Goal: Task Accomplishment & Management: Manage account settings

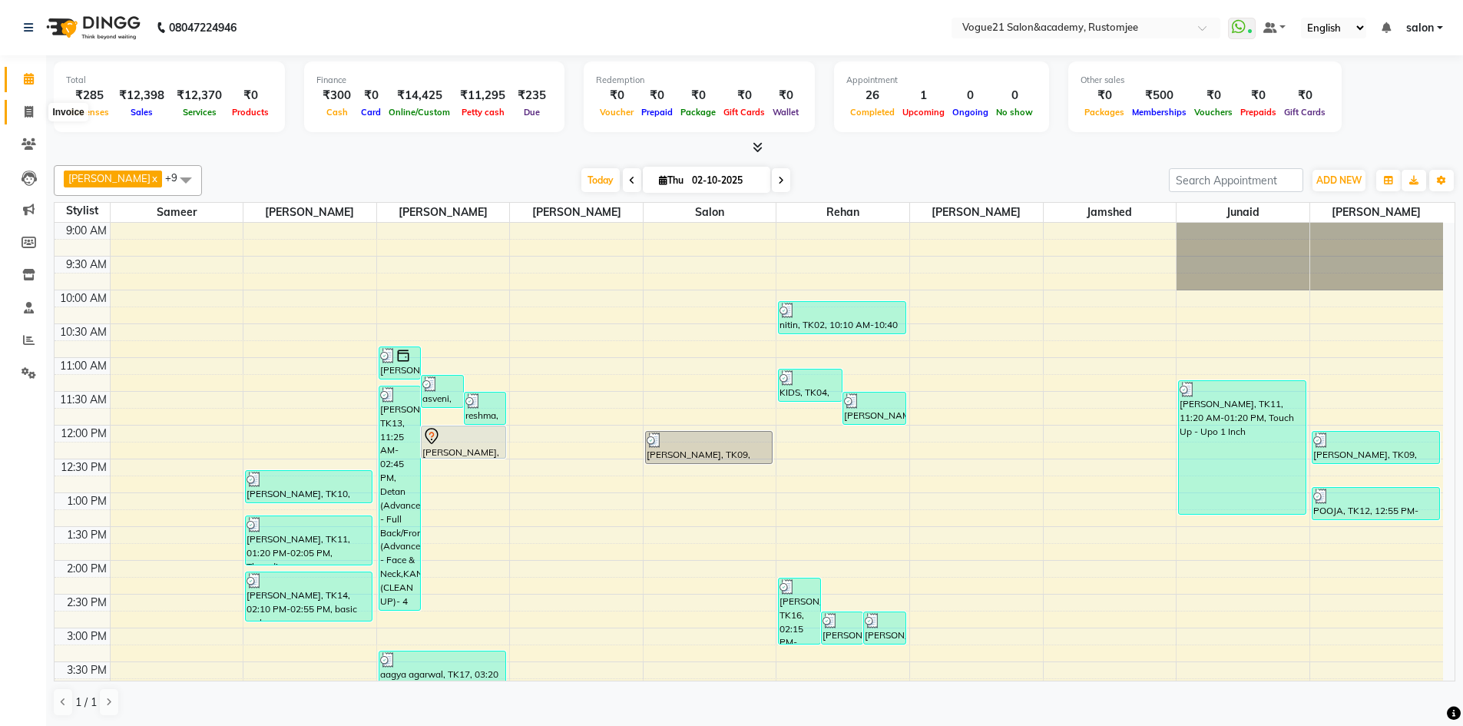
click at [25, 114] on icon at bounding box center [29, 112] width 8 height 12
select select "8171"
select select "service"
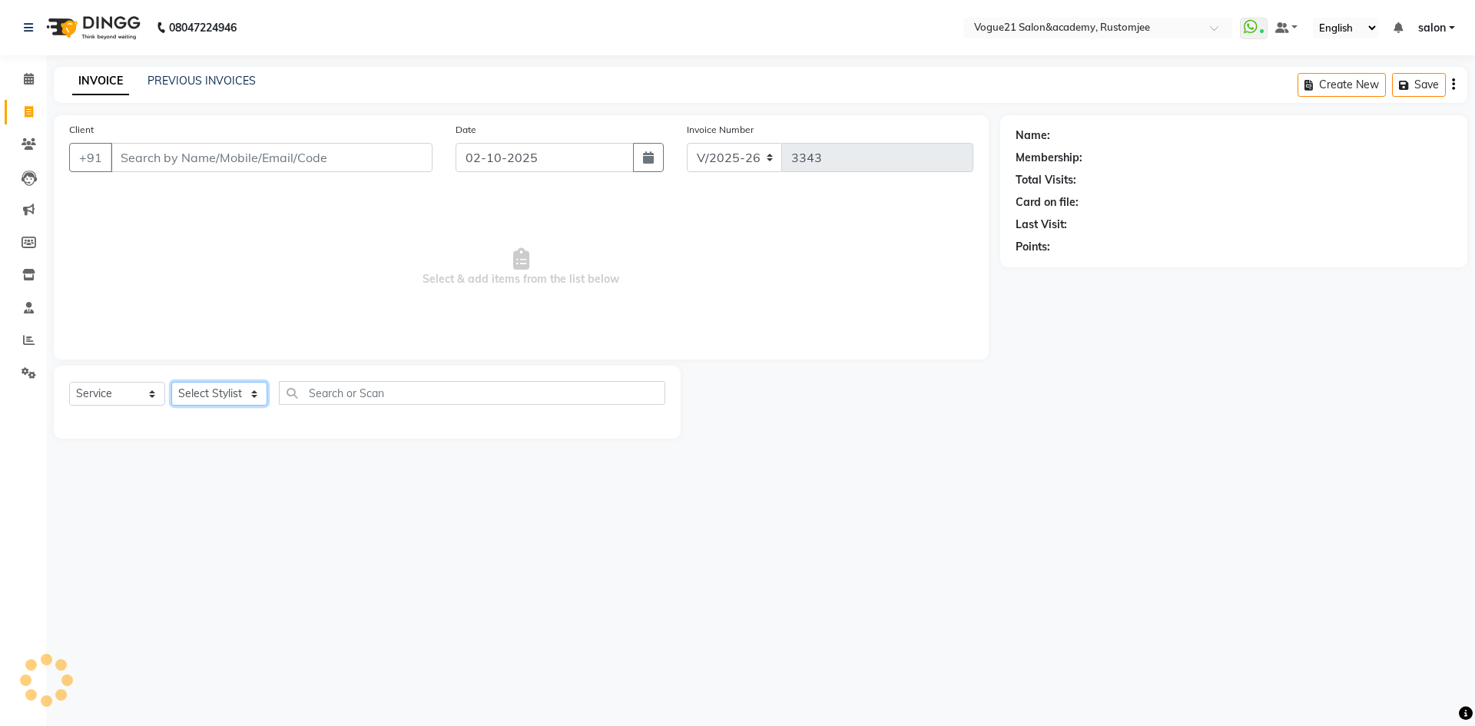
click at [234, 391] on select "Select Stylist" at bounding box center [219, 394] width 96 height 24
click at [171, 382] on select "Select Stylist aahil Aatish Survase alicia anju soni Jamshed junaid Pooja yadav…" at bounding box center [219, 394] width 96 height 24
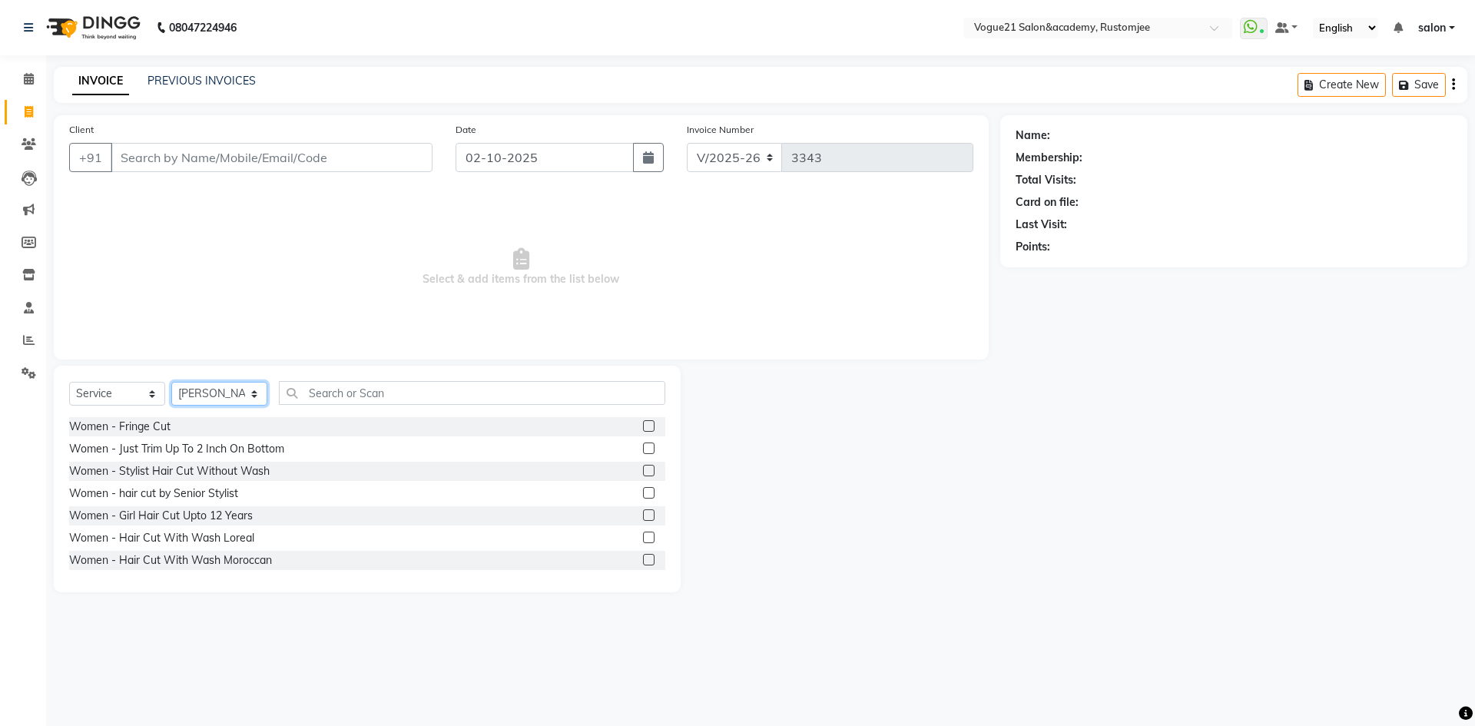
click at [211, 388] on select "Select Stylist aahil Aatish Survase alicia anju soni Jamshed junaid Pooja yadav…" at bounding box center [219, 394] width 96 height 24
select select "76929"
click at [171, 382] on select "Select Stylist aahil Aatish Survase alicia anju soni Jamshed junaid Pooja yadav…" at bounding box center [219, 394] width 96 height 24
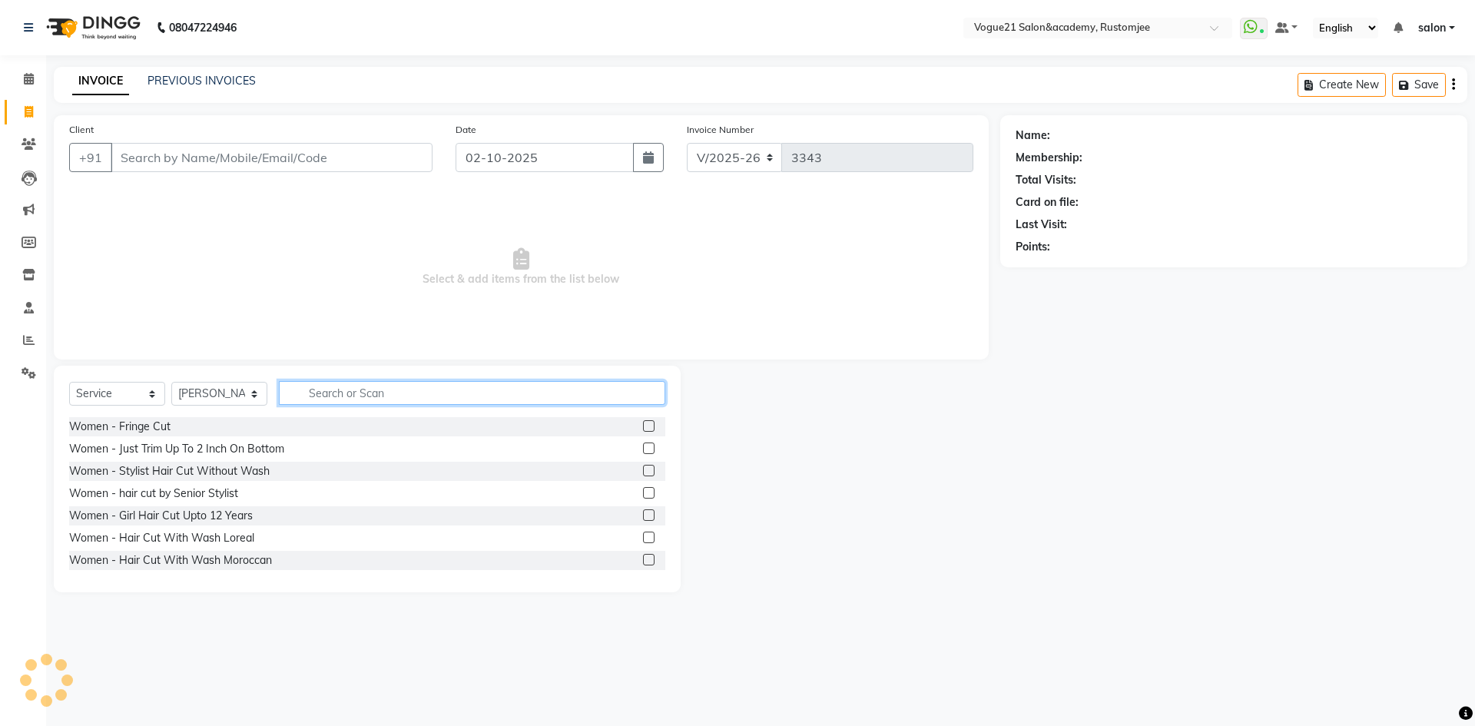
click at [340, 390] on input "text" at bounding box center [472, 393] width 386 height 24
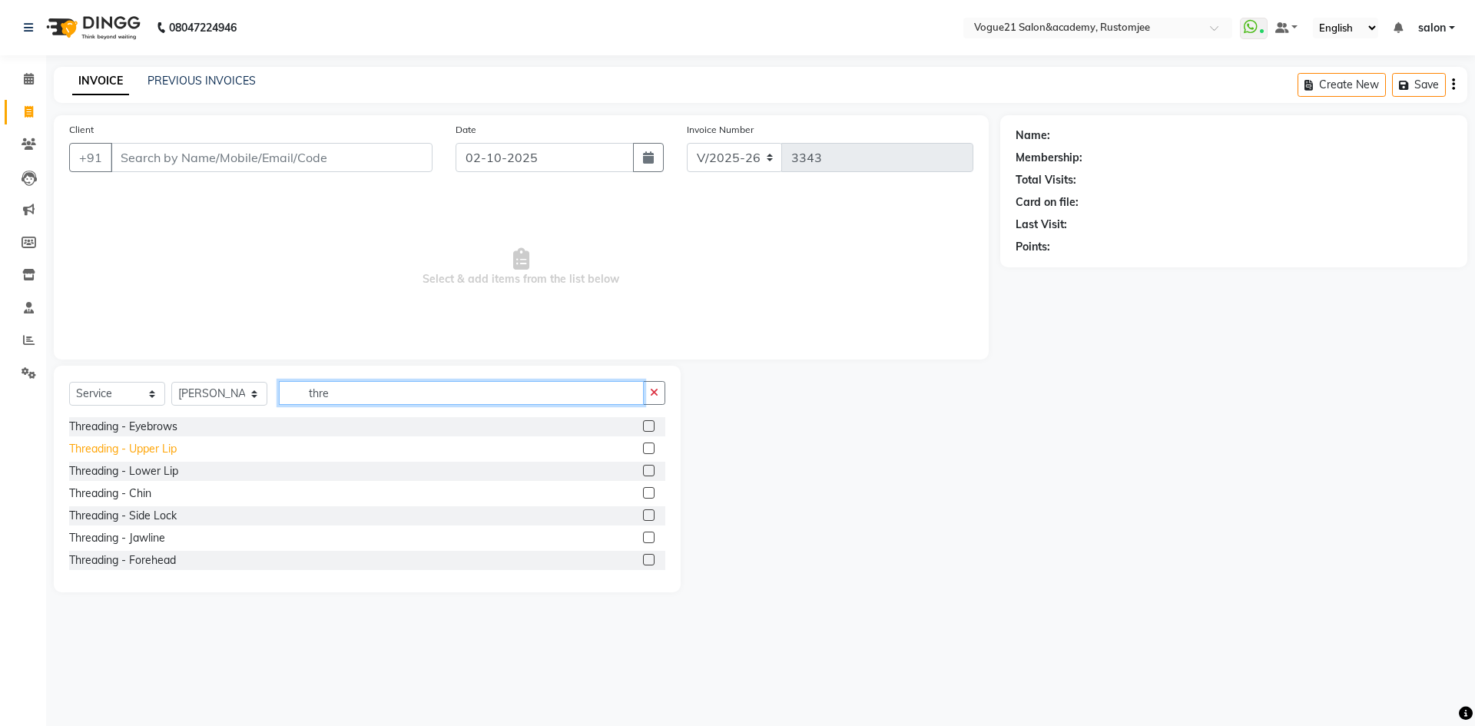
type input "thre"
click at [154, 447] on div "Threading - Upper Lip" at bounding box center [123, 449] width 108 height 16
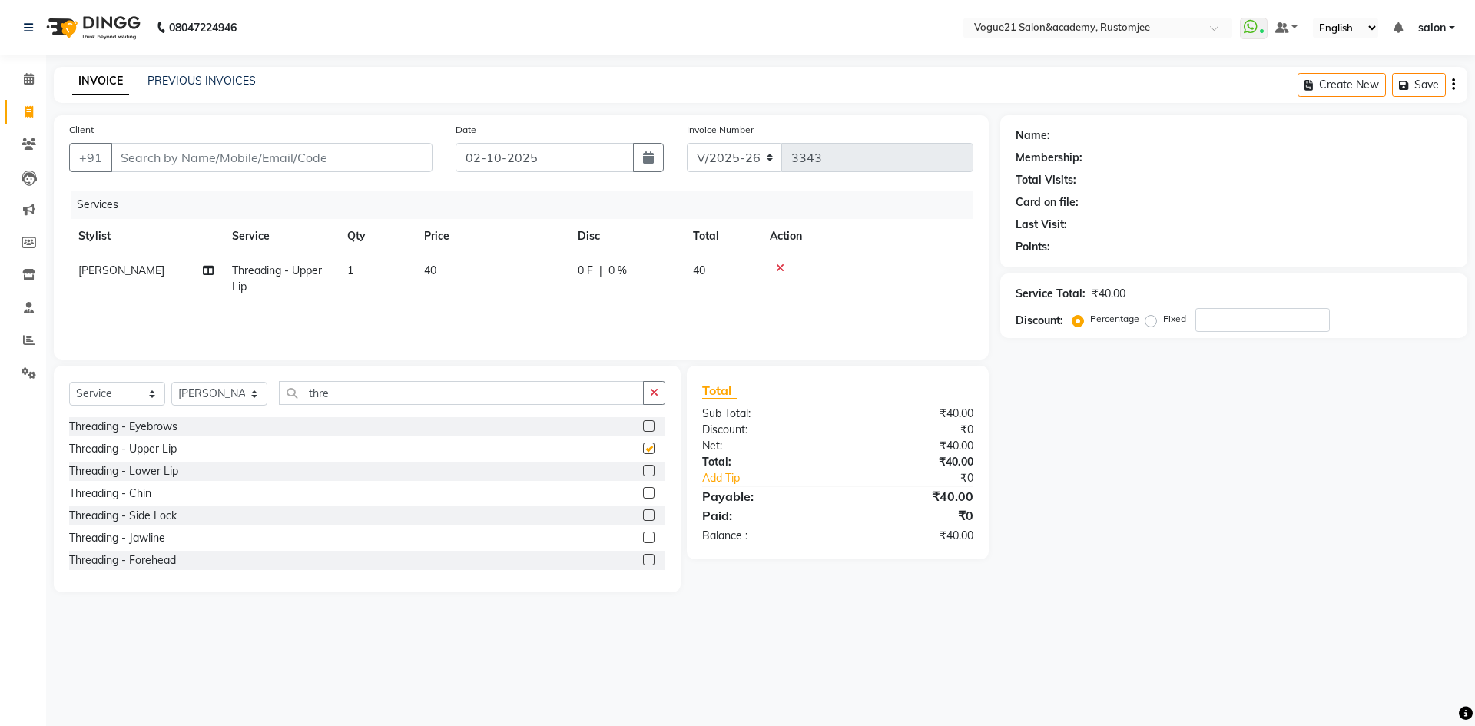
checkbox input "false"
click at [315, 159] on input "Client" at bounding box center [272, 157] width 322 height 29
type input "8"
type input "0"
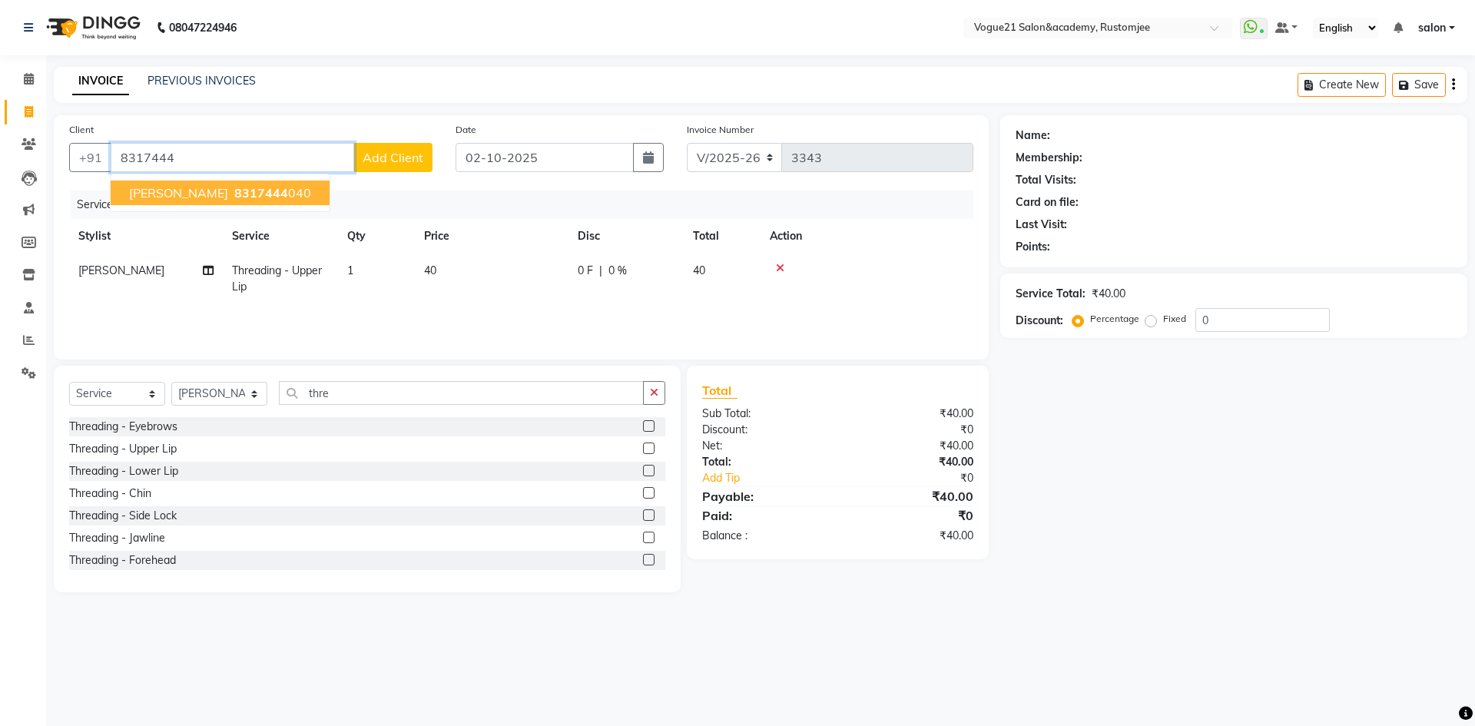
click at [234, 188] on span "8317444" at bounding box center [261, 192] width 54 height 15
type input "8317444040"
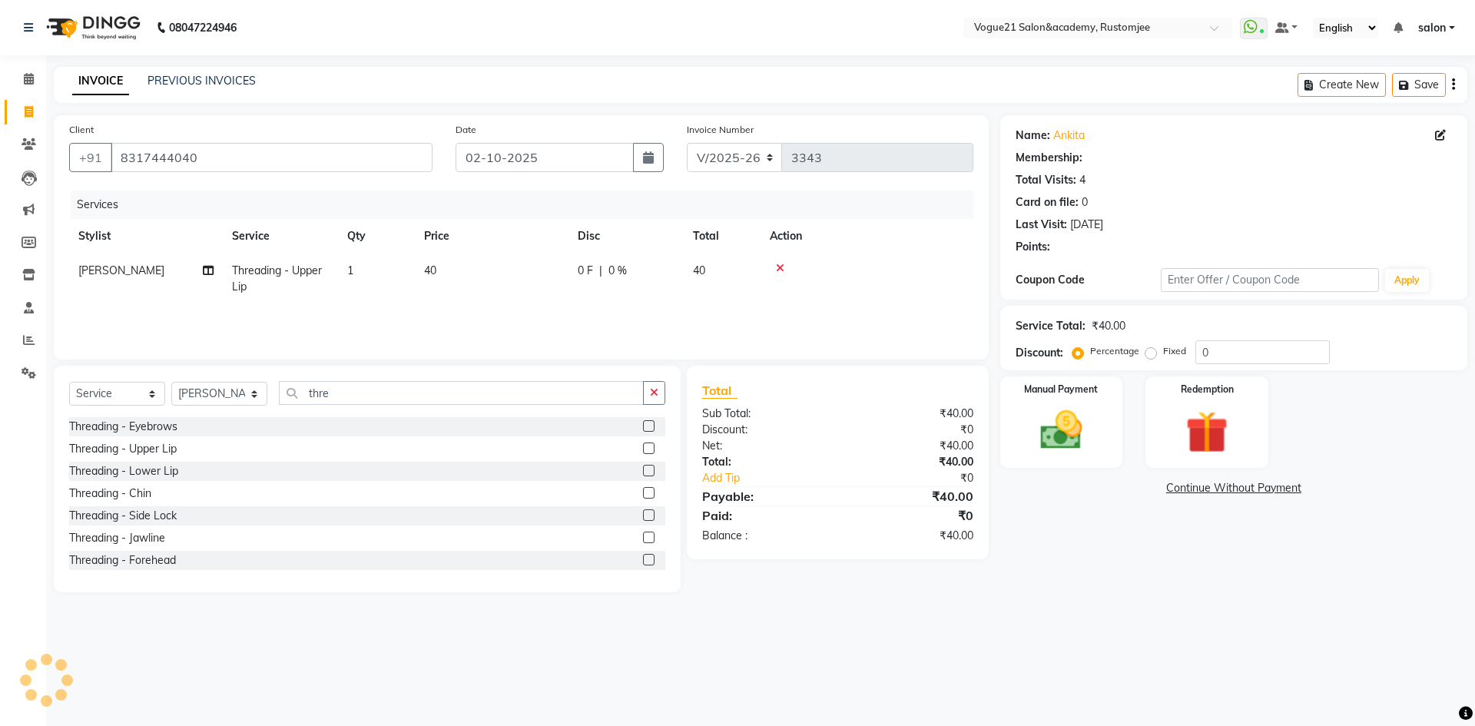
select select "1: Object"
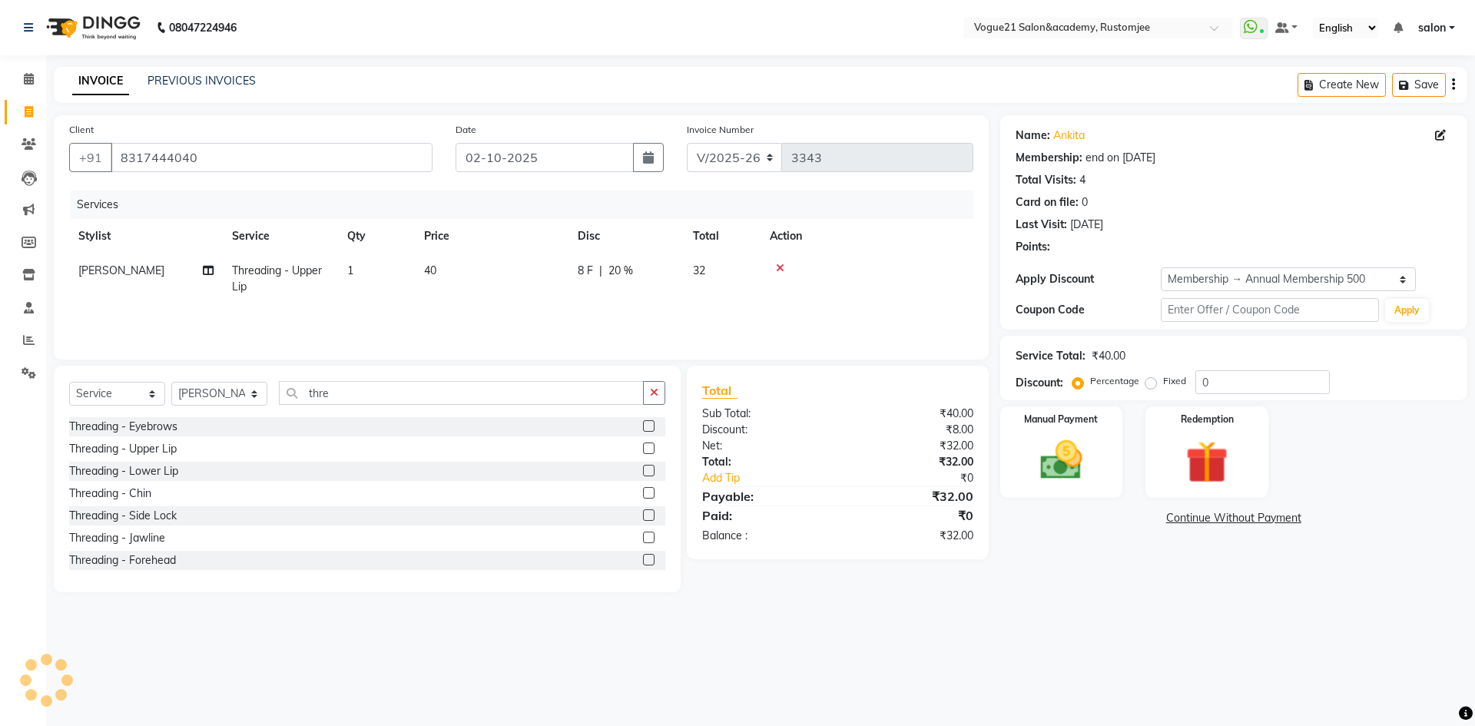
type input "20"
click at [1070, 482] on img at bounding box center [1061, 460] width 71 height 51
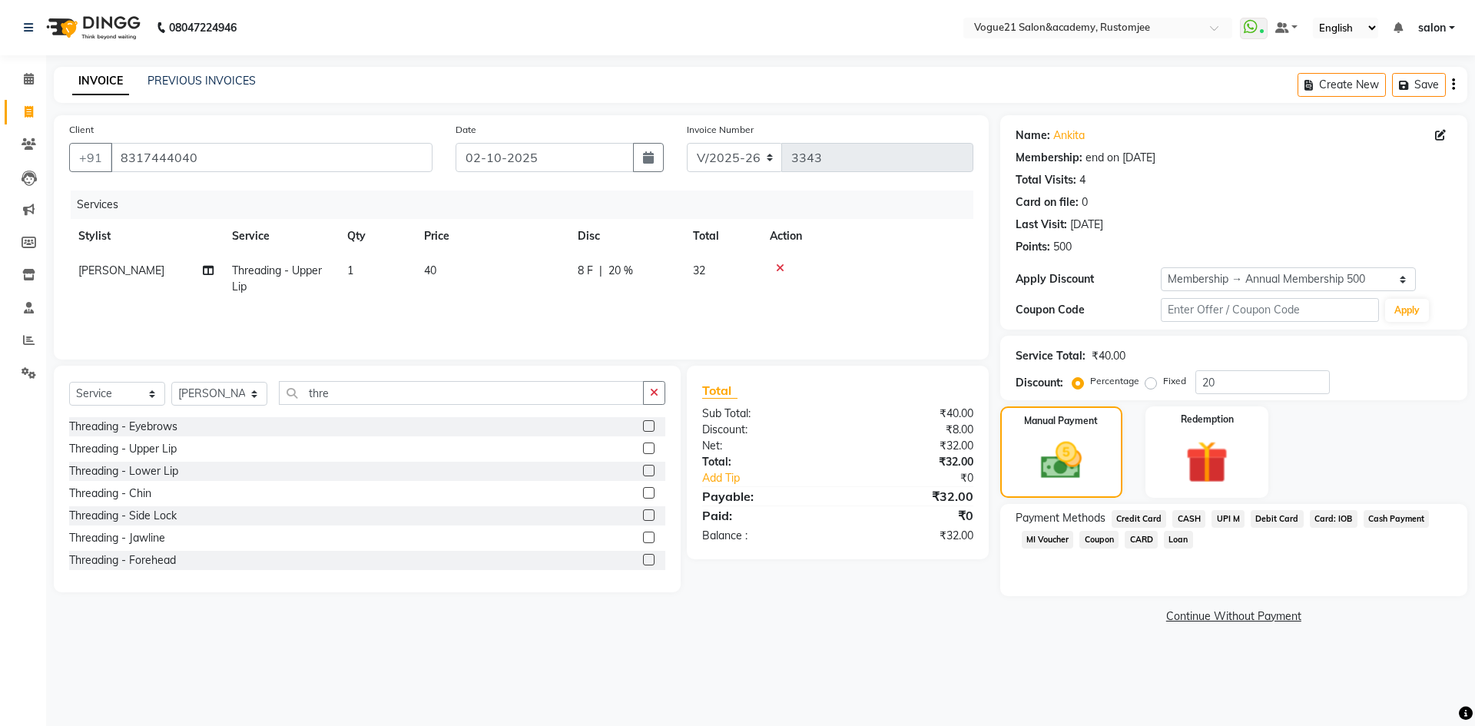
click at [1223, 520] on span "UPI M" at bounding box center [1227, 519] width 33 height 18
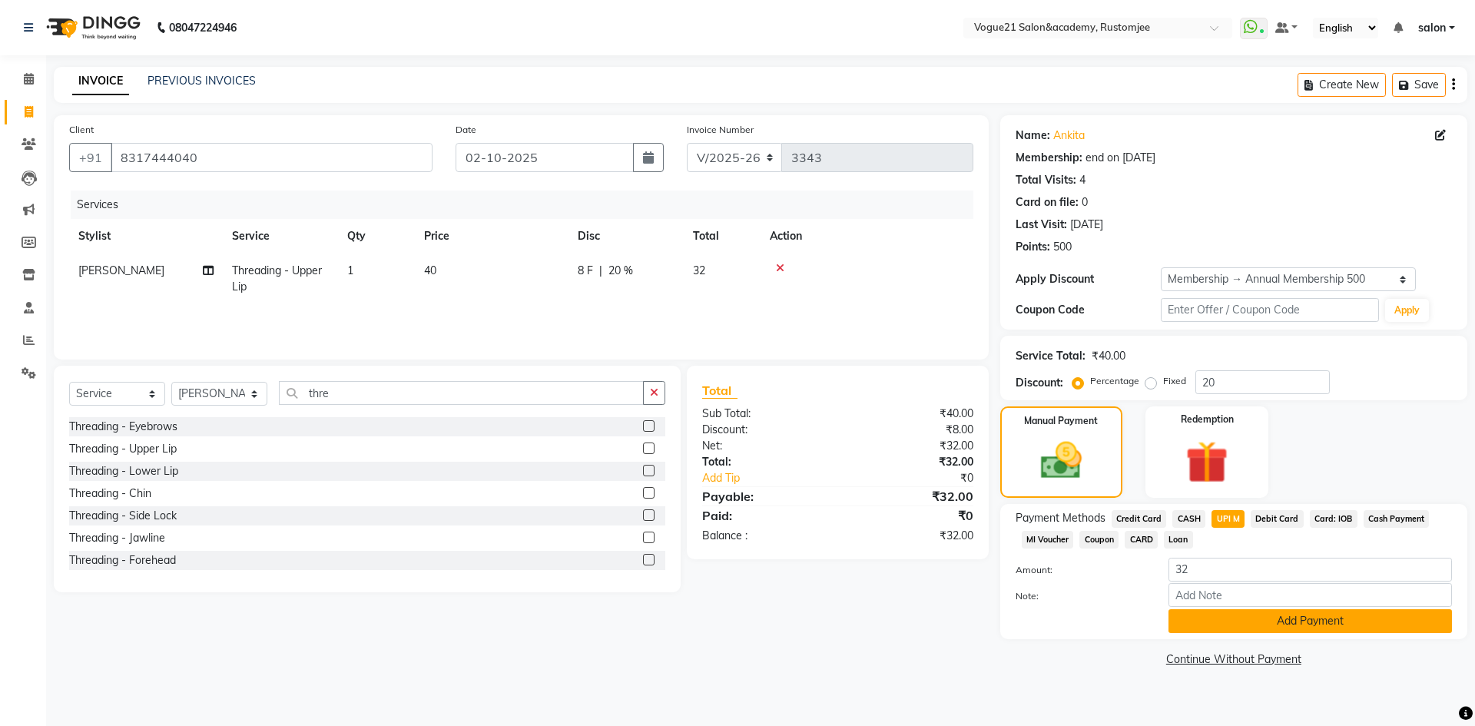
click at [1212, 621] on button "Add Payment" at bounding box center [1309, 621] width 283 height 24
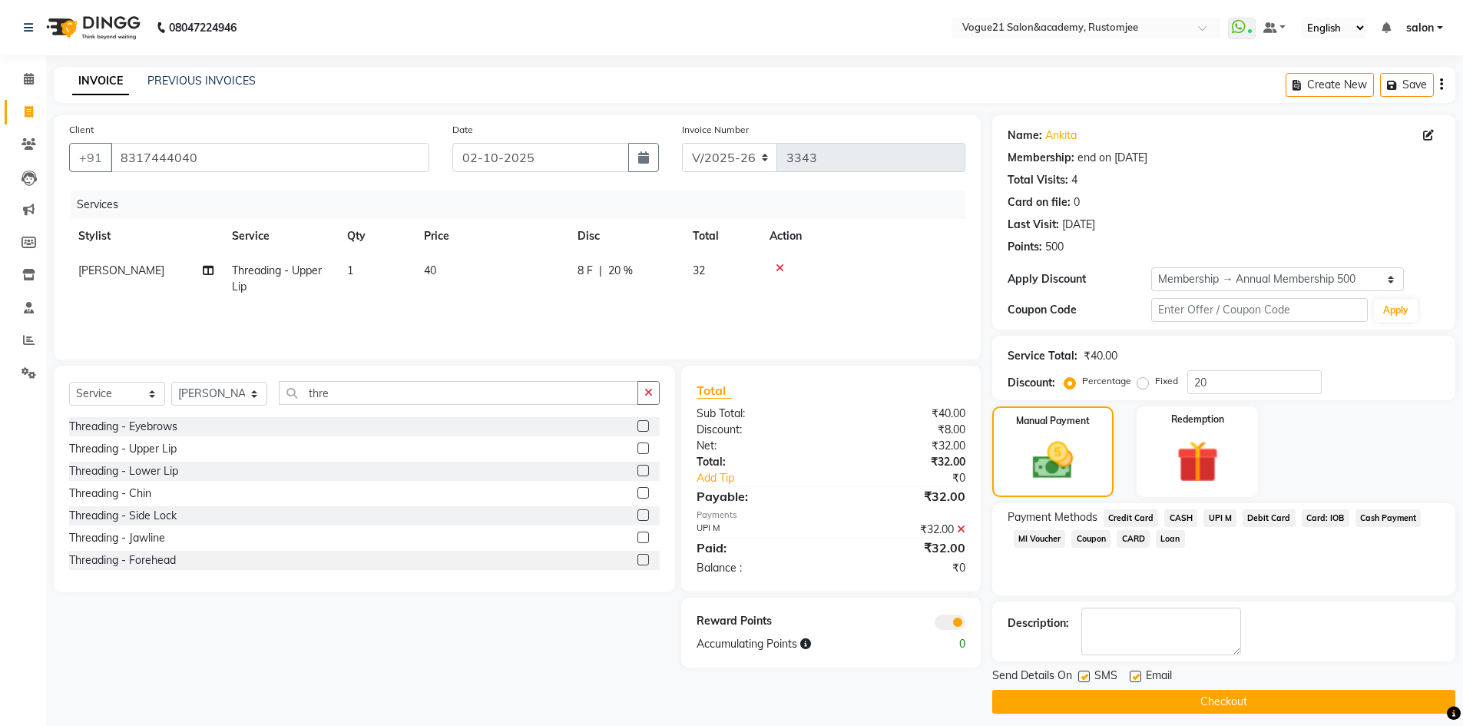
click at [1150, 692] on button "Checkout" at bounding box center [1224, 702] width 463 height 24
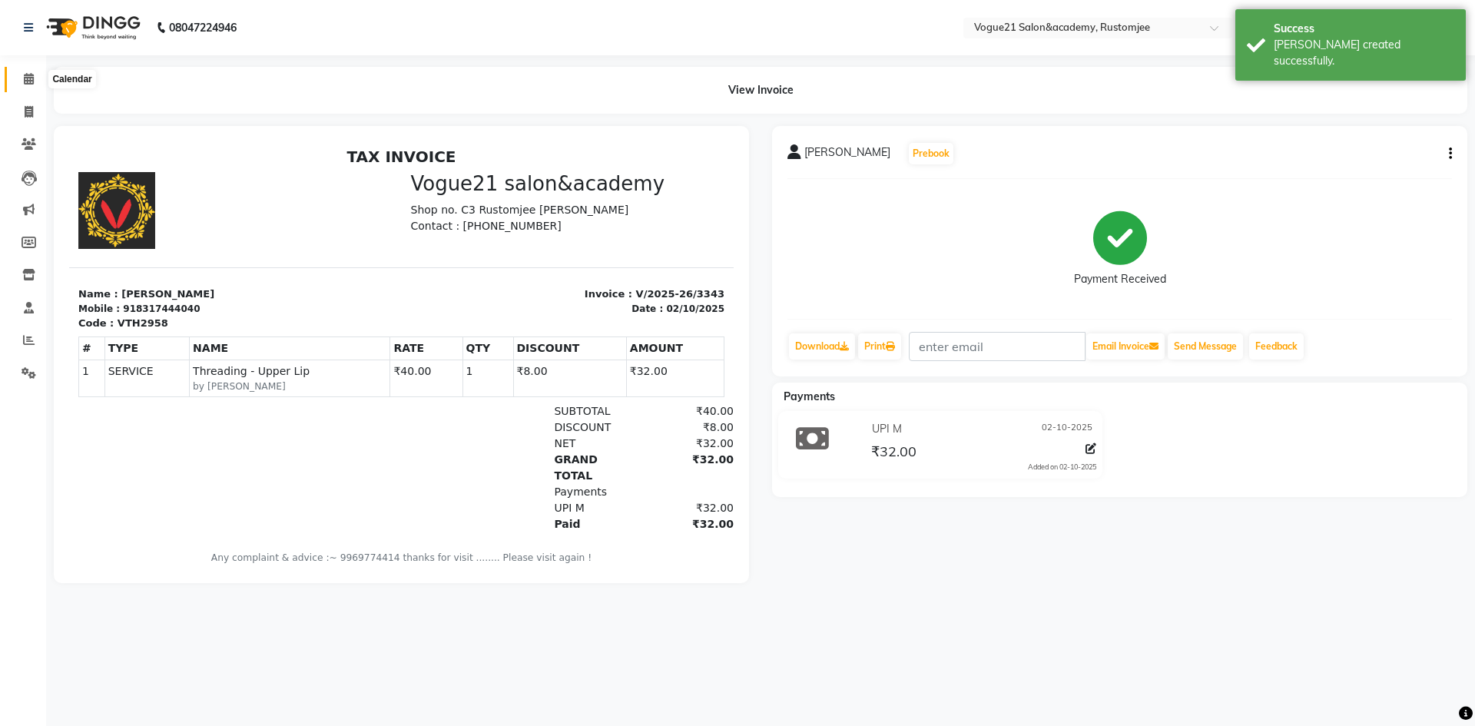
click at [27, 75] on icon at bounding box center [29, 79] width 10 height 12
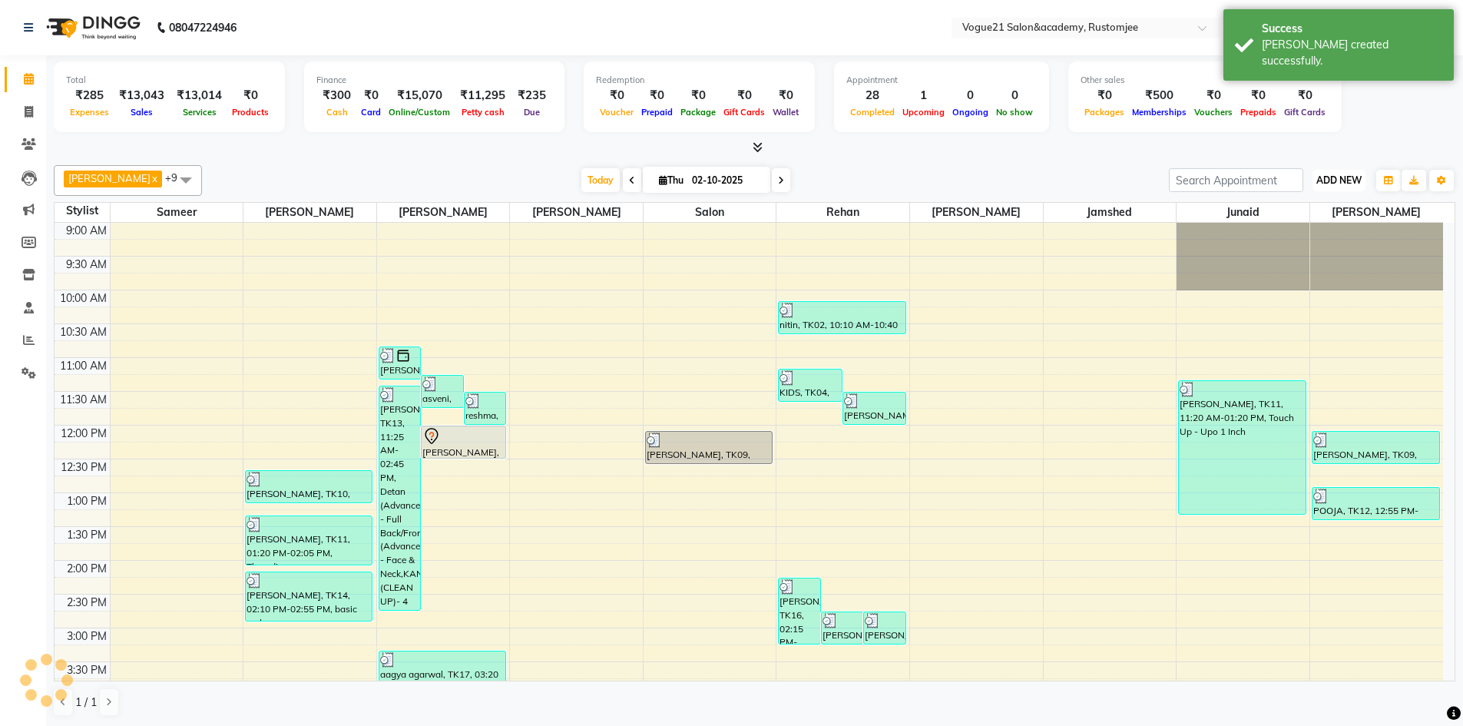
click at [1345, 184] on span "ADD NEW" at bounding box center [1339, 180] width 45 height 12
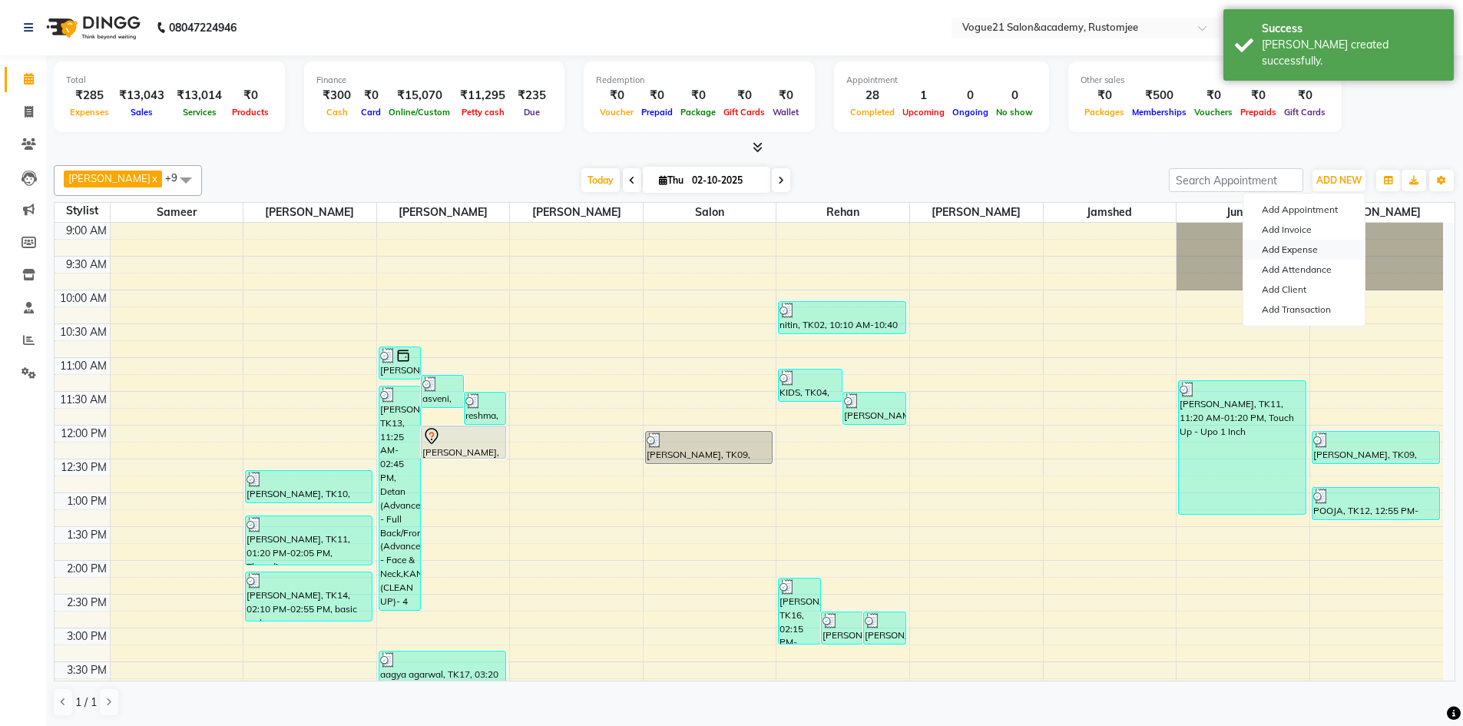
click at [1323, 248] on link "Add Expense" at bounding box center [1304, 250] width 121 height 20
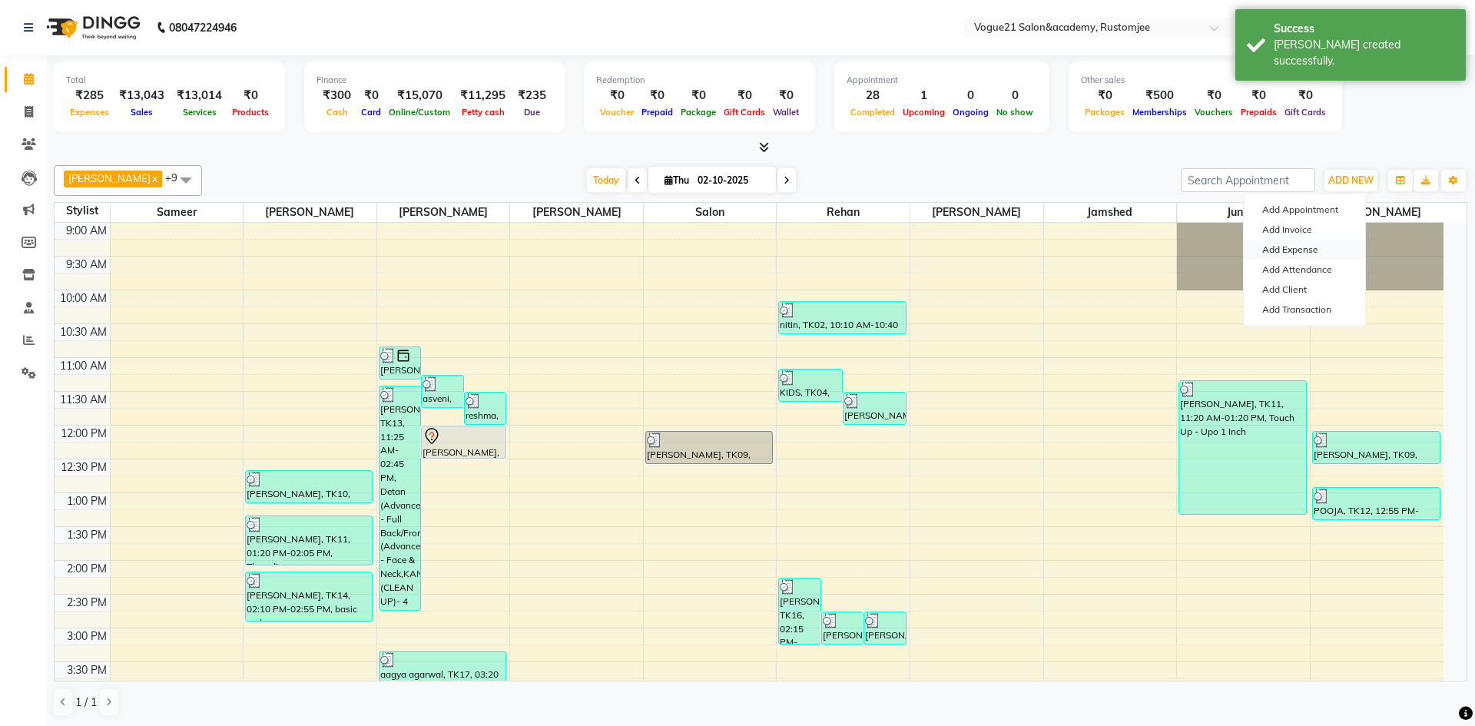
select select "1"
select select "7299"
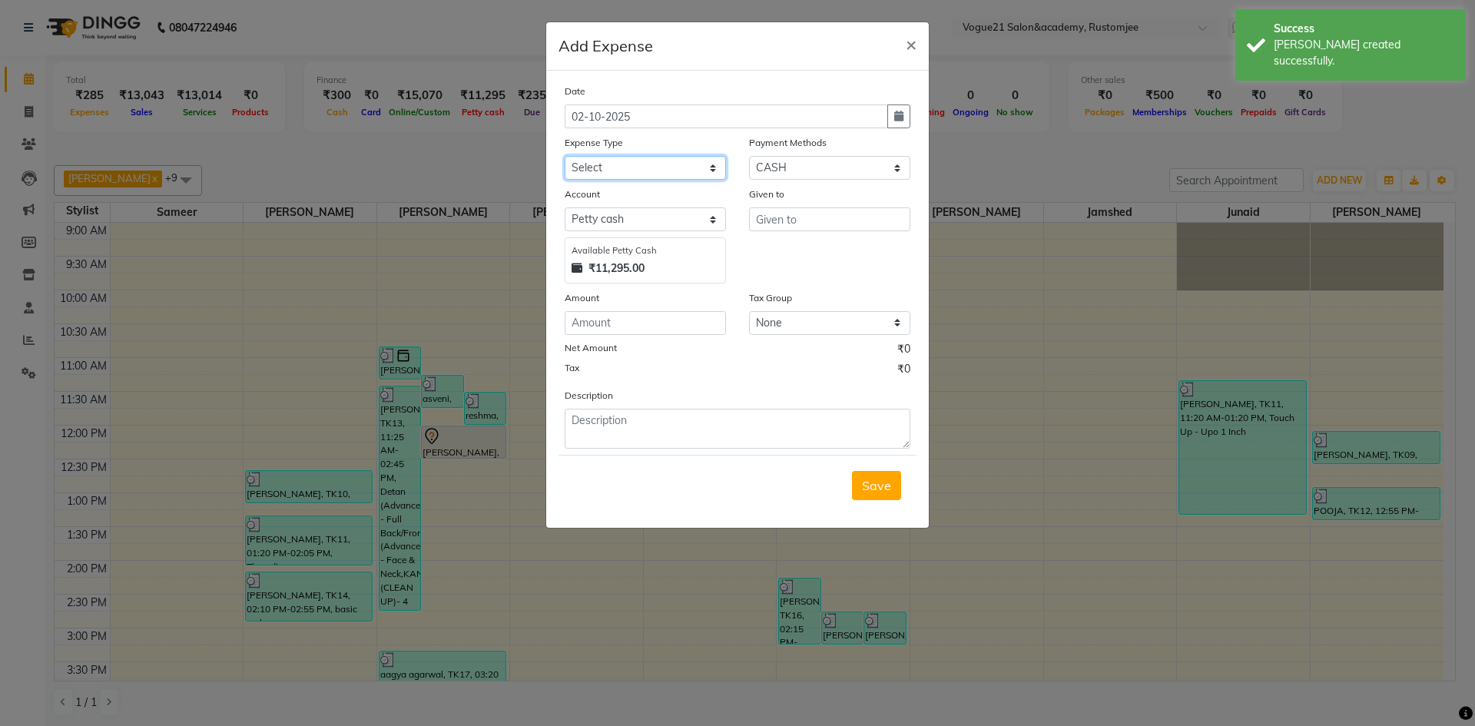
click at [684, 164] on select "Select Advance Salary Bank charges Cash transfer to bank Client Snacks Equipmen…" at bounding box center [645, 168] width 161 height 24
select select "23397"
click at [565, 156] on select "Select Advance Salary Bank charges Cash transfer to bank Client Snacks Equipmen…" at bounding box center [645, 168] width 161 height 24
click at [801, 227] on input "text" at bounding box center [829, 219] width 161 height 24
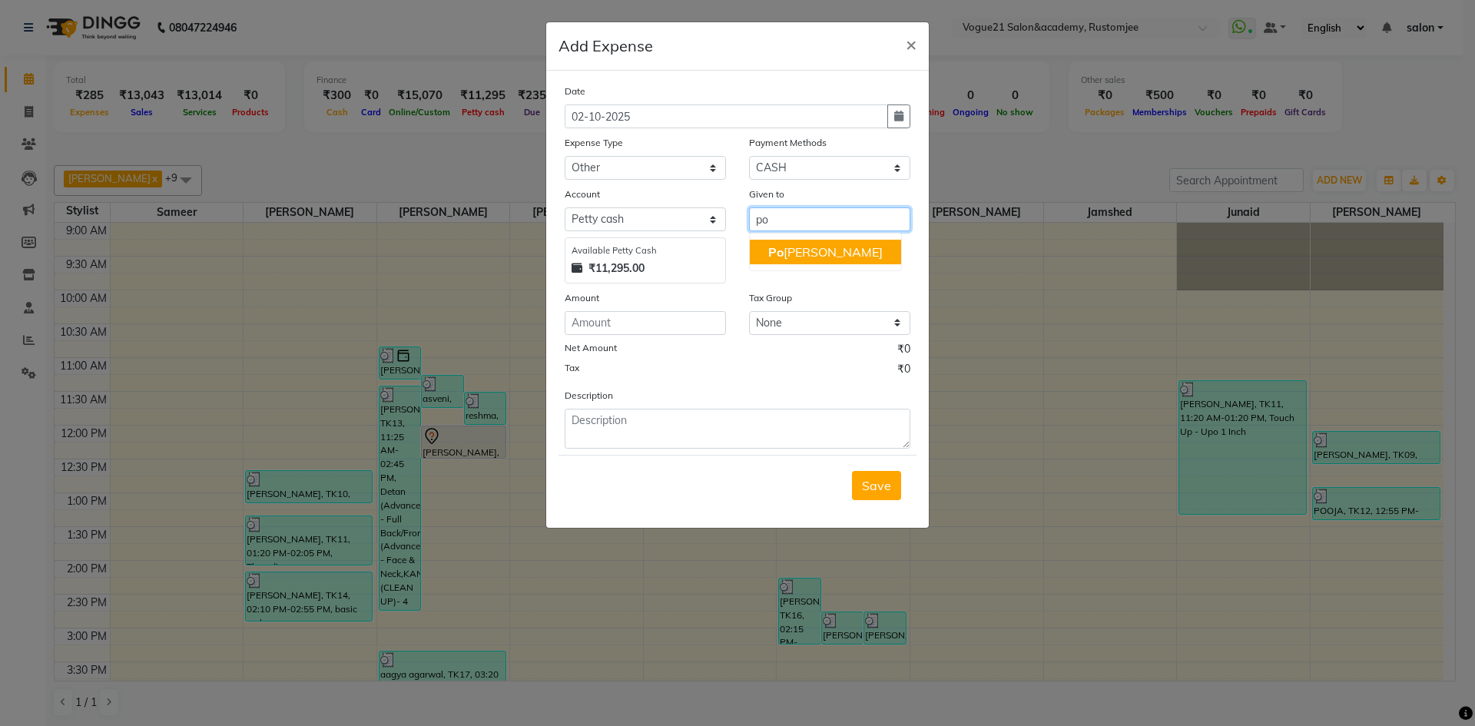
click at [824, 254] on ngb-highlight "Po oja yadav" at bounding box center [825, 251] width 114 height 15
click at [825, 249] on ngb-highlight "Po oja yadav" at bounding box center [825, 251] width 114 height 15
type input "[PERSON_NAME]"
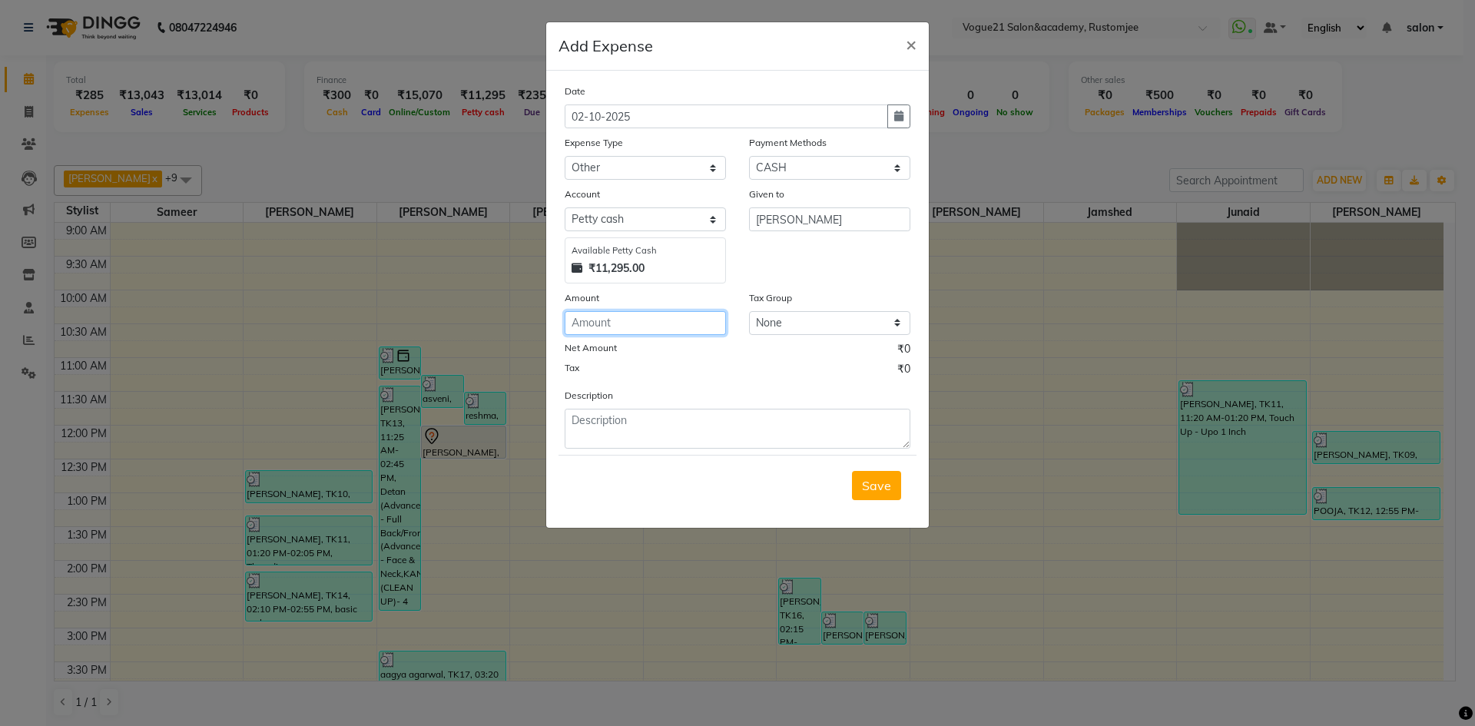
click at [643, 329] on input "number" at bounding box center [645, 323] width 161 height 24
type input "2000"
click at [619, 422] on textarea at bounding box center [738, 429] width 346 height 40
type textarea "soni makeup"
click at [877, 489] on span "Save" at bounding box center [876, 485] width 29 height 15
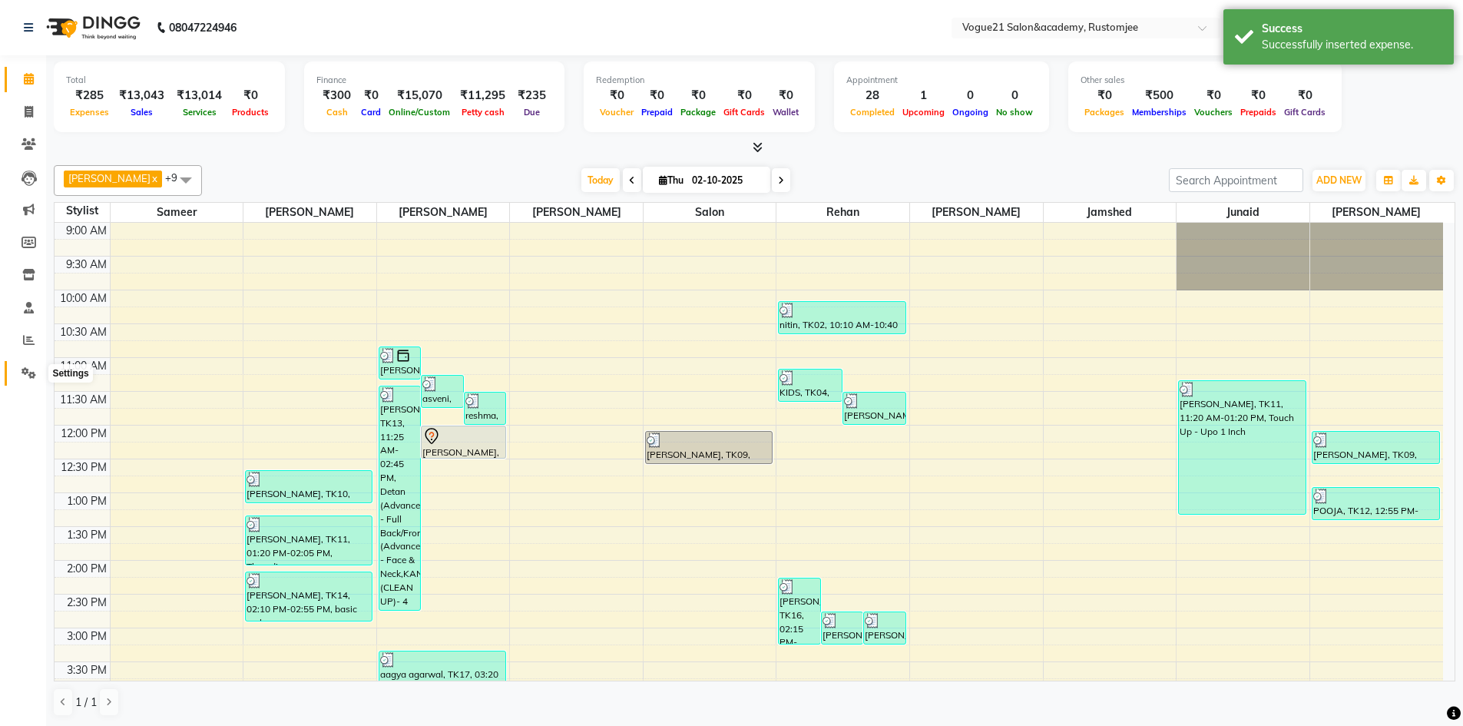
click at [31, 372] on icon at bounding box center [29, 373] width 15 height 12
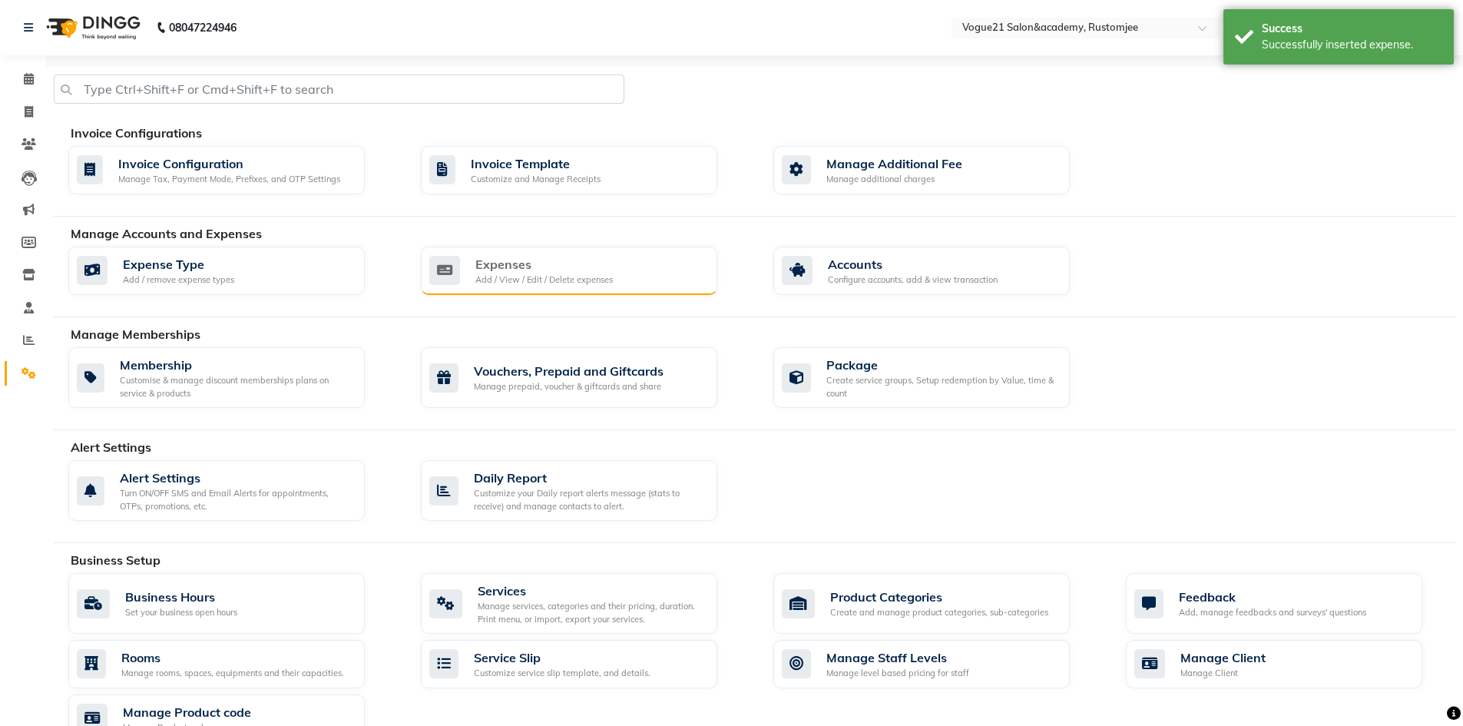
click at [482, 266] on div "Expenses" at bounding box center [545, 264] width 138 height 18
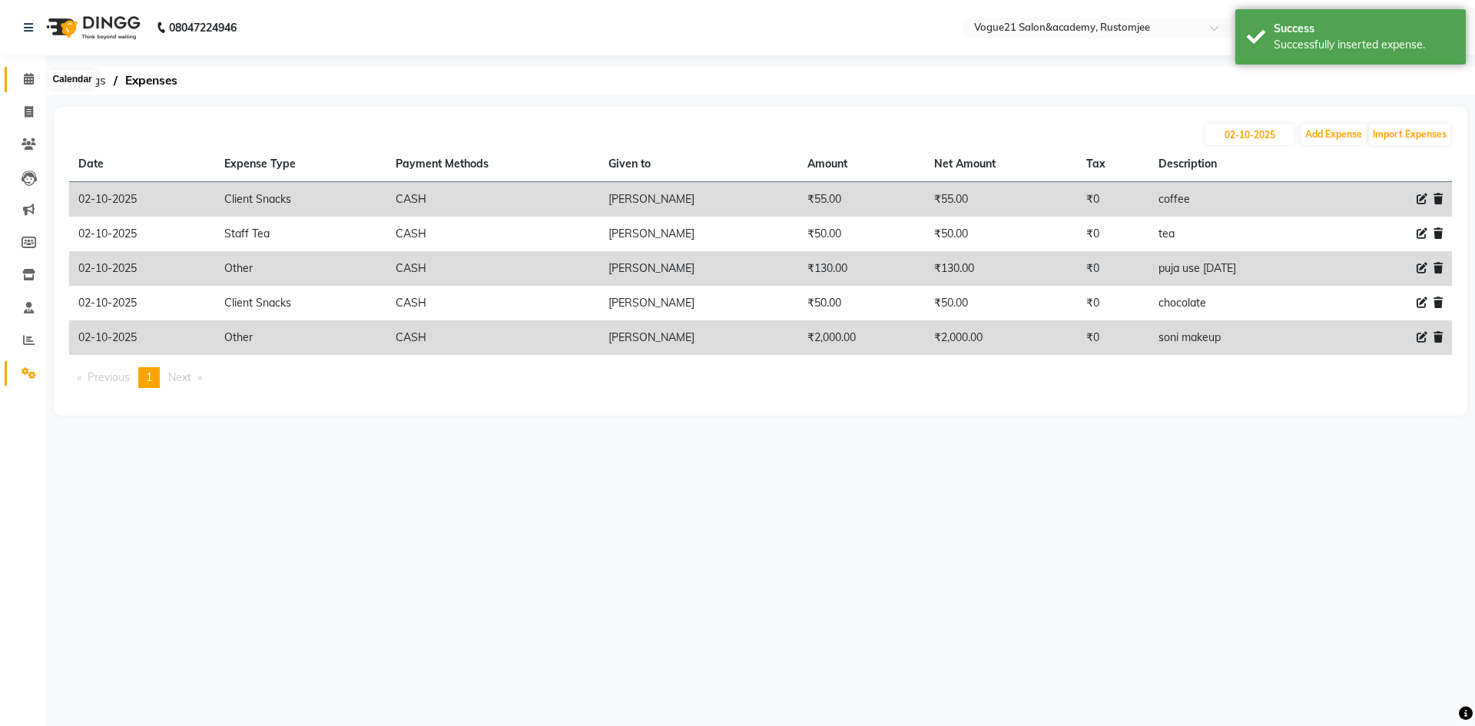
click at [29, 77] on icon at bounding box center [29, 79] width 10 height 12
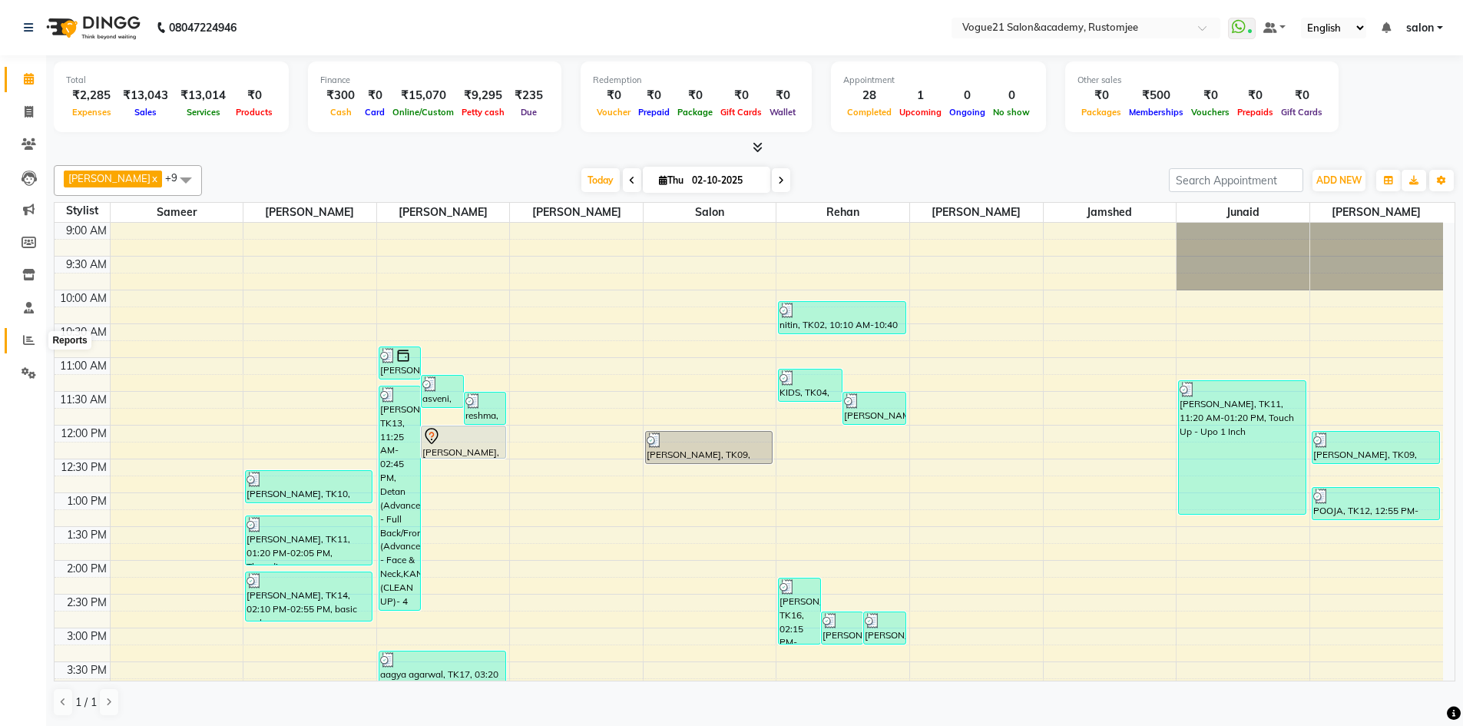
click at [24, 340] on icon at bounding box center [29, 340] width 12 height 12
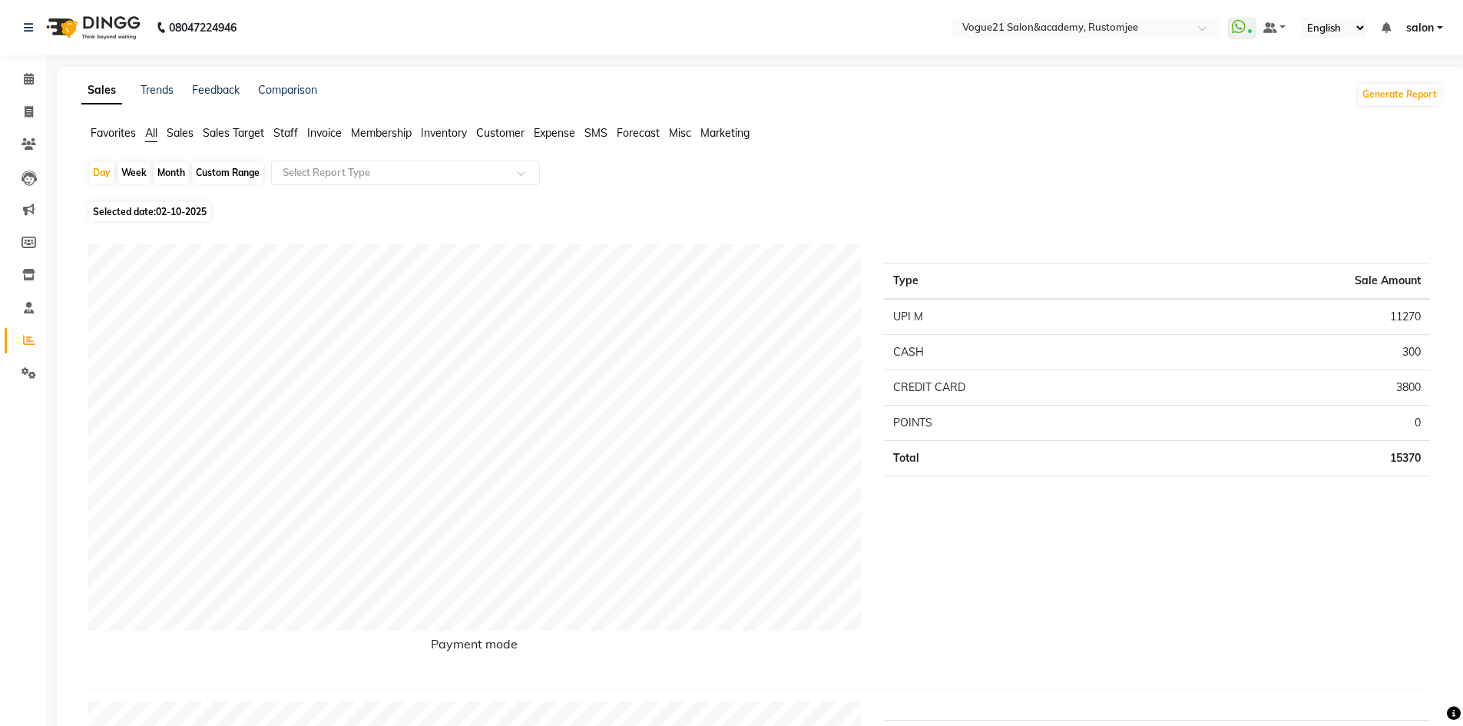
click at [449, 24] on nav "08047224946 Select Location × Vogue21 Salon&academy, Rustomjee WhatsApp Status …" at bounding box center [731, 27] width 1463 height 55
drag, startPoint x: 24, startPoint y: 114, endPoint x: 78, endPoint y: 3, distance: 123.7
click at [25, 114] on icon at bounding box center [29, 112] width 8 height 12
select select "8171"
select select "service"
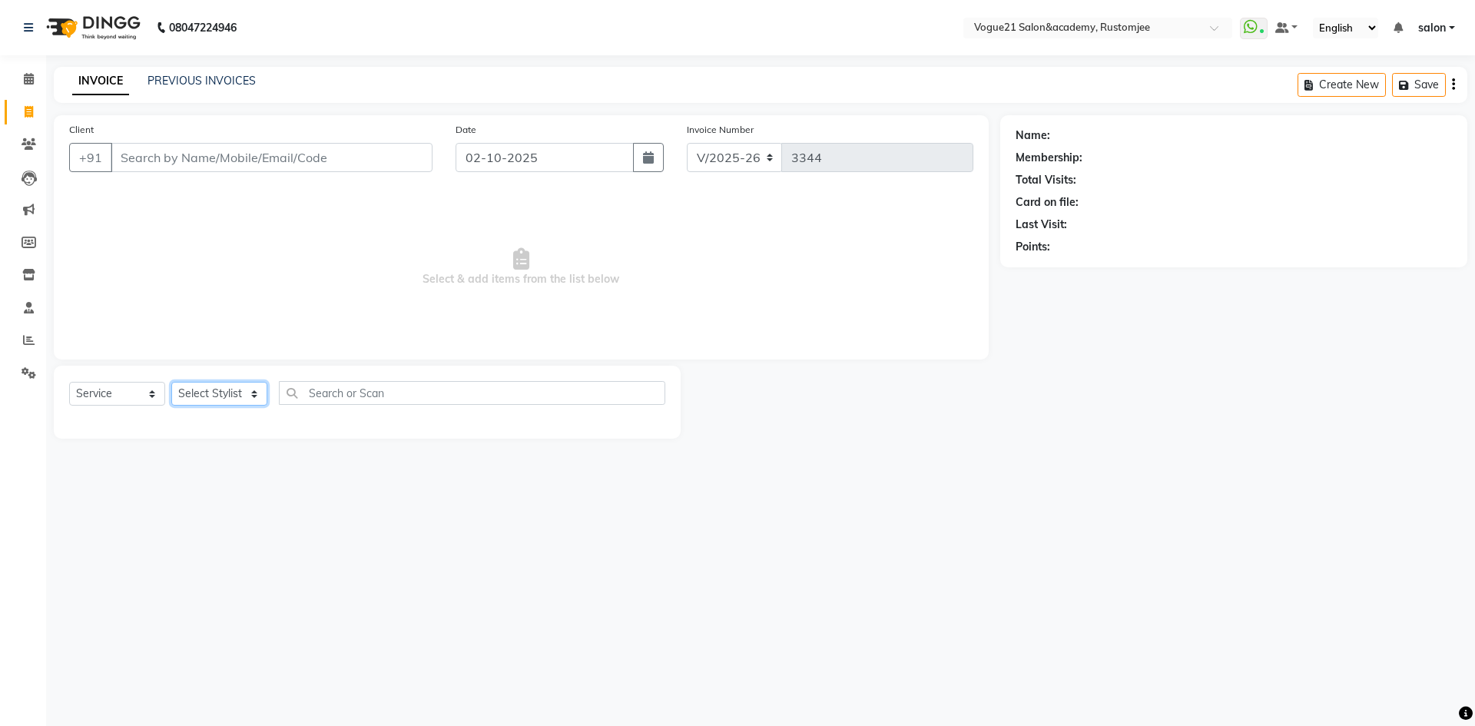
click at [230, 384] on select "Select Stylist [PERSON_NAME] [PERSON_NAME] [PERSON_NAME] [PERSON_NAME] [PERSON_…" at bounding box center [219, 394] width 96 height 24
select select "88708"
click at [171, 382] on select "Select Stylist [PERSON_NAME] [PERSON_NAME] [PERSON_NAME] [PERSON_NAME] [PERSON_…" at bounding box center [219, 394] width 96 height 24
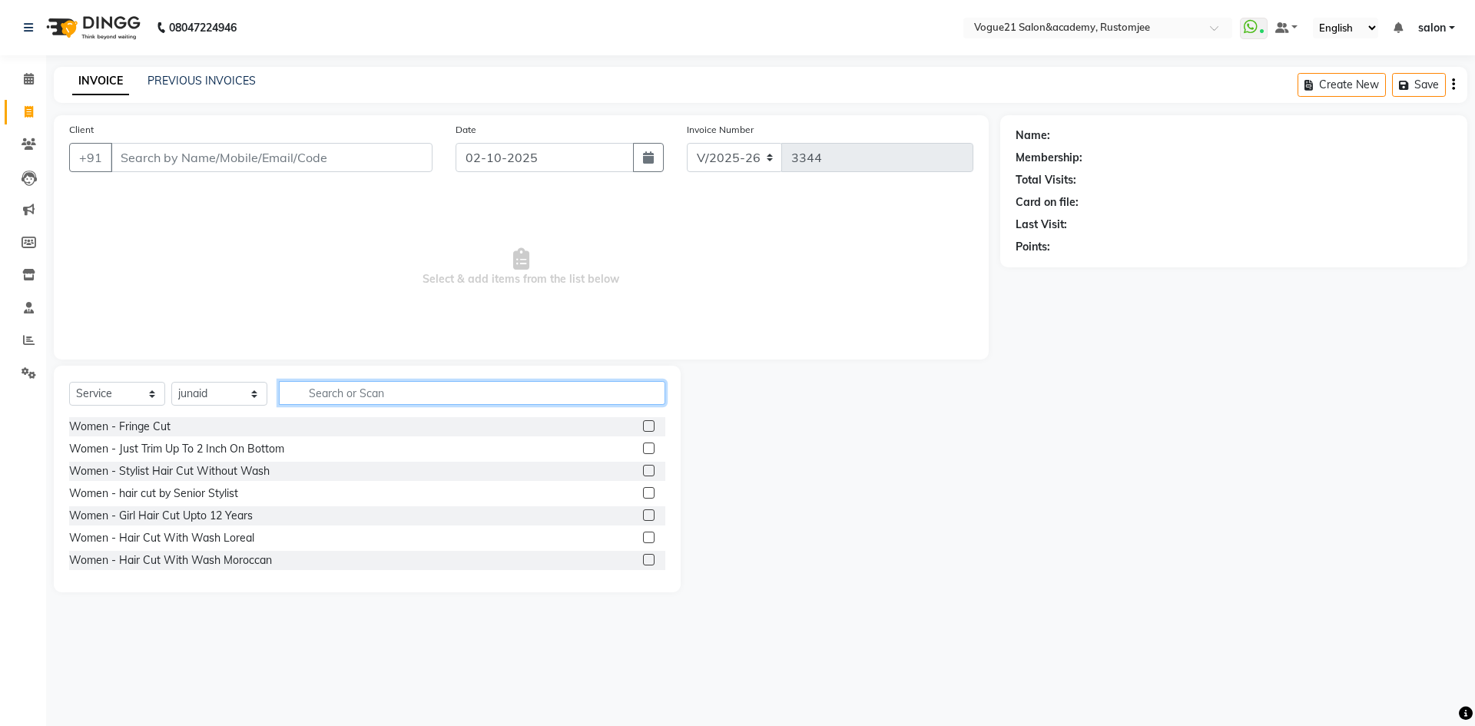
click at [360, 396] on input "text" at bounding box center [472, 393] width 386 height 24
type input "glob"
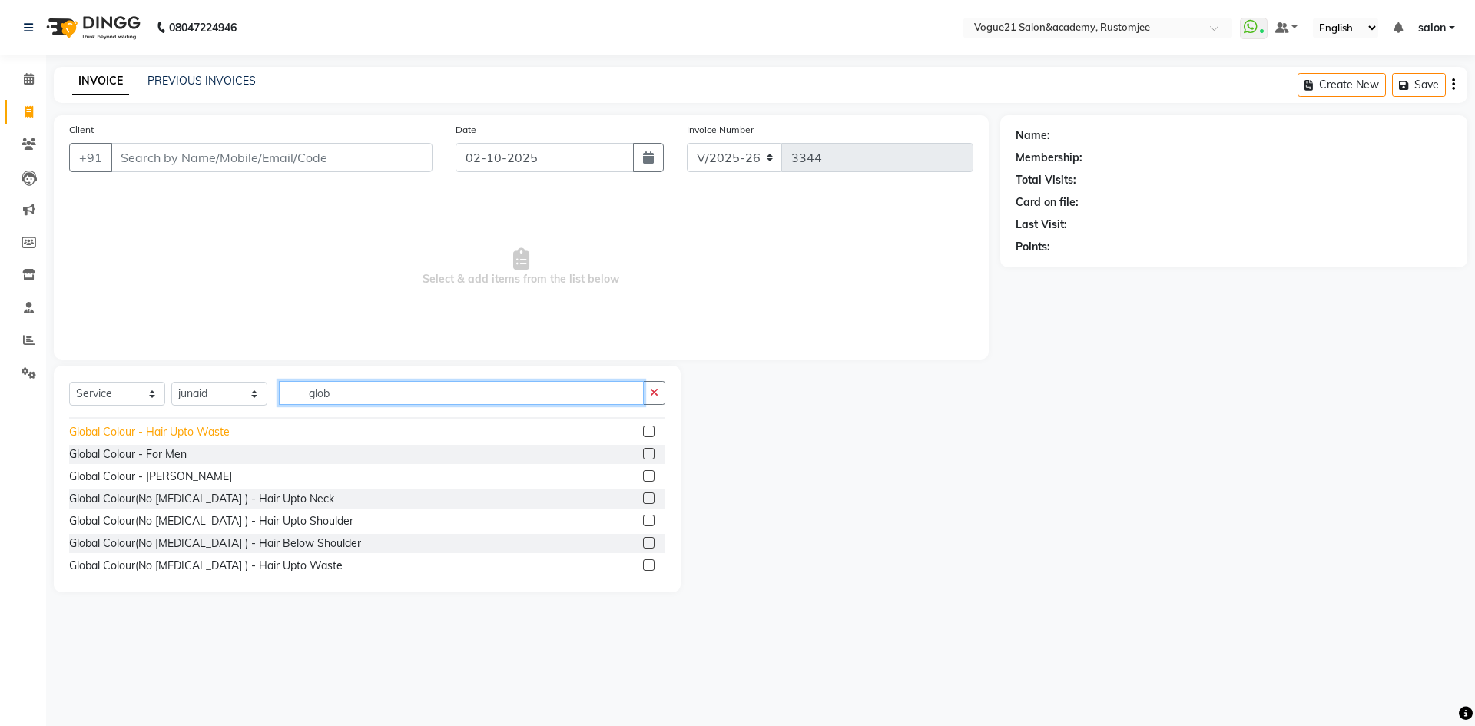
scroll to position [154, 0]
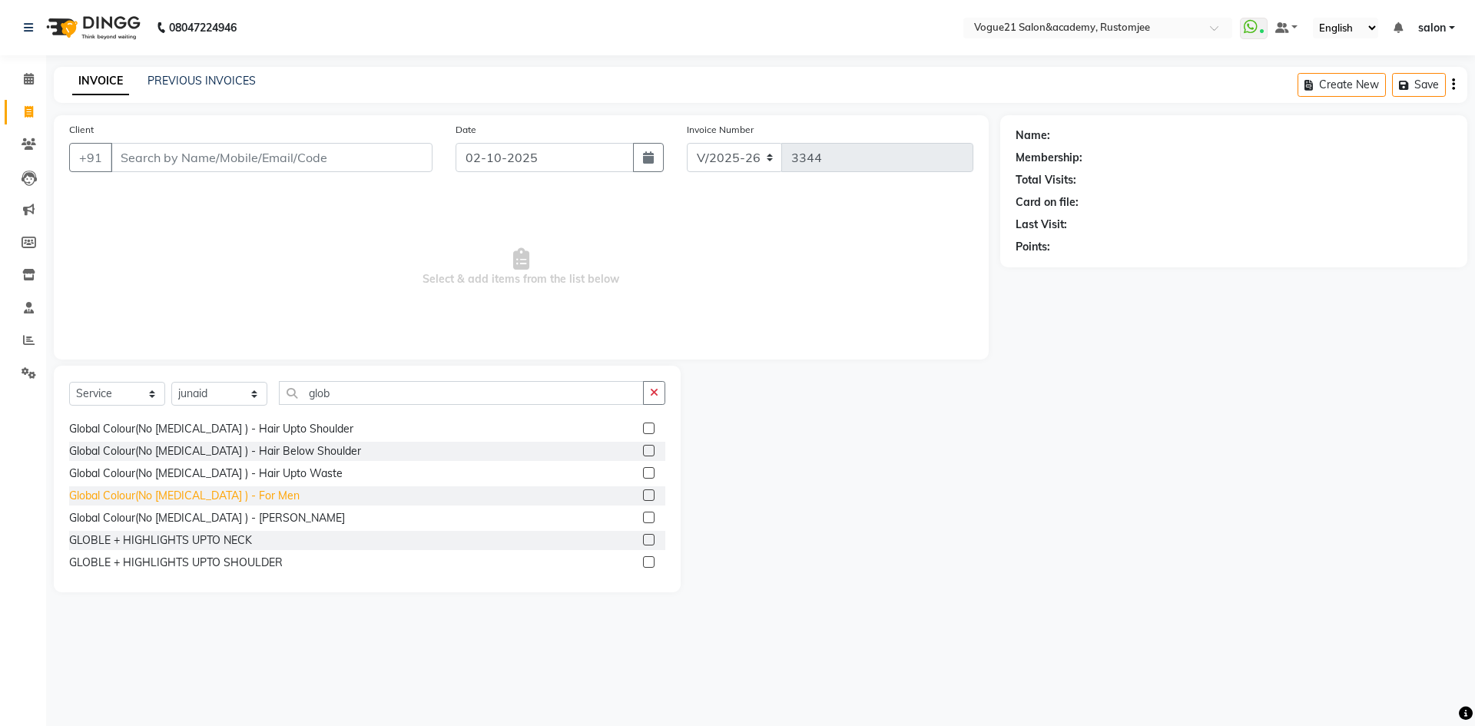
click at [236, 499] on div "Global Colour(No [MEDICAL_DATA] ) - For Men" at bounding box center [184, 496] width 230 height 16
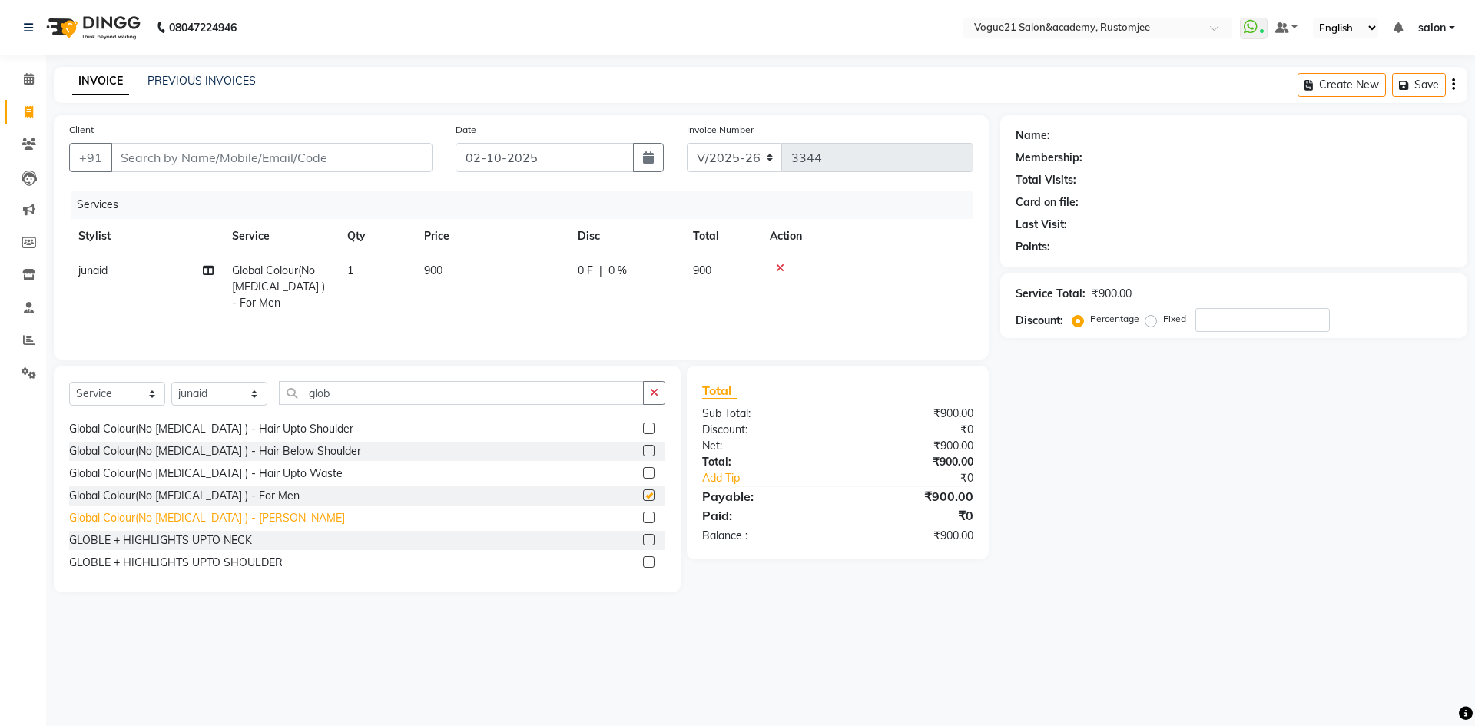
checkbox input "false"
click at [386, 396] on input "glob" at bounding box center [461, 393] width 365 height 24
type input "g"
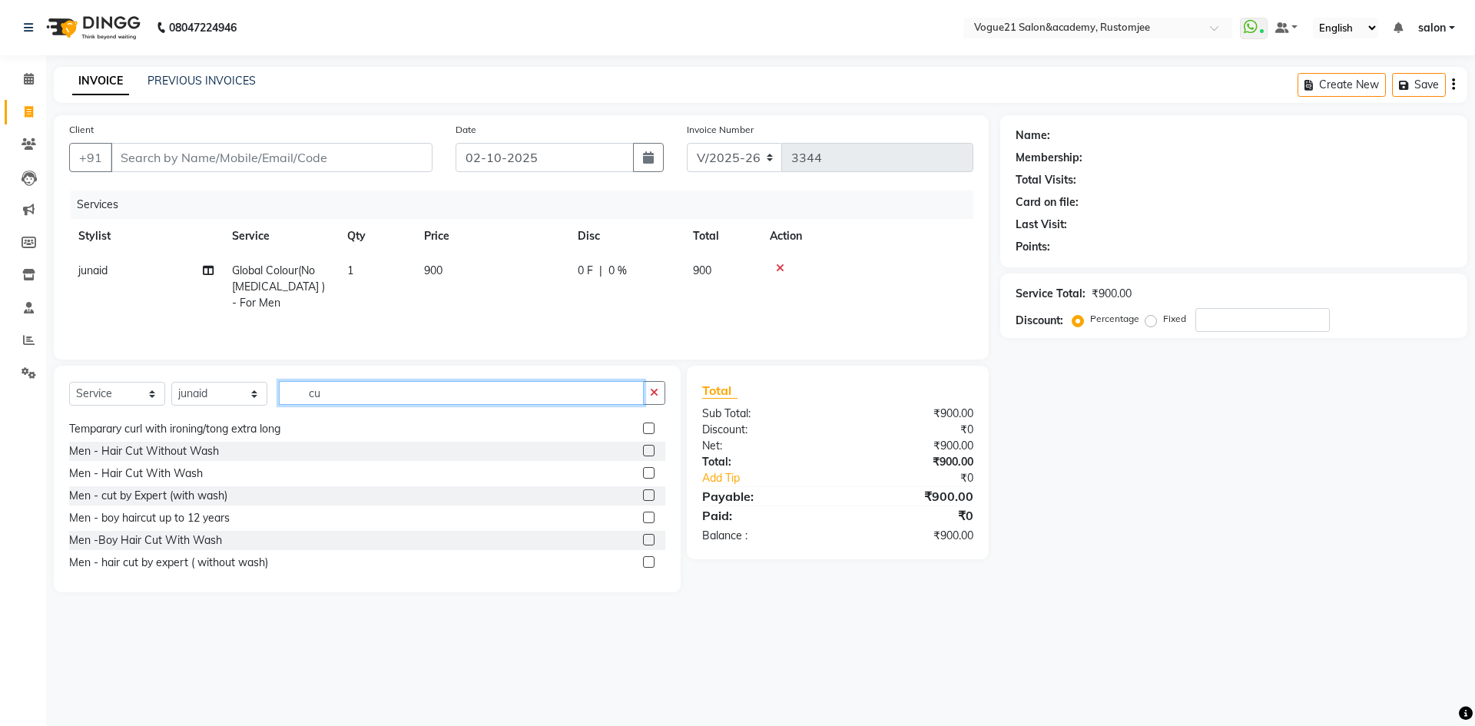
scroll to position [109, 0]
type input "cut"
click at [167, 493] on div "Men - Hair Cut Without Wash" at bounding box center [144, 496] width 150 height 16
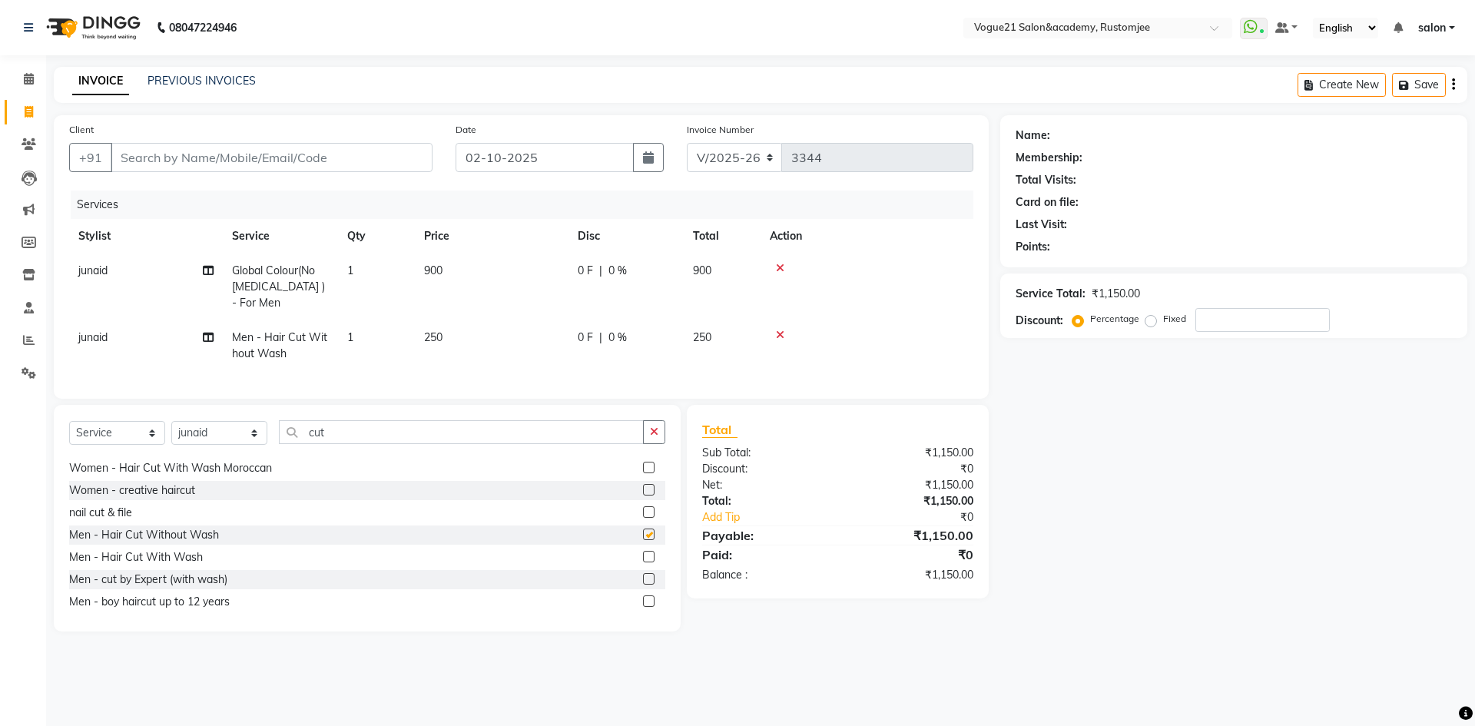
checkbox input "false"
click at [314, 153] on input "Client" at bounding box center [272, 157] width 322 height 29
type input "9"
type input "0"
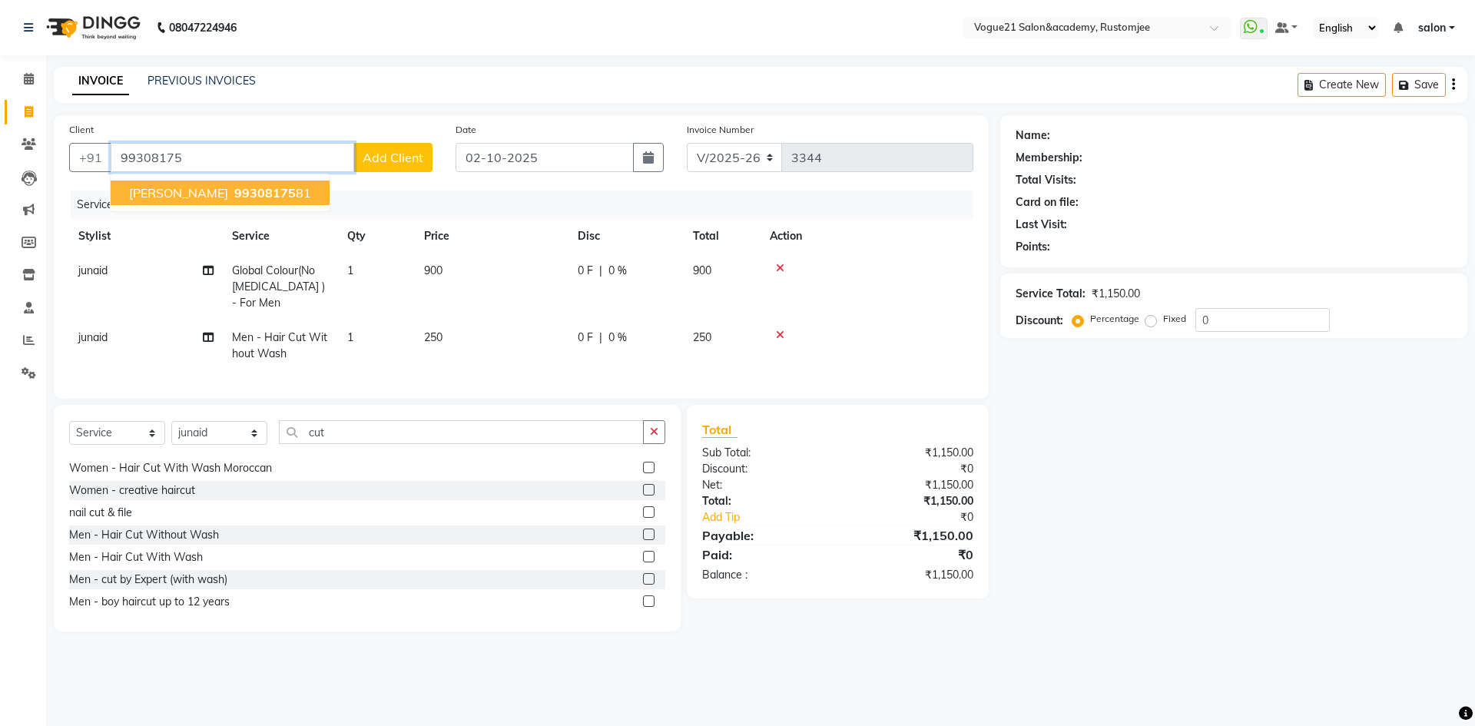
click at [251, 201] on button "nilam 99308175 81" at bounding box center [220, 193] width 219 height 25
type input "9930817581"
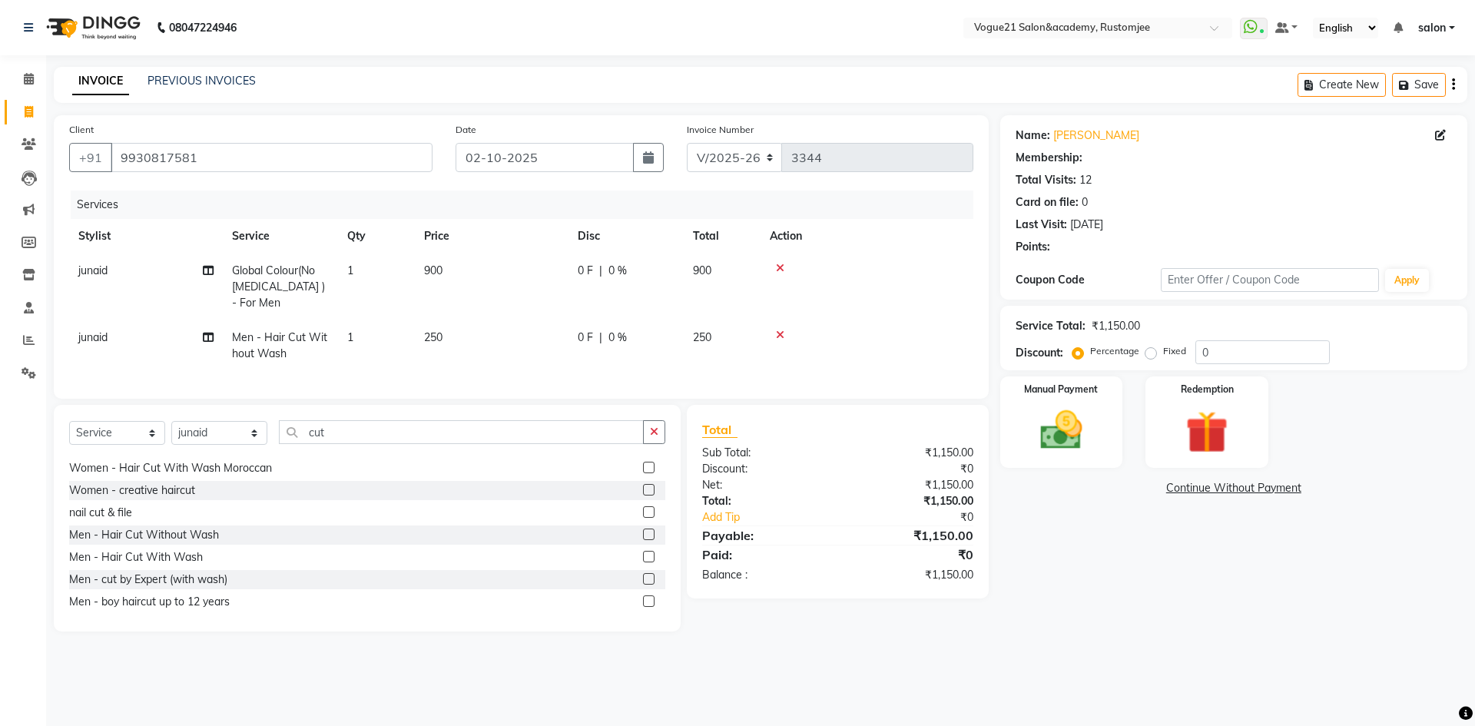
type input "20"
select select "1: Object"
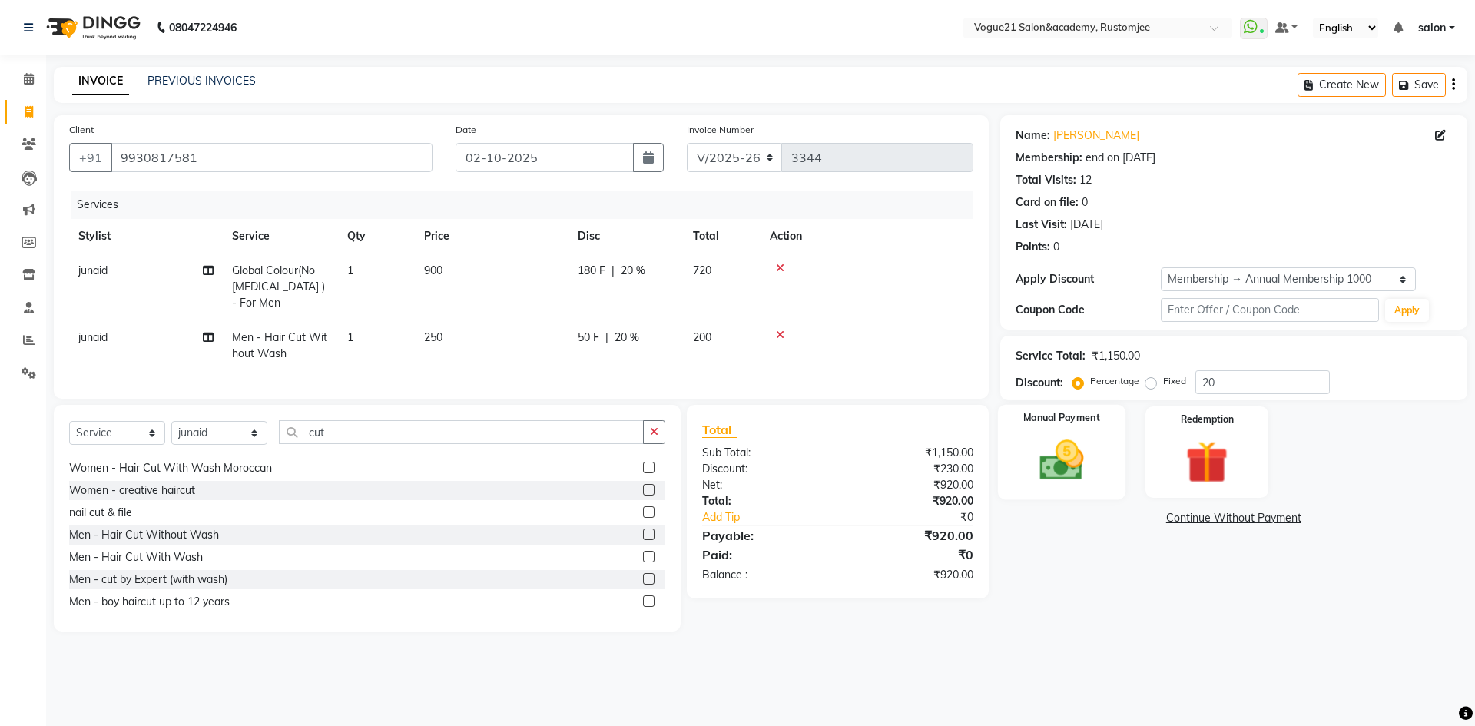
drag, startPoint x: 1059, startPoint y: 469, endPoint x: 1068, endPoint y: 469, distance: 8.5
click at [1060, 469] on img at bounding box center [1061, 460] width 71 height 51
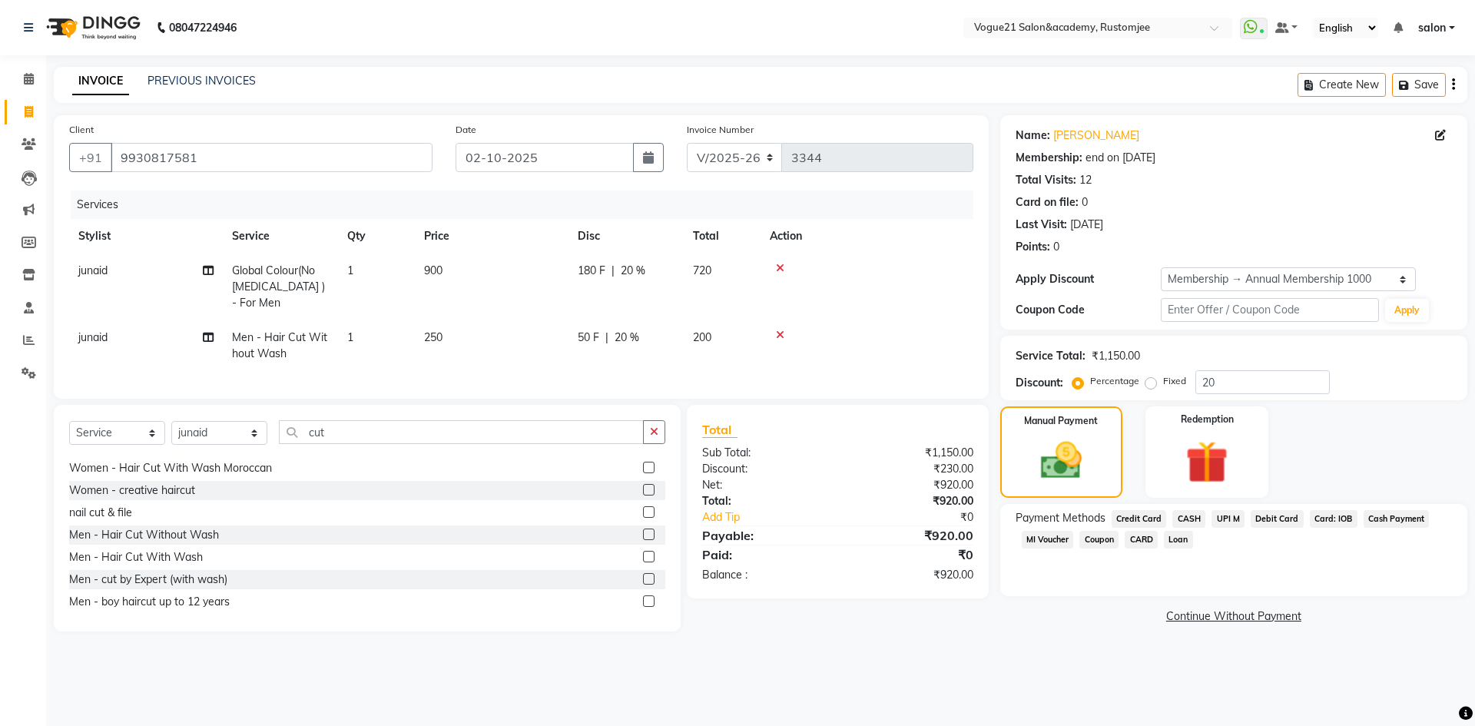
click at [1193, 527] on span "CASH" at bounding box center [1188, 519] width 33 height 18
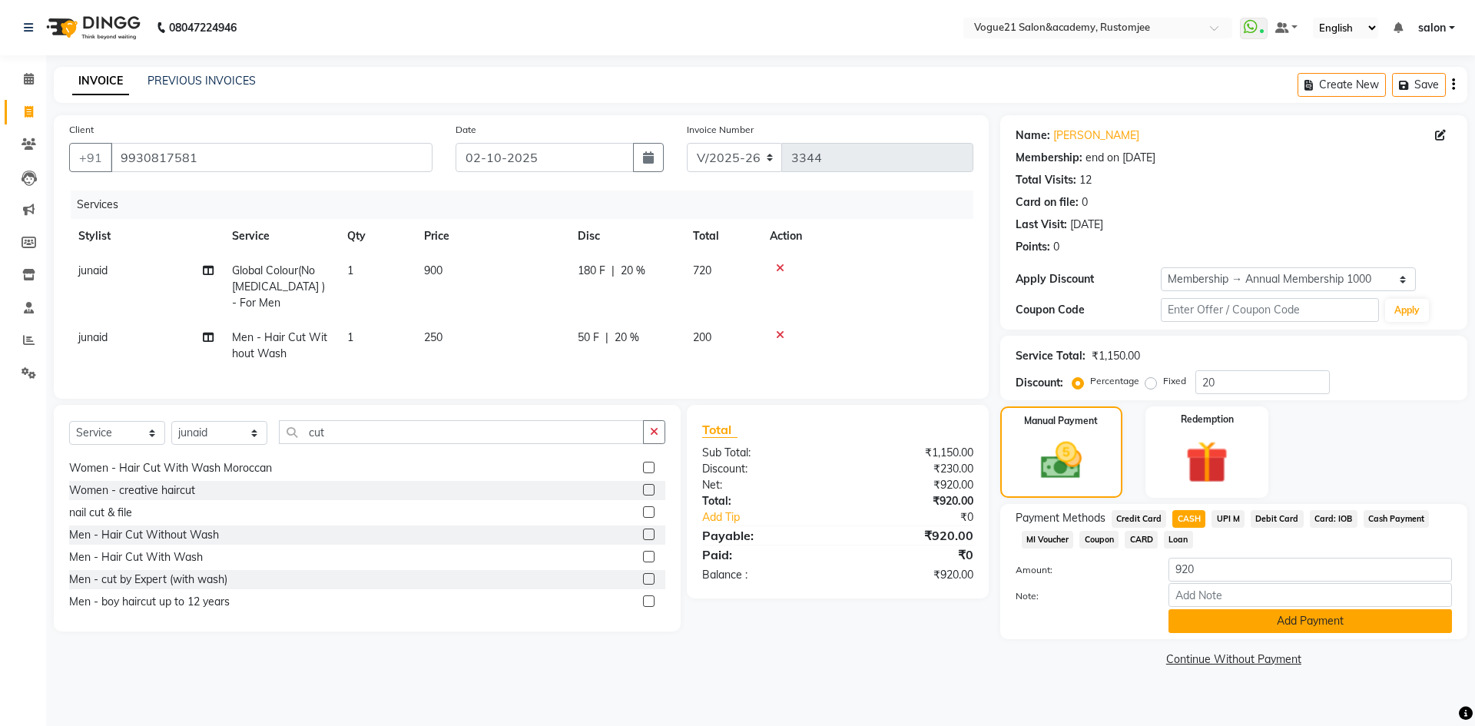
click at [1276, 626] on button "Add Payment" at bounding box center [1309, 621] width 283 height 24
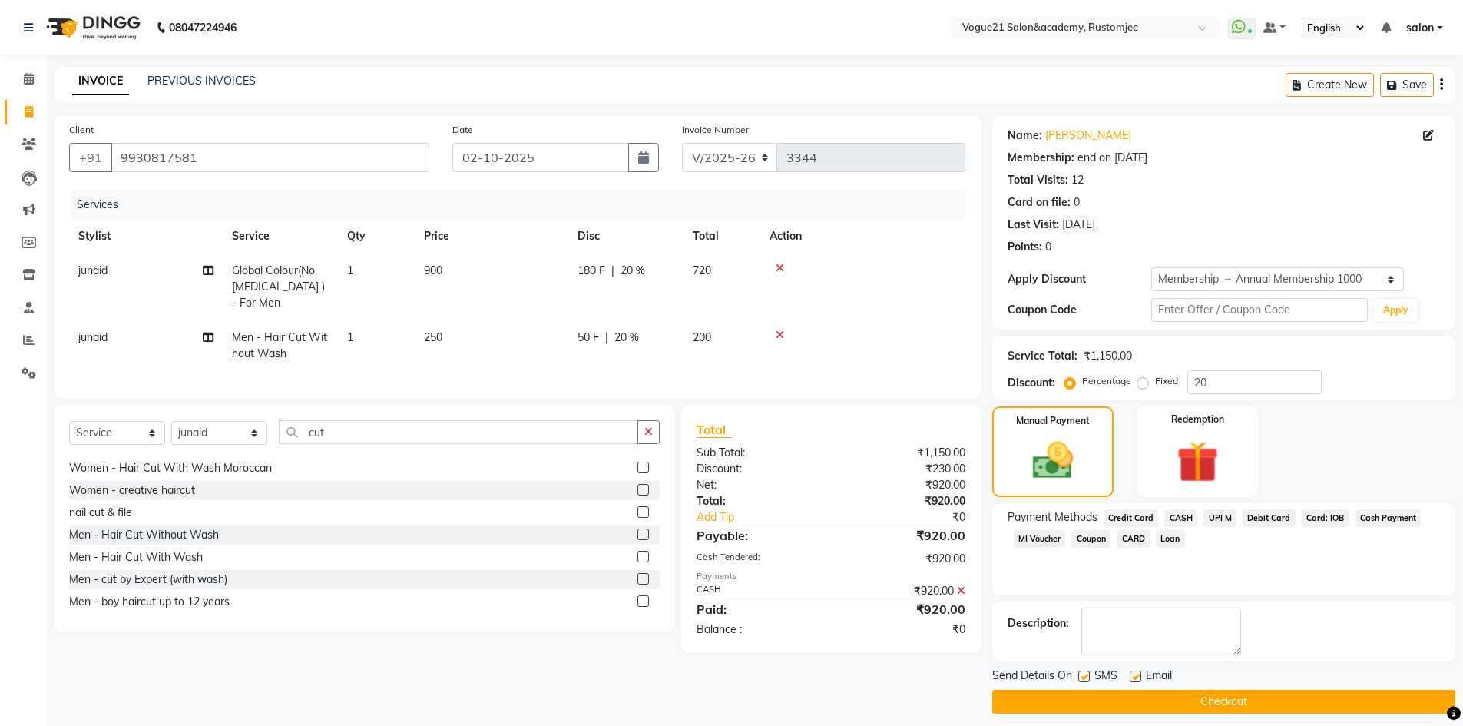
click at [1169, 702] on button "Checkout" at bounding box center [1224, 702] width 463 height 24
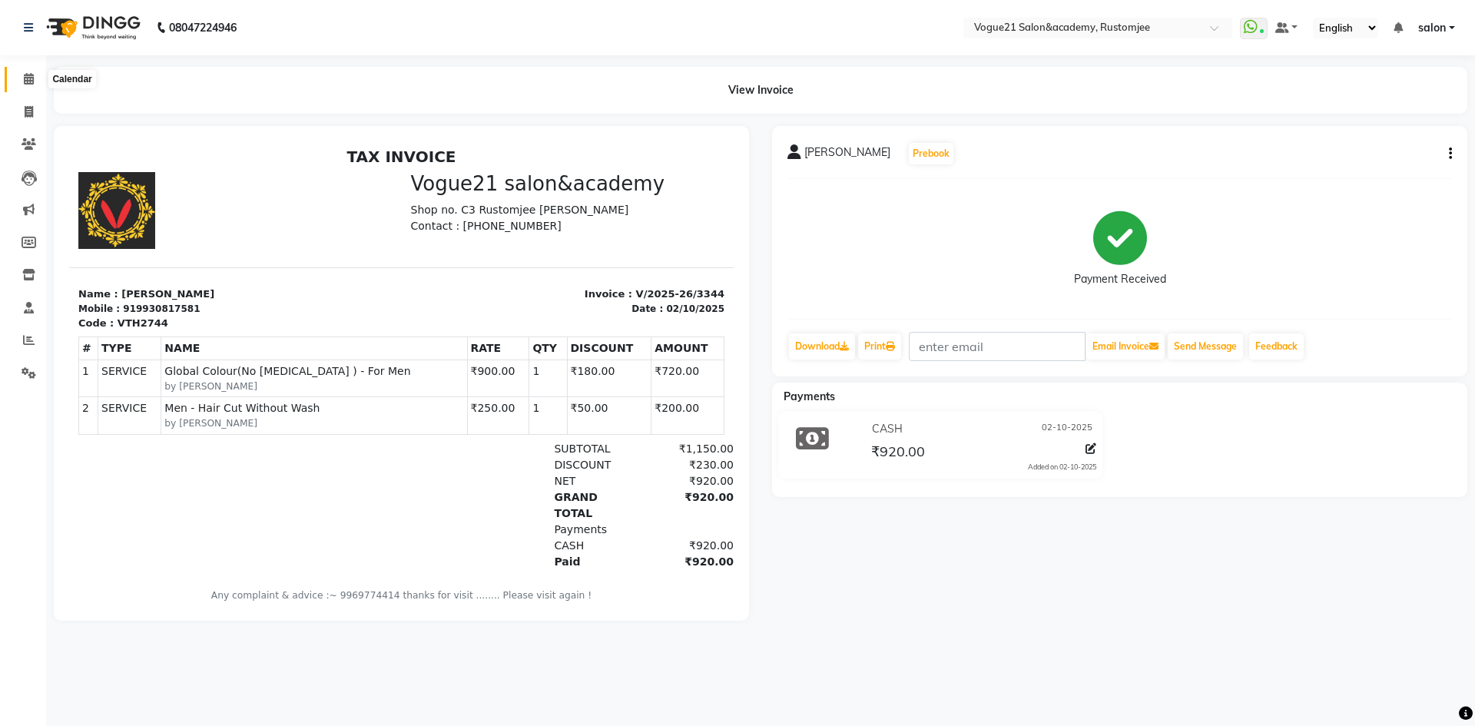
click at [31, 87] on span at bounding box center [28, 80] width 27 height 18
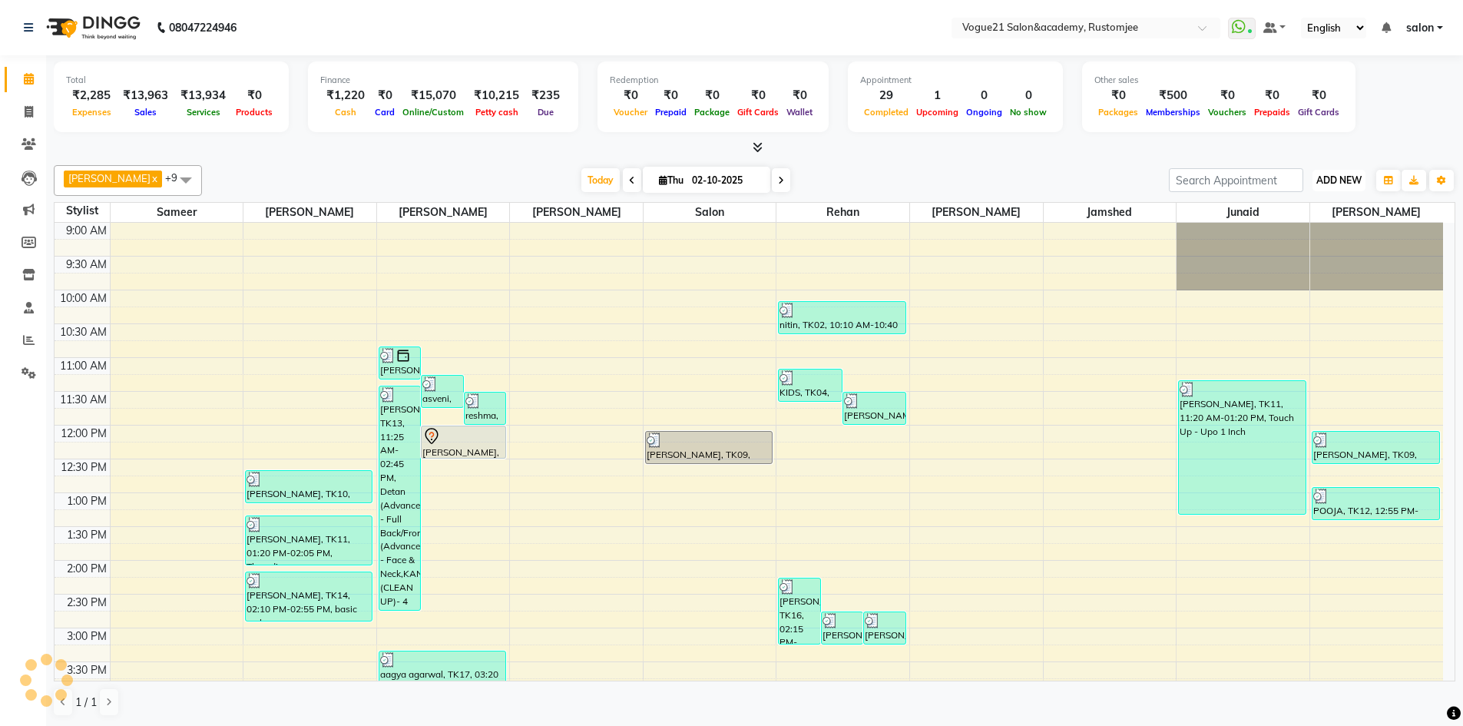
click at [1331, 182] on span "ADD NEW" at bounding box center [1339, 180] width 45 height 12
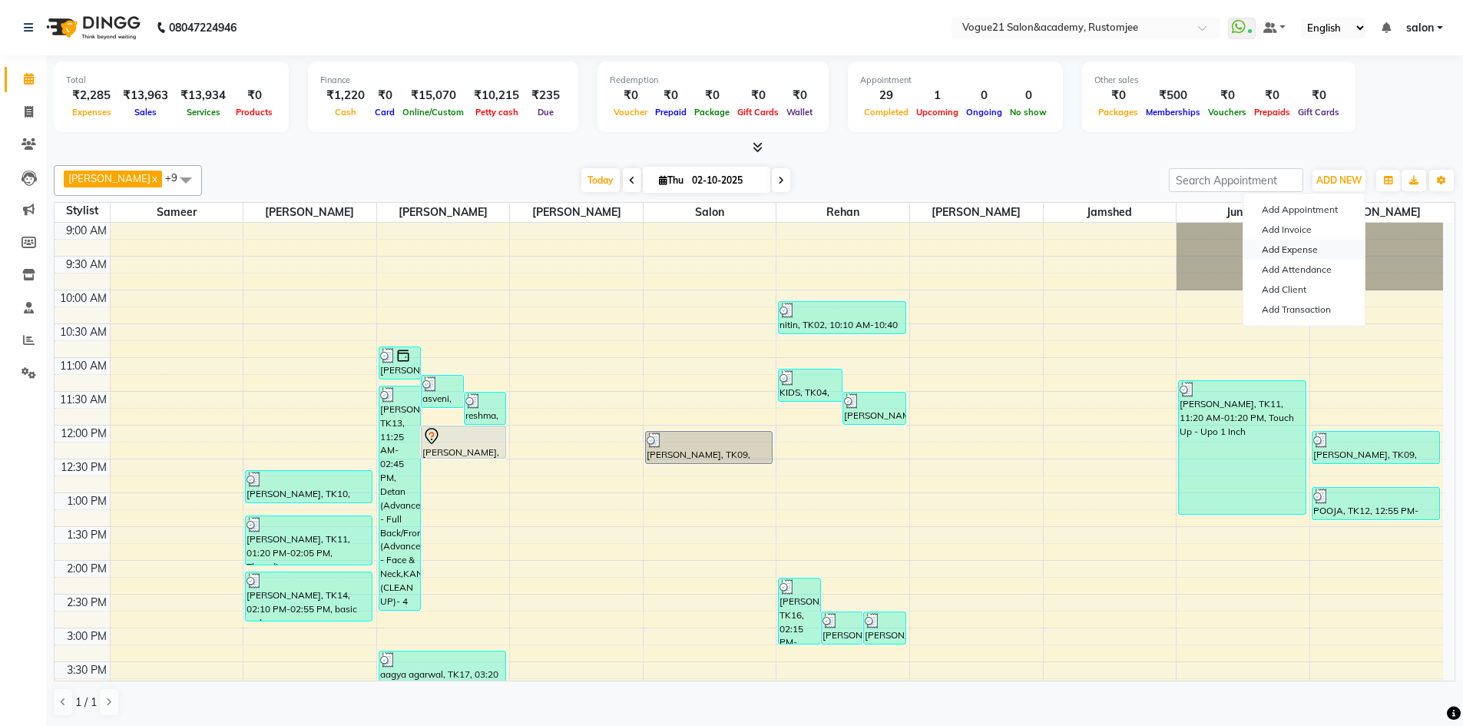
click at [1295, 250] on link "Add Expense" at bounding box center [1304, 250] width 121 height 20
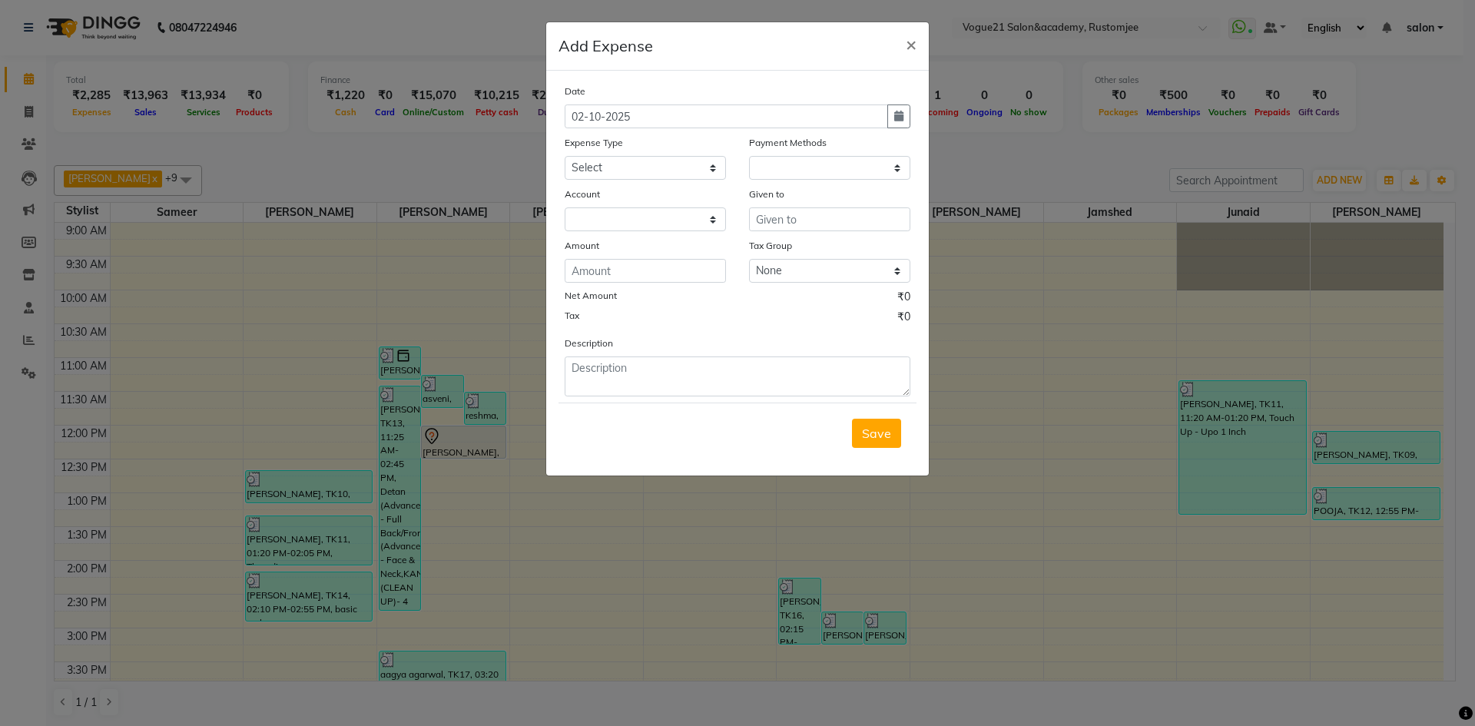
select select "1"
select select "7299"
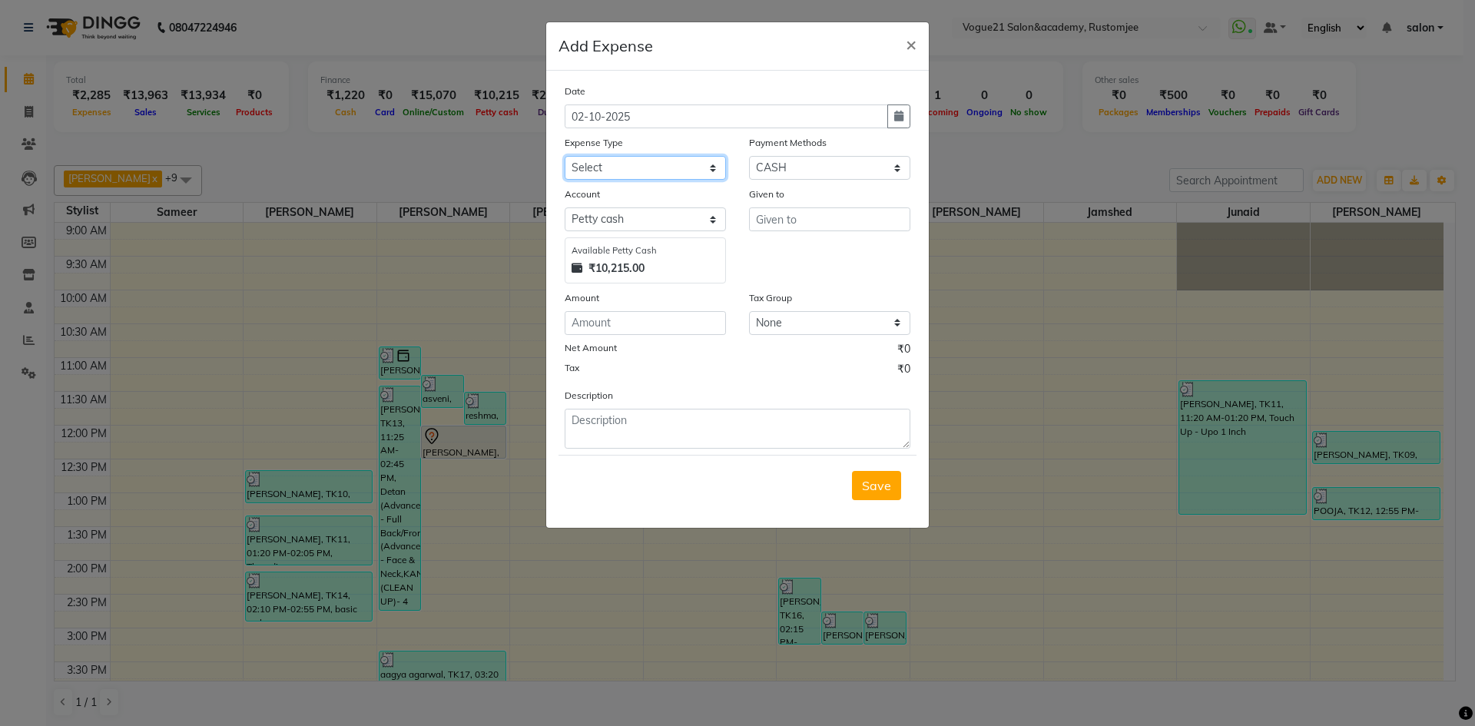
click at [667, 163] on select "Select Advance Salary Bank charges Cash transfer to bank Client Snacks Equipmen…" at bounding box center [645, 168] width 161 height 24
click at [669, 171] on select "Select Advance Salary Bank charges Cash transfer to bank Client Snacks Equipmen…" at bounding box center [645, 168] width 161 height 24
select select "23547"
click at [565, 156] on select "Select Advance Salary Bank charges Cash transfer to bank Client Snacks Equipmen…" at bounding box center [645, 168] width 161 height 24
click at [812, 216] on input "text" at bounding box center [829, 219] width 161 height 24
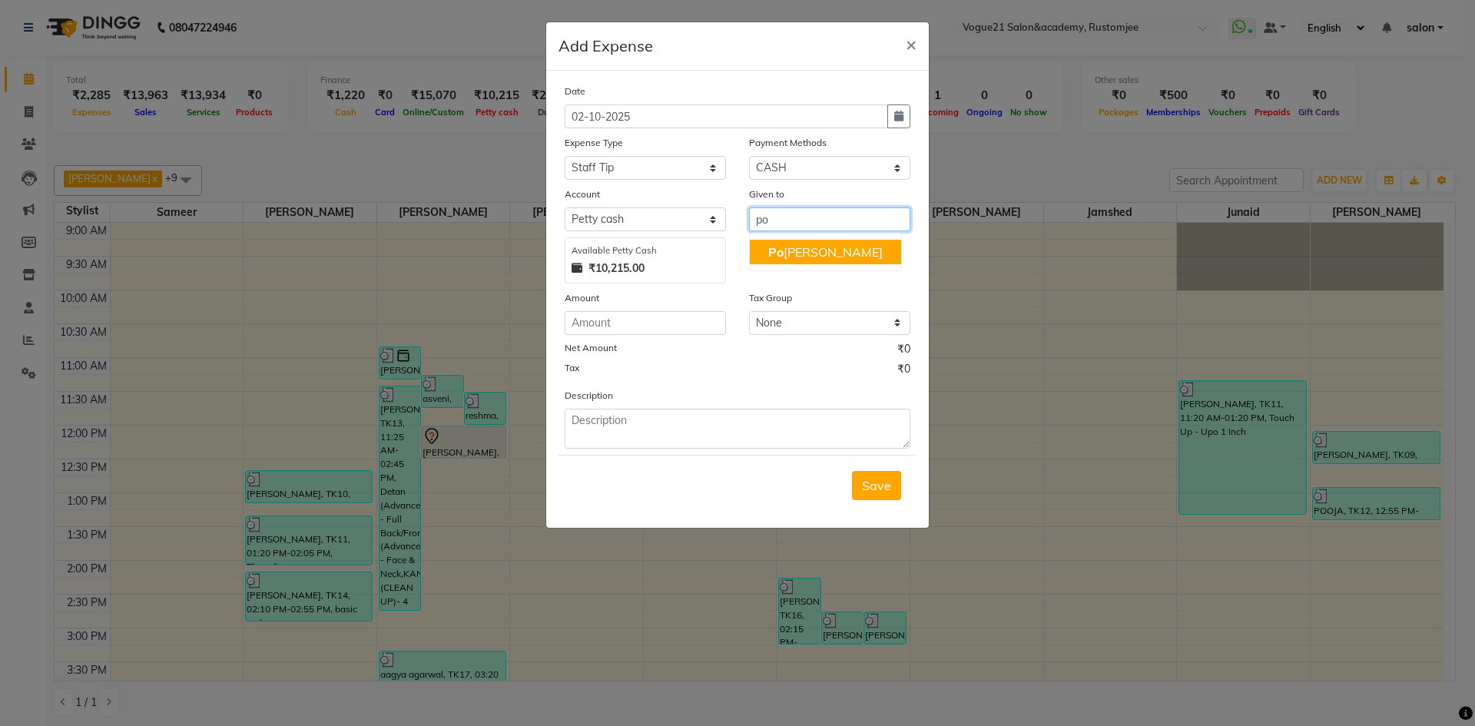
click at [812, 256] on ngb-highlight "Po oja yadav" at bounding box center [825, 251] width 114 height 15
type input "[PERSON_NAME]"
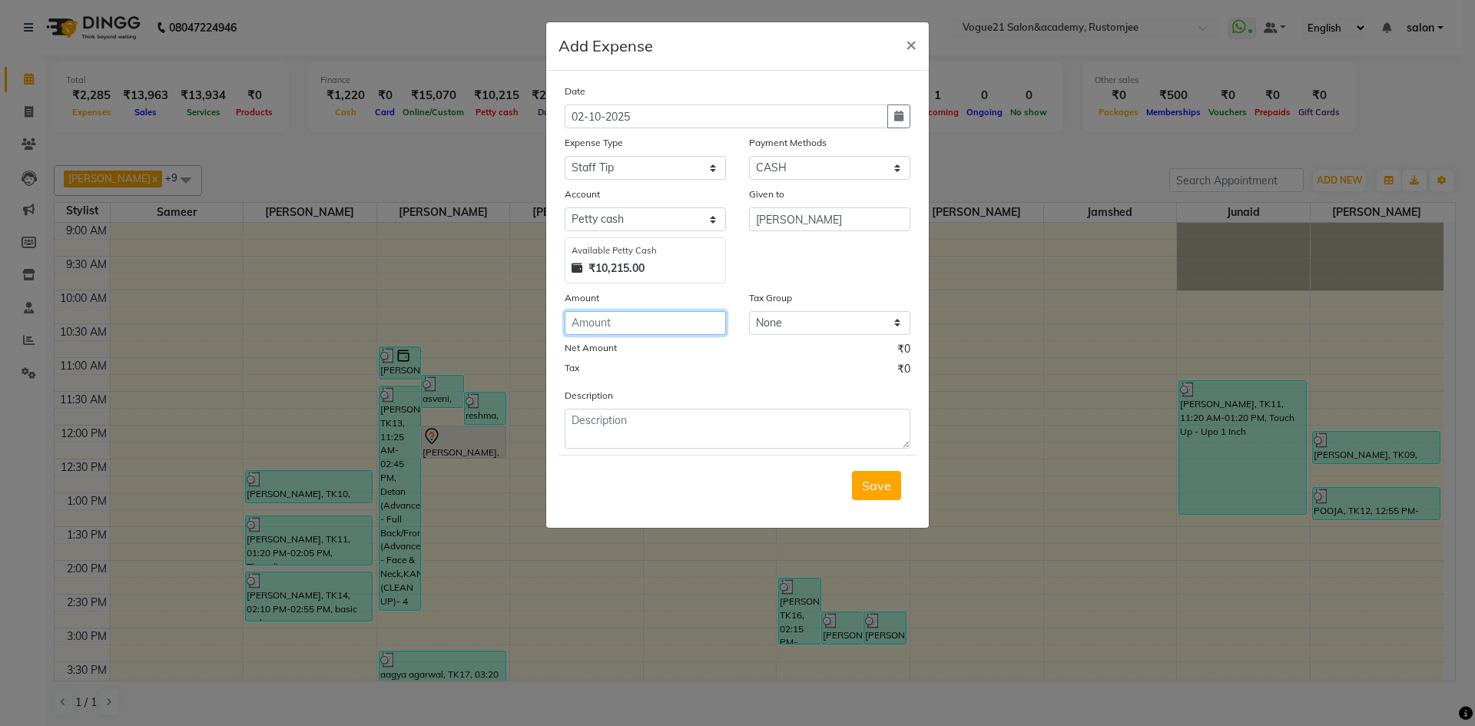
click at [674, 326] on input "number" at bounding box center [645, 323] width 161 height 24
type input "80"
click at [599, 421] on textarea at bounding box center [738, 429] width 346 height 40
type textarea "junaid tip"
click at [871, 479] on span "Save" at bounding box center [876, 485] width 29 height 15
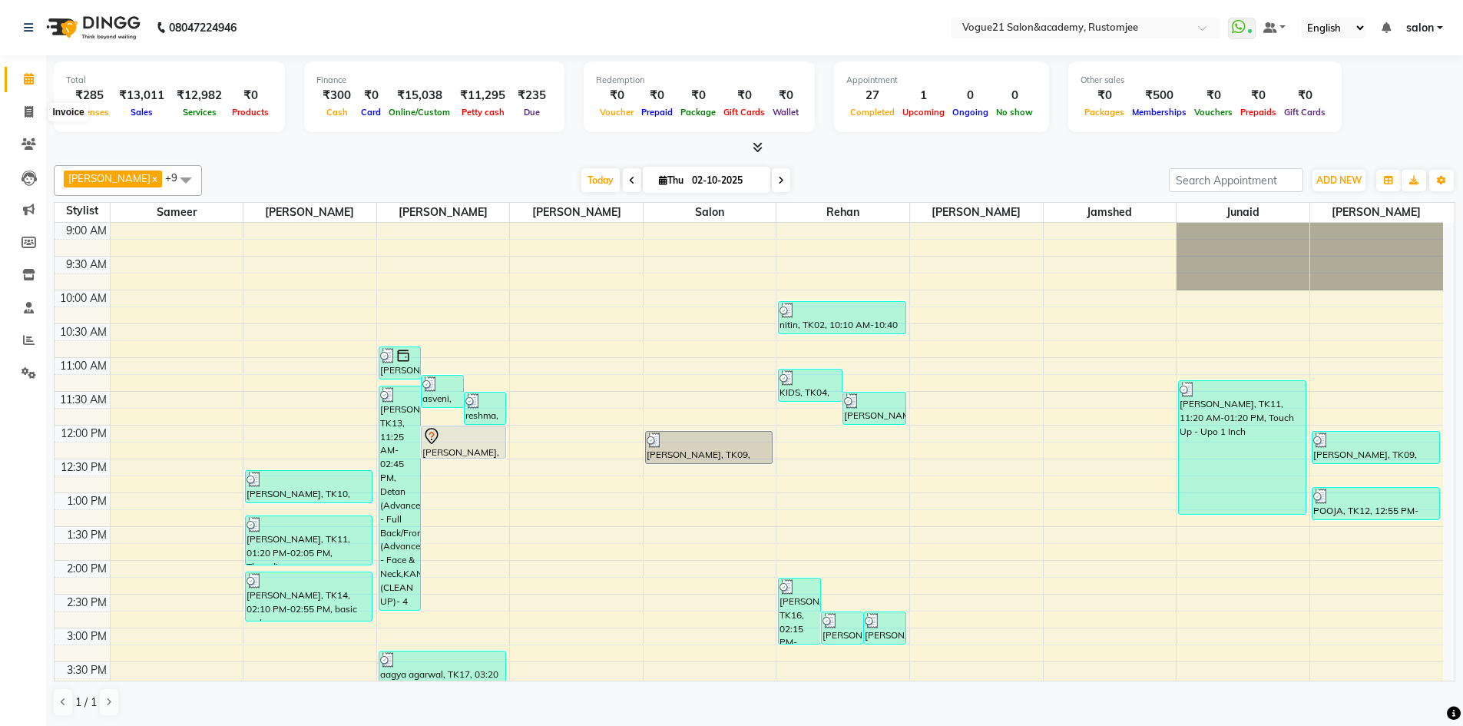
click at [26, 118] on span at bounding box center [28, 113] width 27 height 18
select select "service"
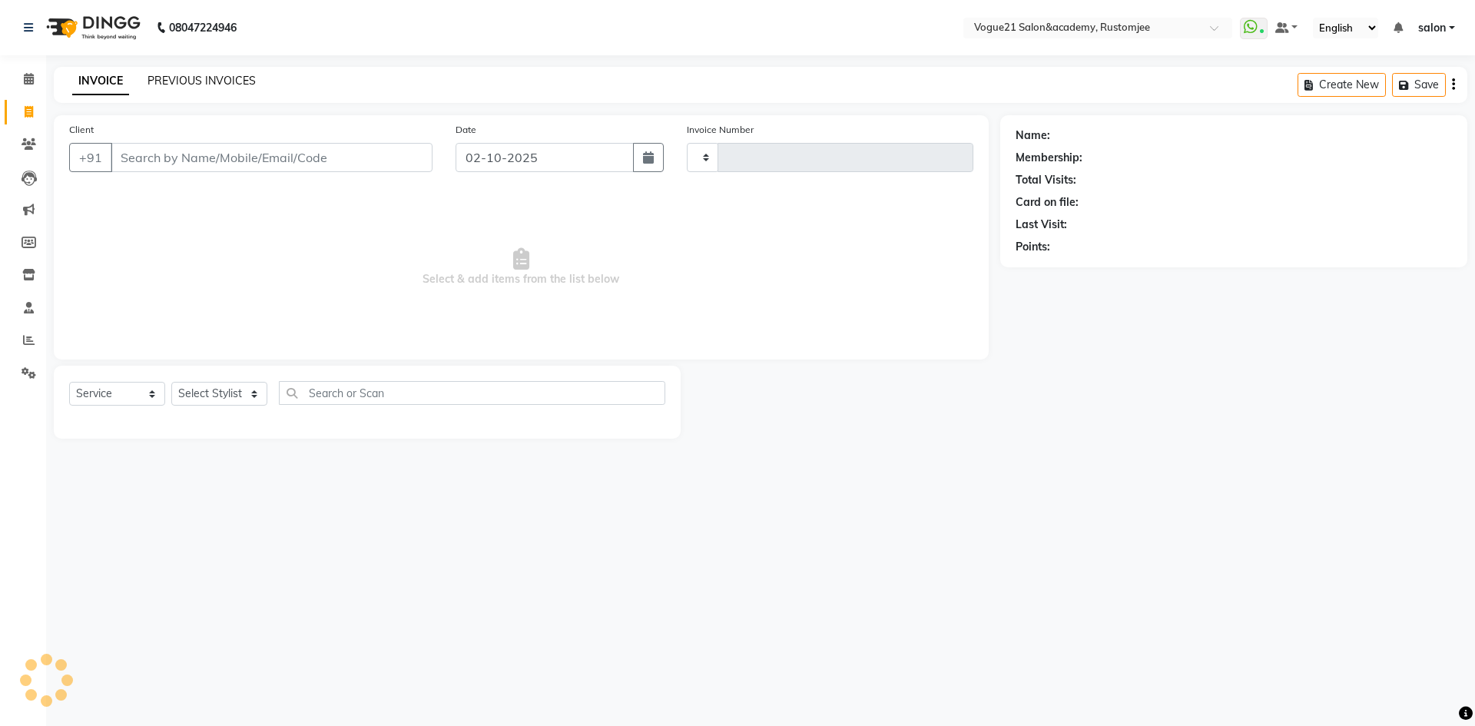
click at [194, 79] on link "PREVIOUS INVOICES" at bounding box center [201, 81] width 108 height 14
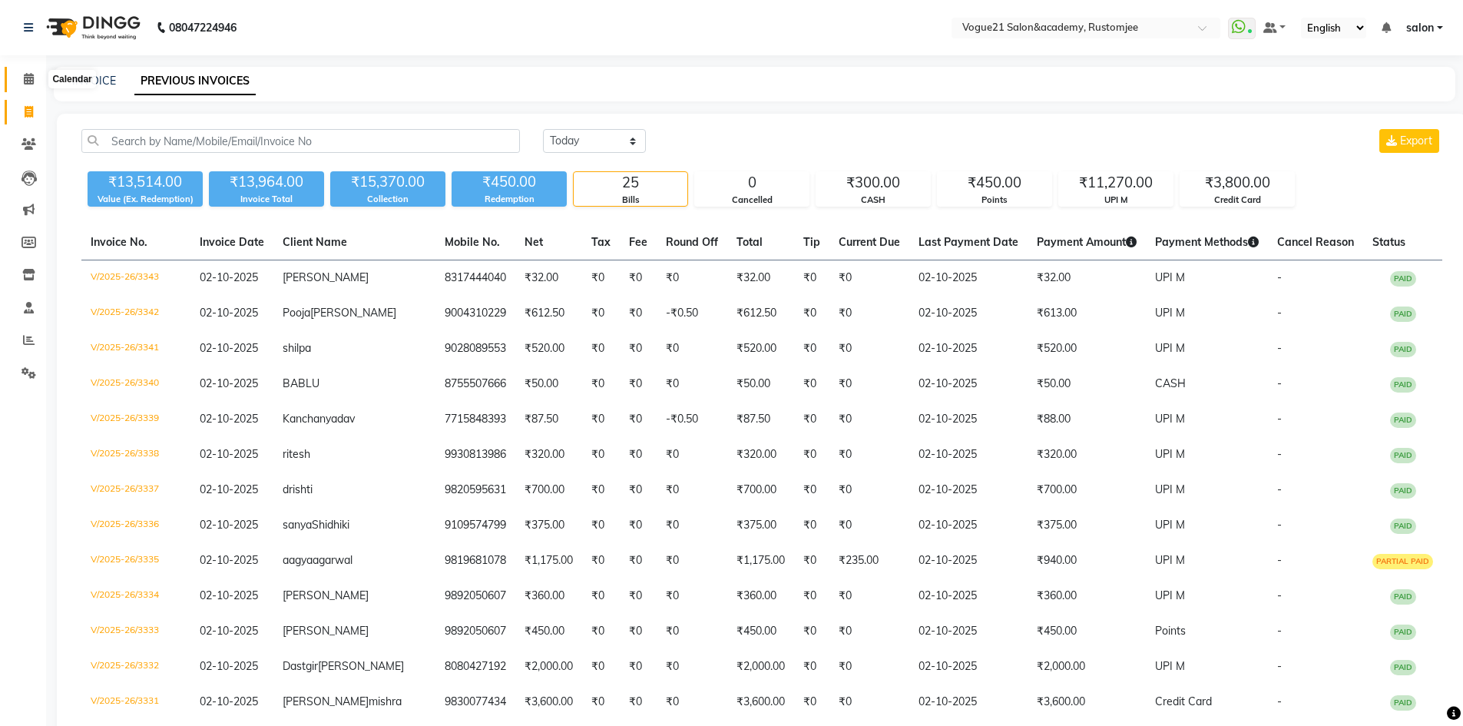
click at [35, 80] on span at bounding box center [28, 80] width 27 height 18
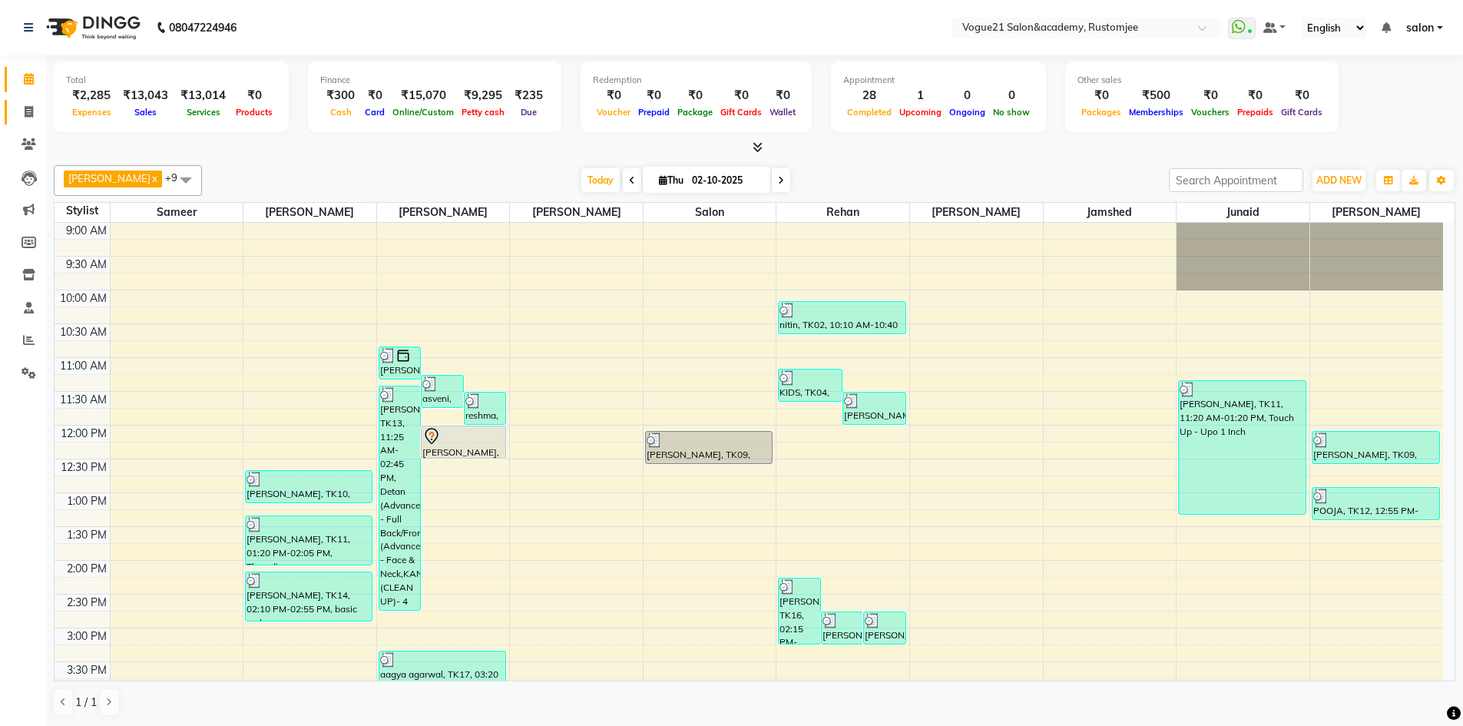
click at [23, 114] on span at bounding box center [28, 113] width 27 height 18
select select "service"
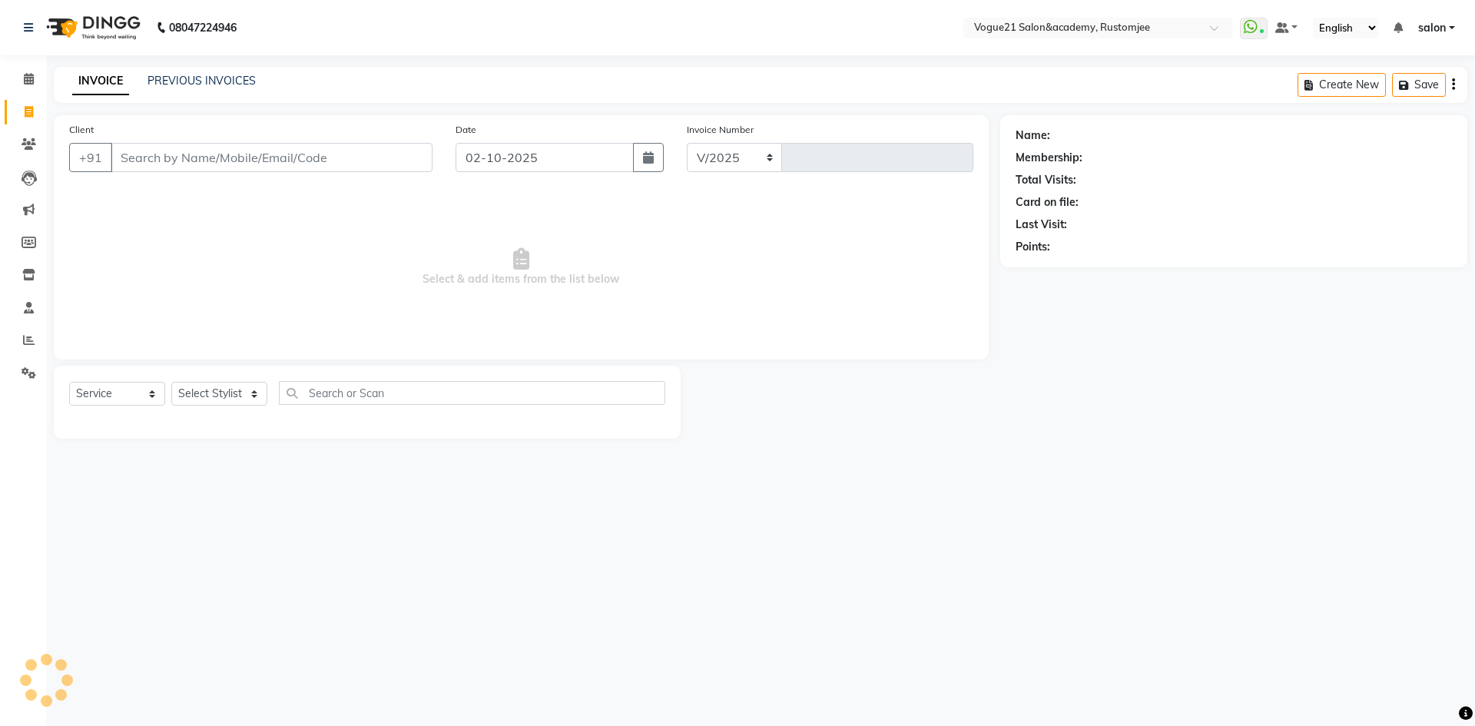
select select "8171"
type input "3344"
click at [246, 384] on select "Select Stylist [PERSON_NAME] [PERSON_NAME] [PERSON_NAME] [PERSON_NAME] [PERSON_…" at bounding box center [219, 394] width 96 height 24
select select "93541"
click at [171, 382] on select "Select Stylist [PERSON_NAME] [PERSON_NAME] [PERSON_NAME] [PERSON_NAME] [PERSON_…" at bounding box center [219, 394] width 96 height 24
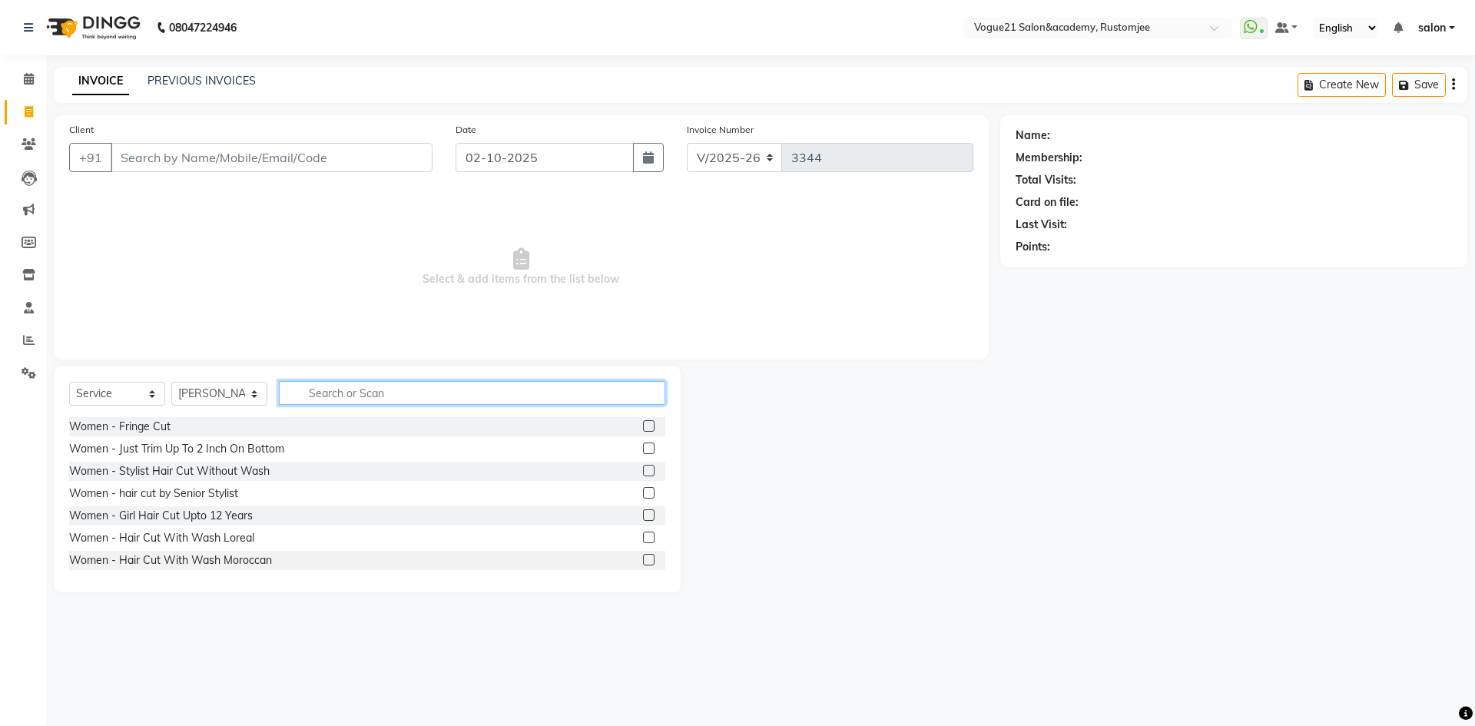
click at [327, 389] on input "text" at bounding box center [472, 393] width 386 height 24
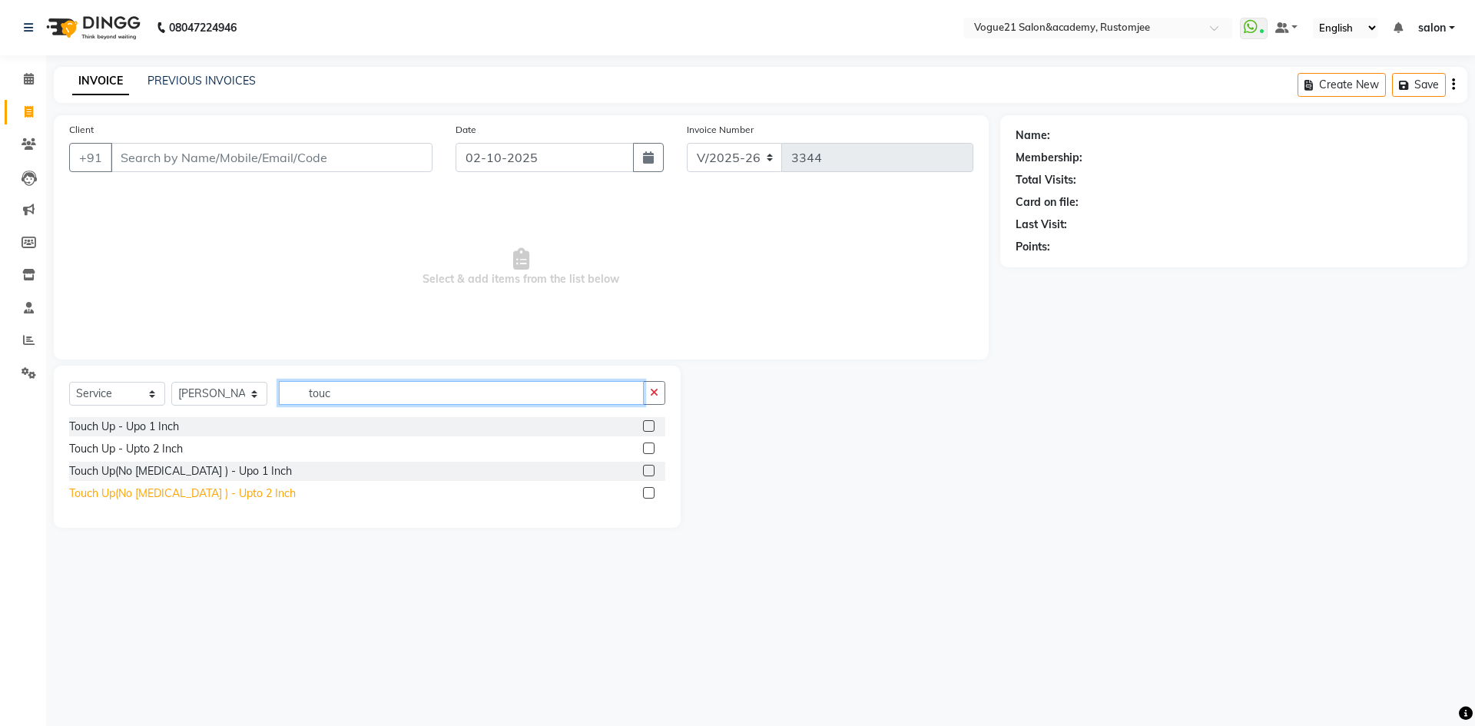
type input "touc"
click at [224, 496] on div "Touch Up(No [MEDICAL_DATA] ) - Upto 2 Inch" at bounding box center [182, 494] width 227 height 16
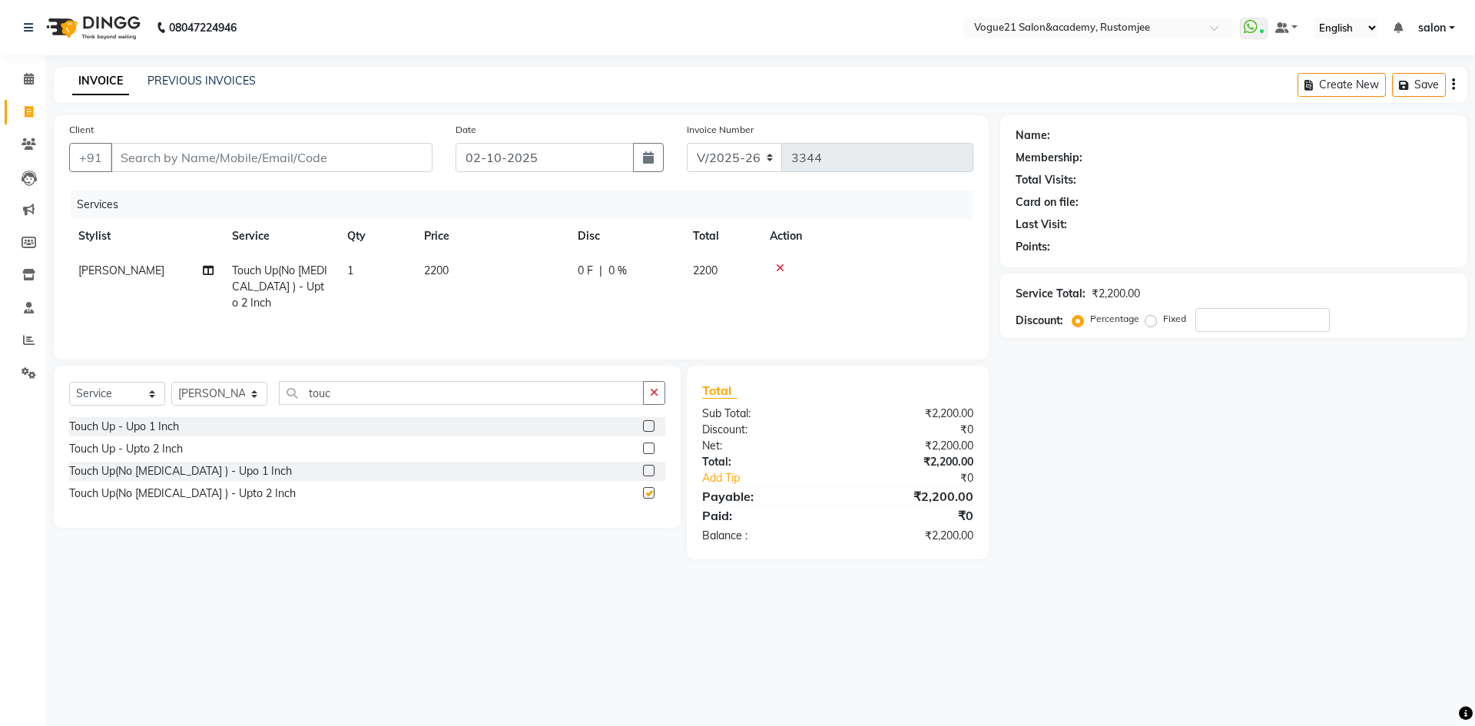
checkbox input "false"
click at [397, 383] on input "touc" at bounding box center [461, 393] width 365 height 24
type input "t"
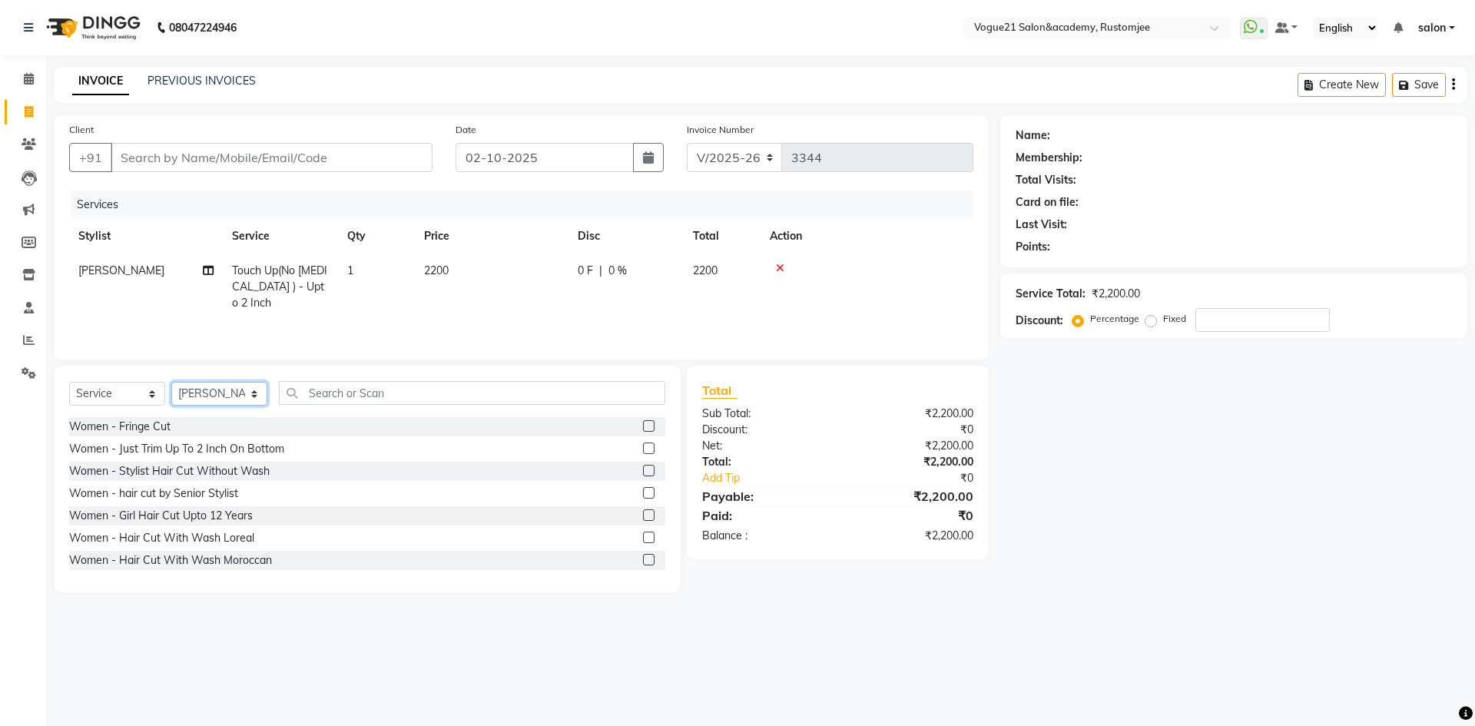
click at [217, 393] on select "Select Stylist [PERSON_NAME] [PERSON_NAME] [PERSON_NAME] [PERSON_NAME] [PERSON_…" at bounding box center [219, 394] width 96 height 24
click at [334, 152] on input "Client" at bounding box center [272, 157] width 322 height 29
type input "9"
type input "0"
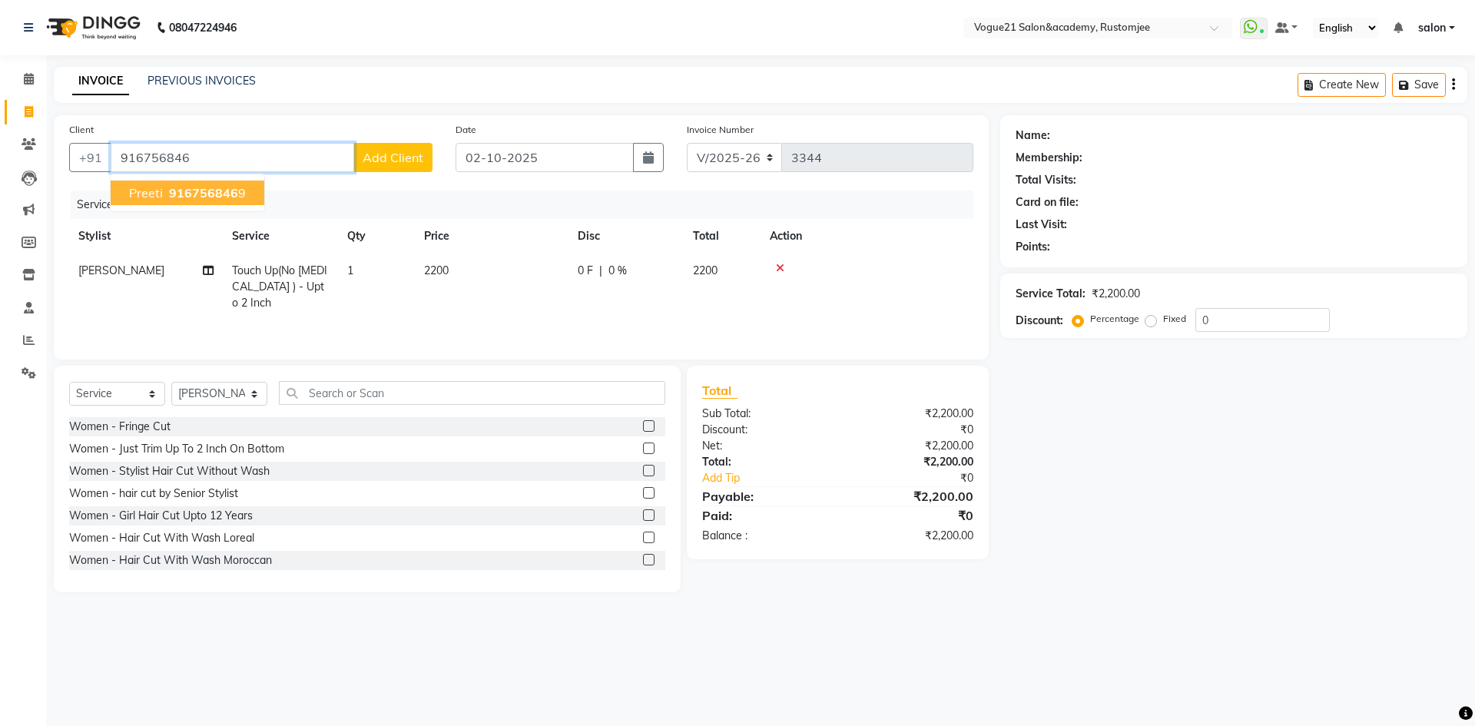
click at [221, 191] on span "916756846" at bounding box center [203, 192] width 69 height 15
type input "9167568469"
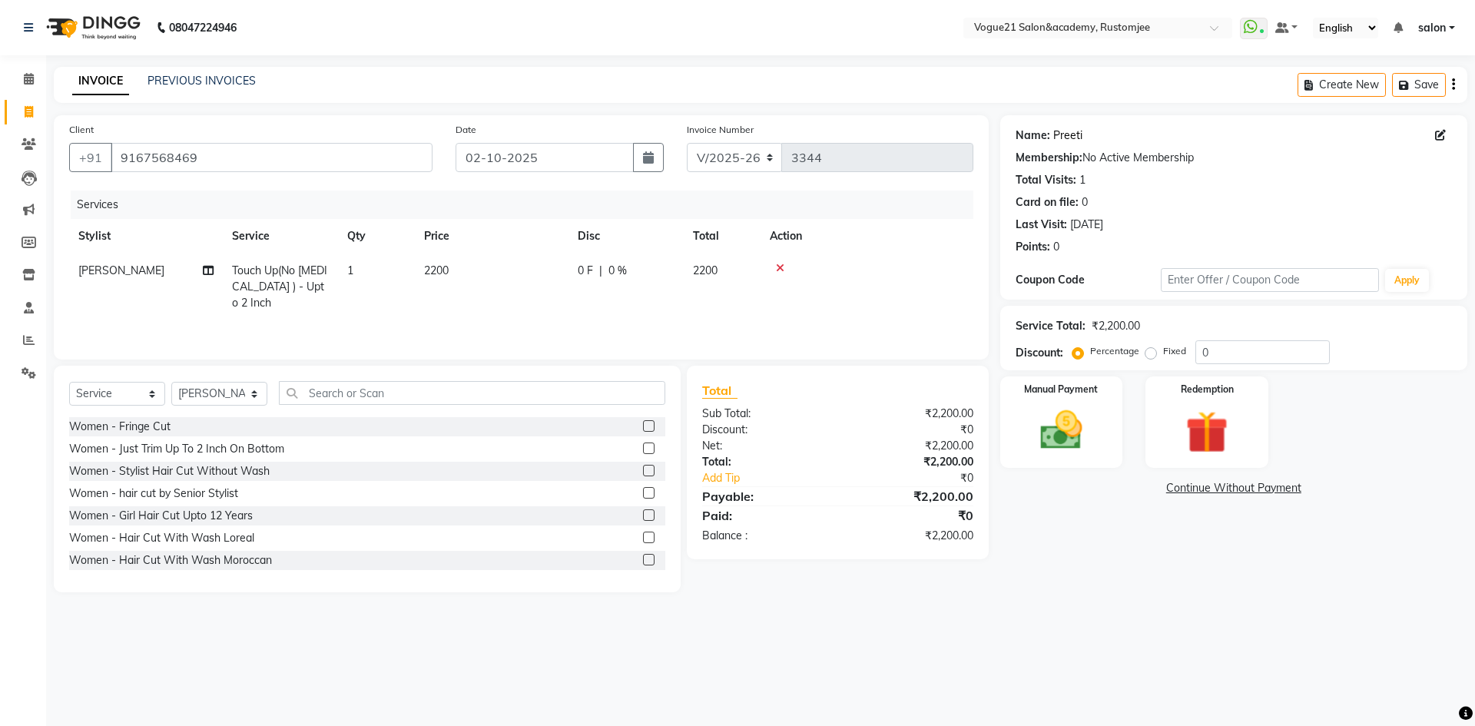
click at [1056, 136] on link "Preeti" at bounding box center [1067, 136] width 29 height 16
click at [234, 396] on select "Select Stylist [PERSON_NAME] [PERSON_NAME] [PERSON_NAME] [PERSON_NAME] [PERSON_…" at bounding box center [219, 394] width 96 height 24
select select "76929"
click at [171, 382] on select "Select Stylist [PERSON_NAME] [PERSON_NAME] [PERSON_NAME] [PERSON_NAME] [PERSON_…" at bounding box center [219, 394] width 96 height 24
click at [367, 396] on input "text" at bounding box center [472, 393] width 386 height 24
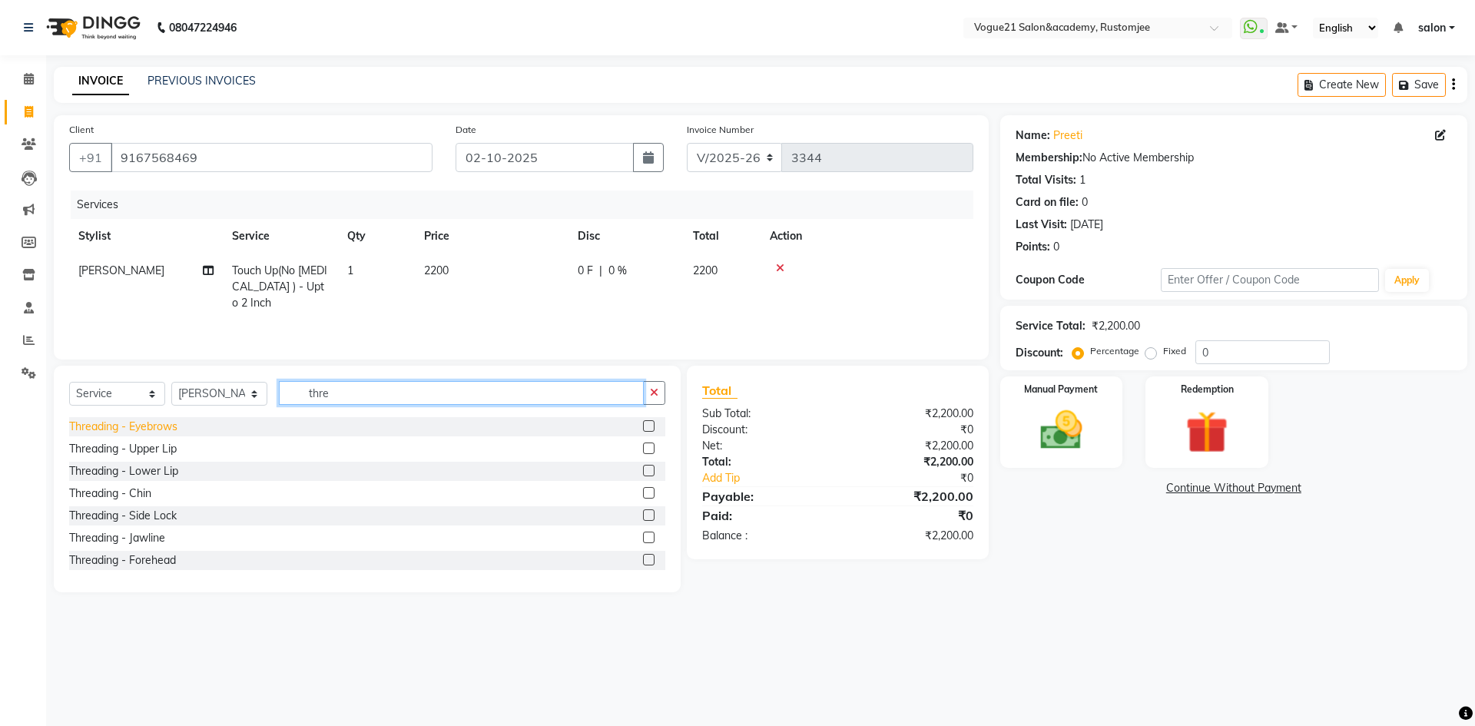
type input "thre"
click at [141, 427] on div "Threading - Eyebrows" at bounding box center [123, 427] width 108 height 16
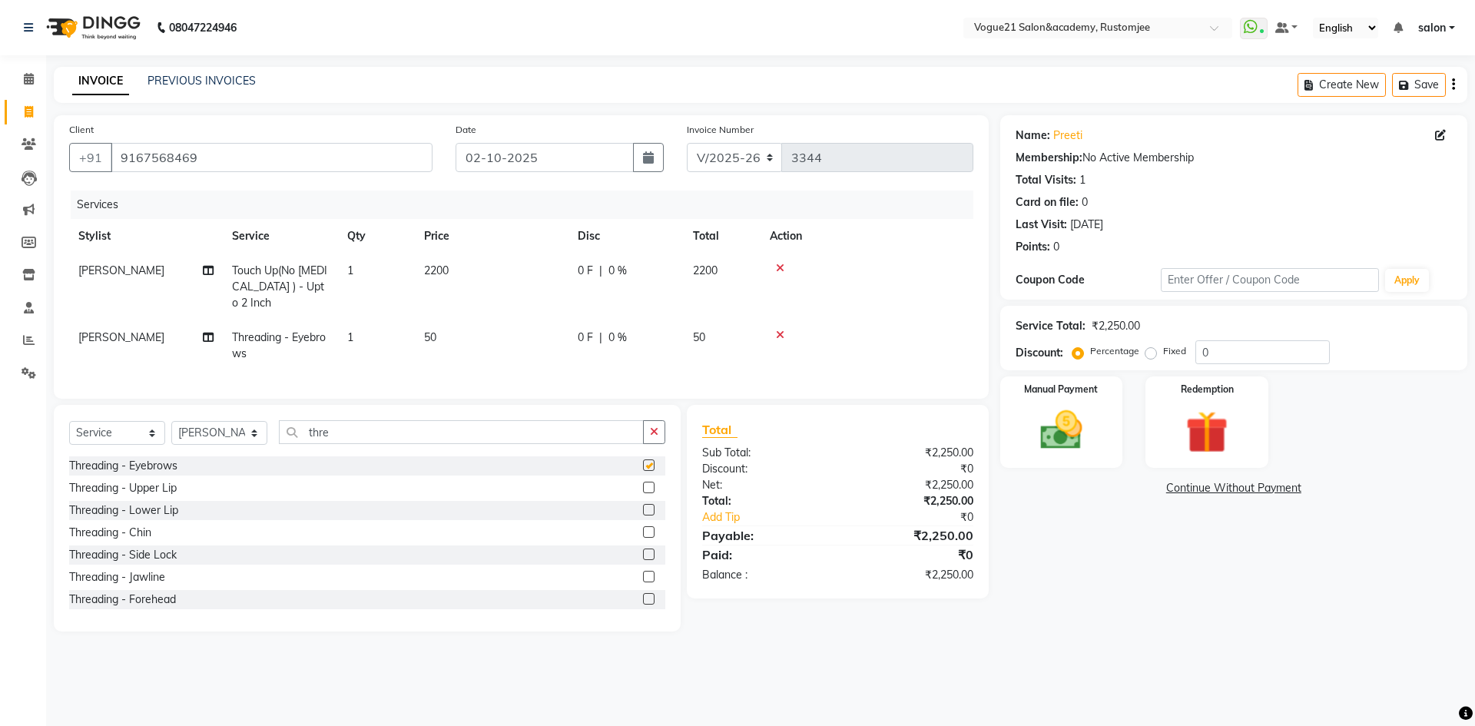
checkbox input "false"
click at [1075, 423] on img at bounding box center [1061, 430] width 71 height 51
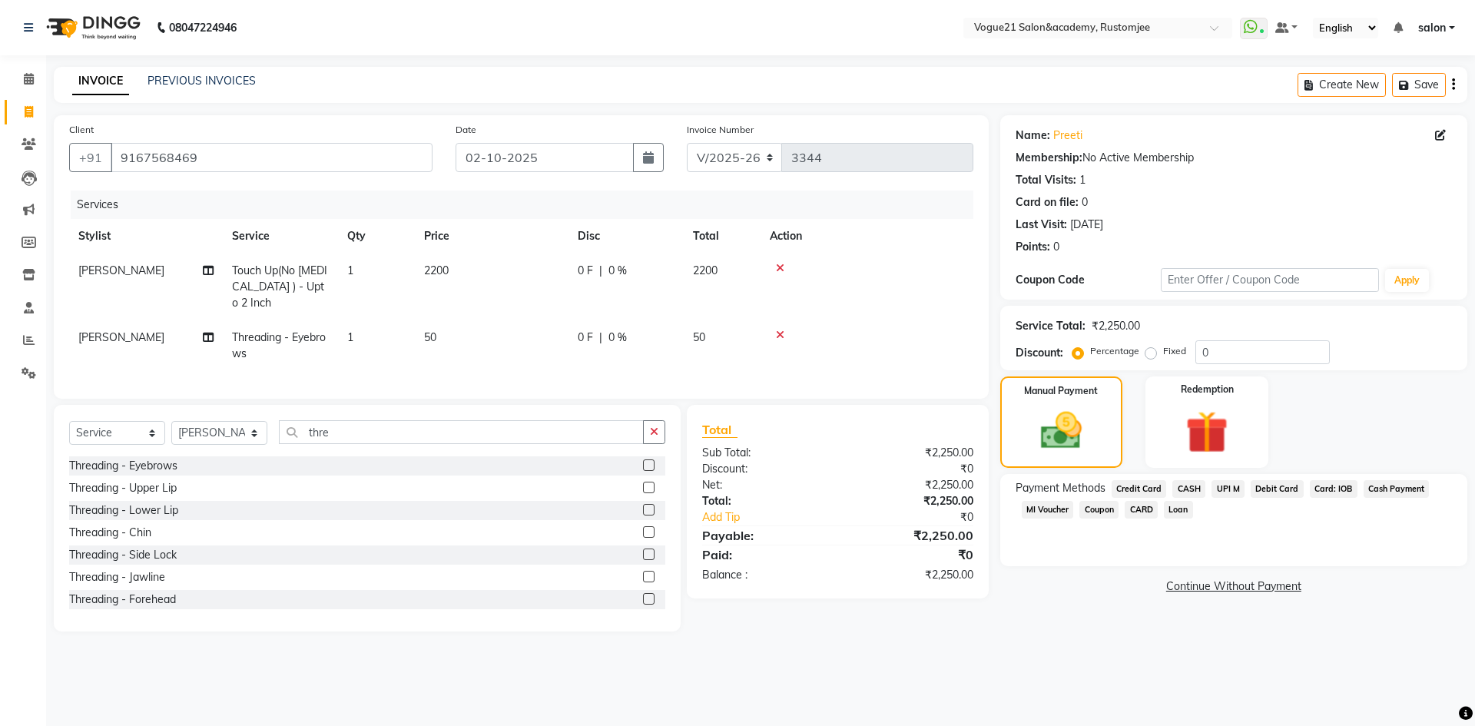
click at [1231, 491] on span "UPI M" at bounding box center [1227, 489] width 33 height 18
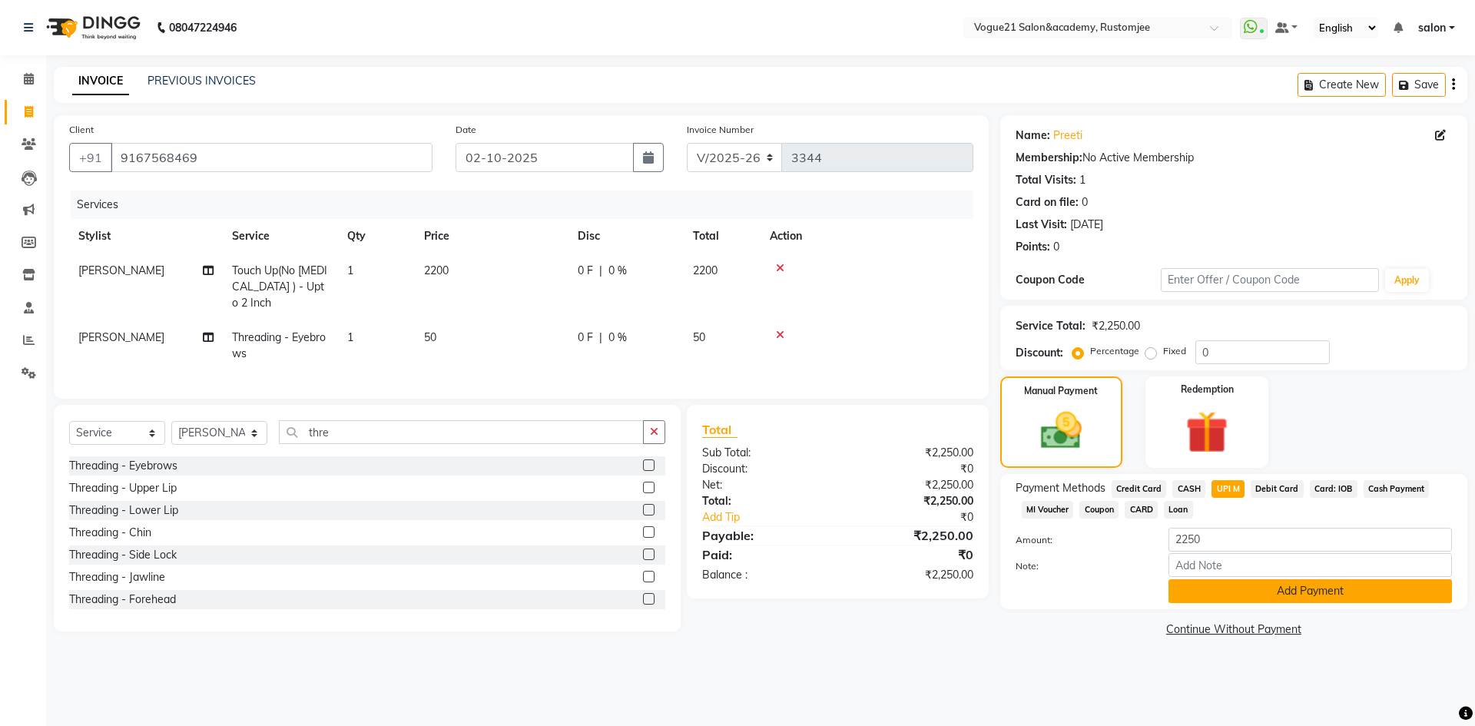
click at [1223, 588] on button "Add Payment" at bounding box center [1309, 591] width 283 height 24
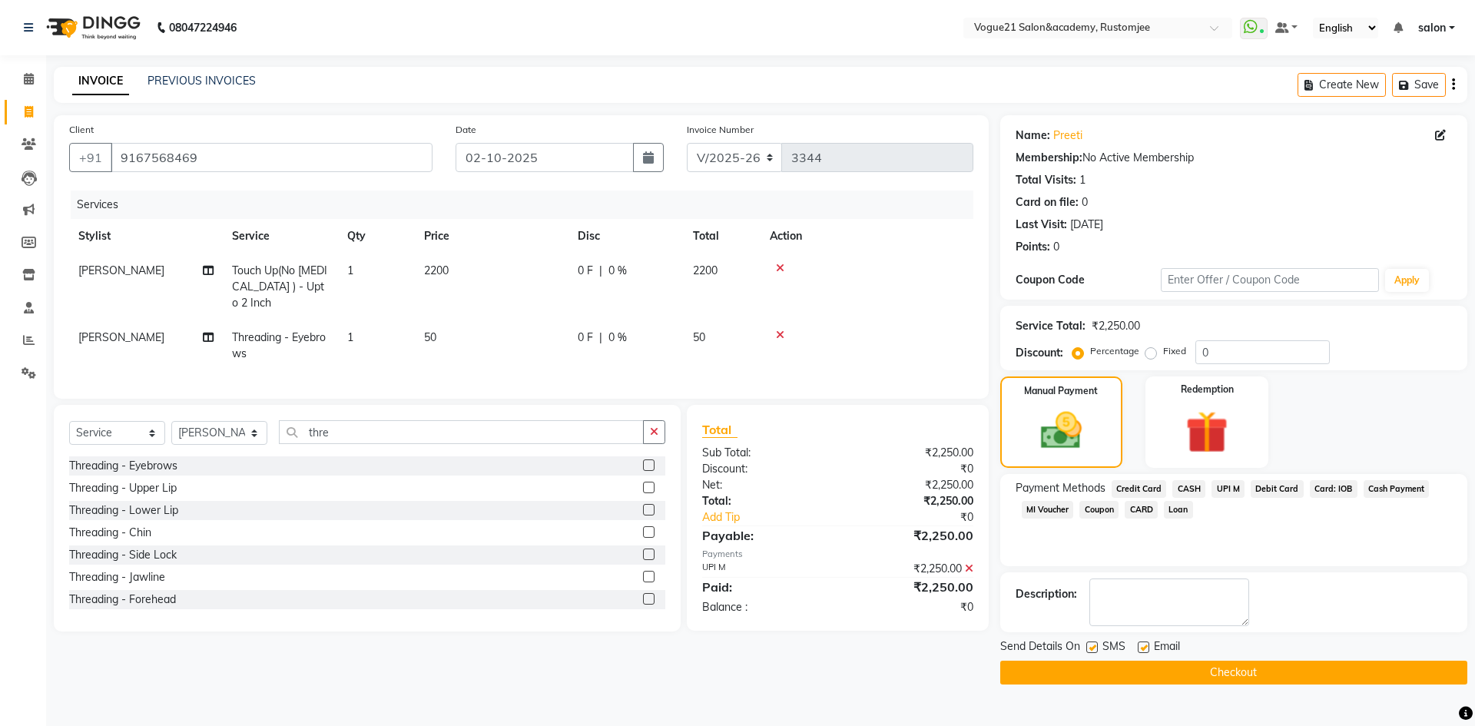
click at [1113, 671] on button "Checkout" at bounding box center [1233, 673] width 467 height 24
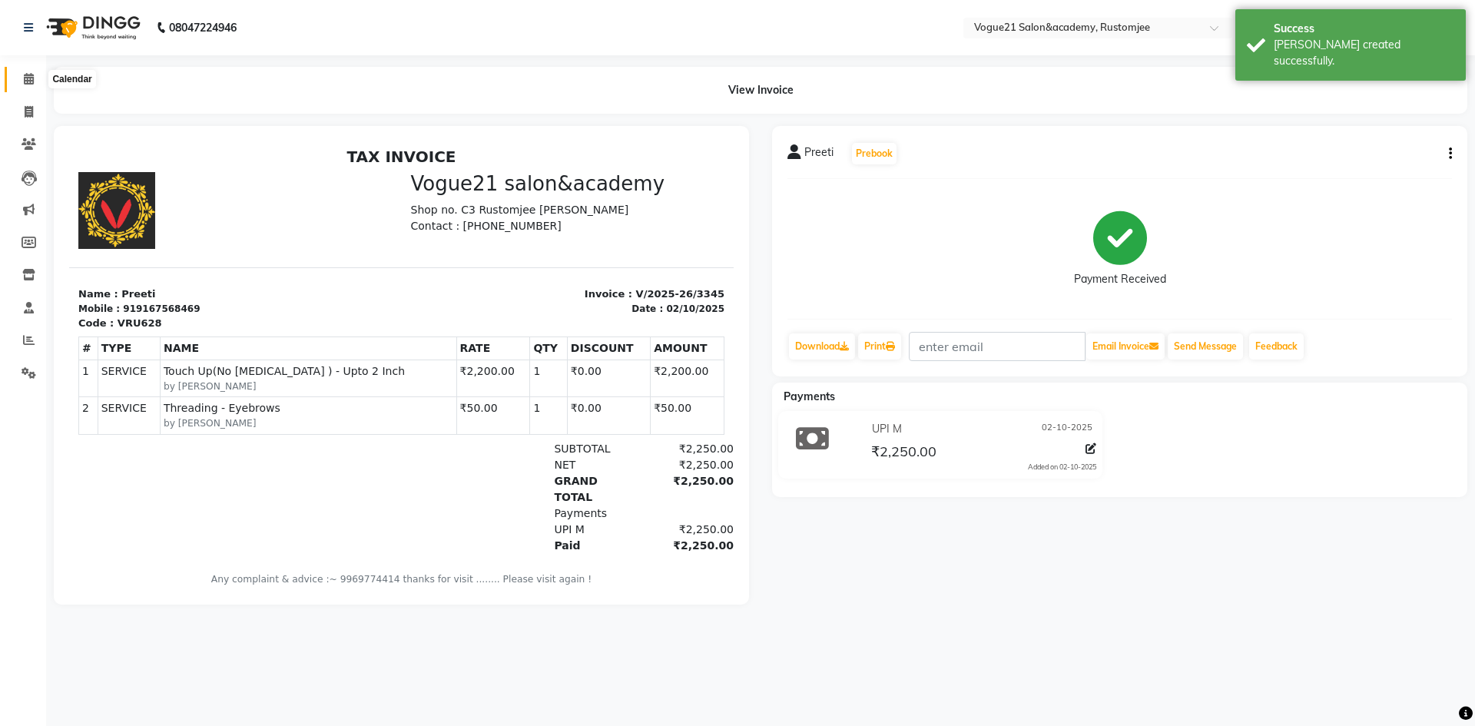
click at [32, 77] on icon at bounding box center [29, 79] width 10 height 12
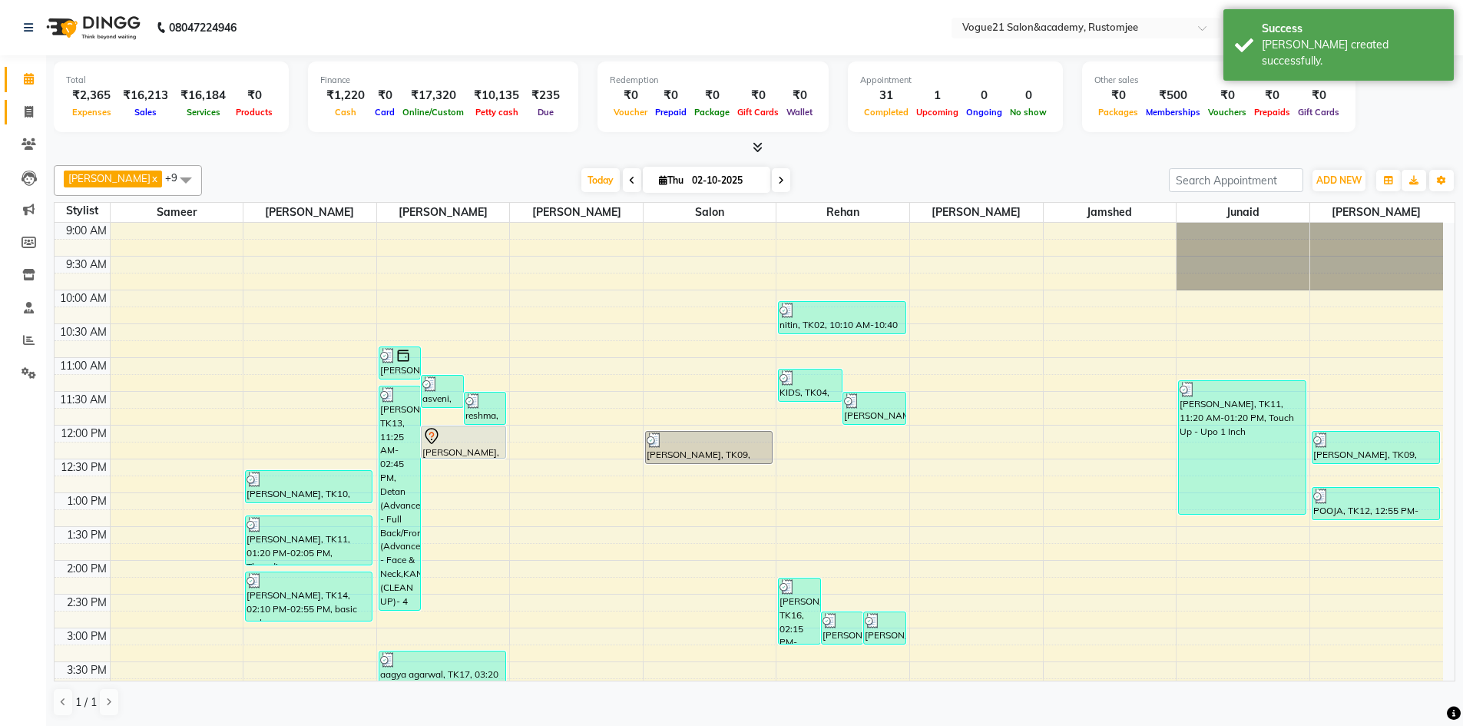
click at [22, 121] on link "Invoice" at bounding box center [23, 112] width 37 height 25
select select "8171"
select select "service"
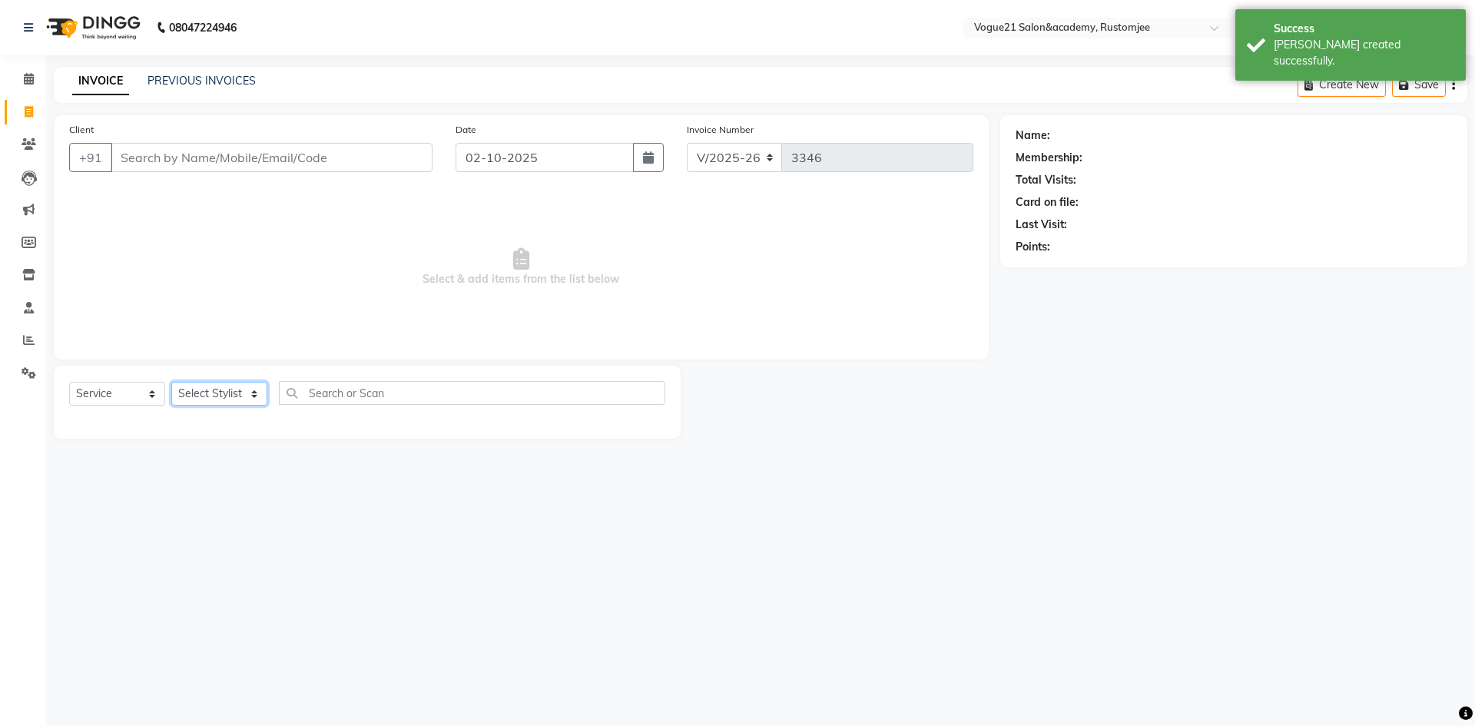
click at [213, 392] on select "Select Stylist" at bounding box center [219, 394] width 96 height 24
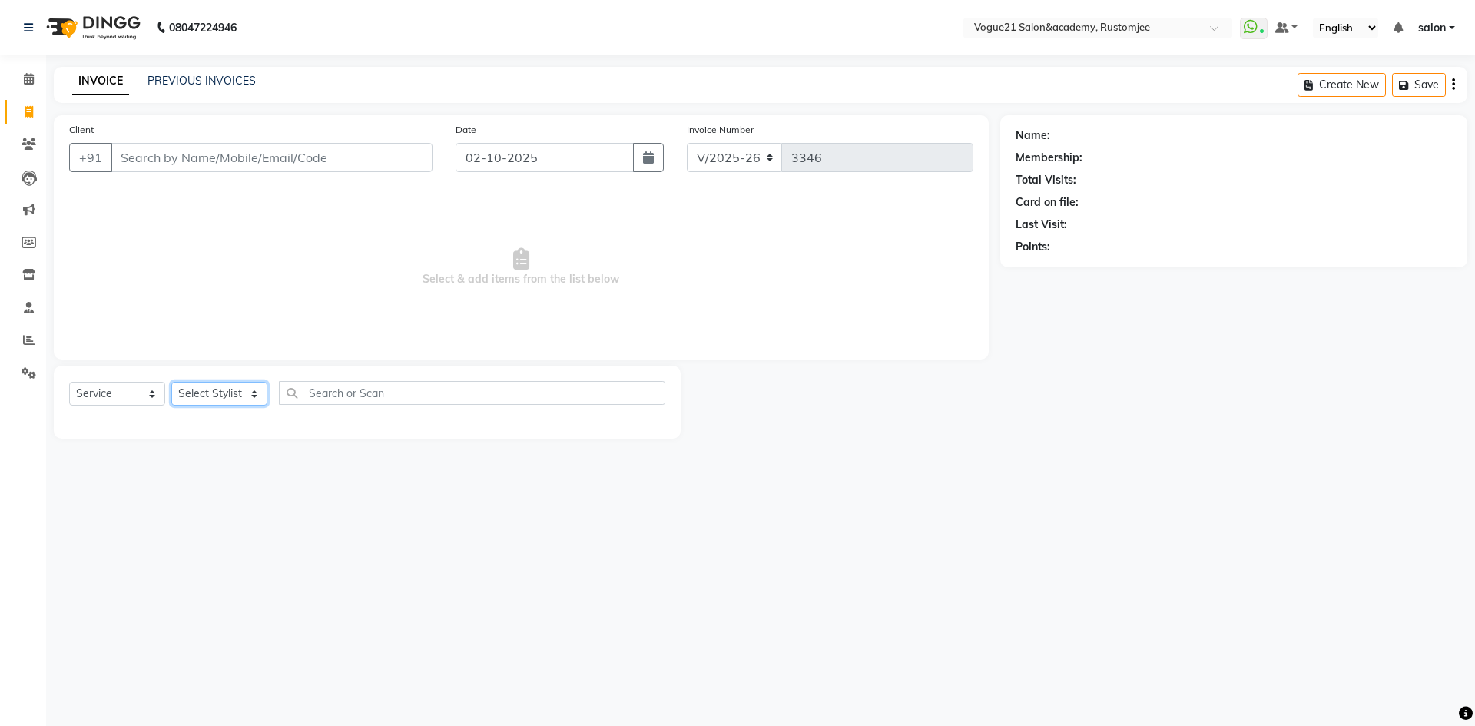
select select "93541"
click at [171, 382] on select "Select Stylist [PERSON_NAME] [PERSON_NAME] [PERSON_NAME] [PERSON_NAME] [PERSON_…" at bounding box center [219, 394] width 96 height 24
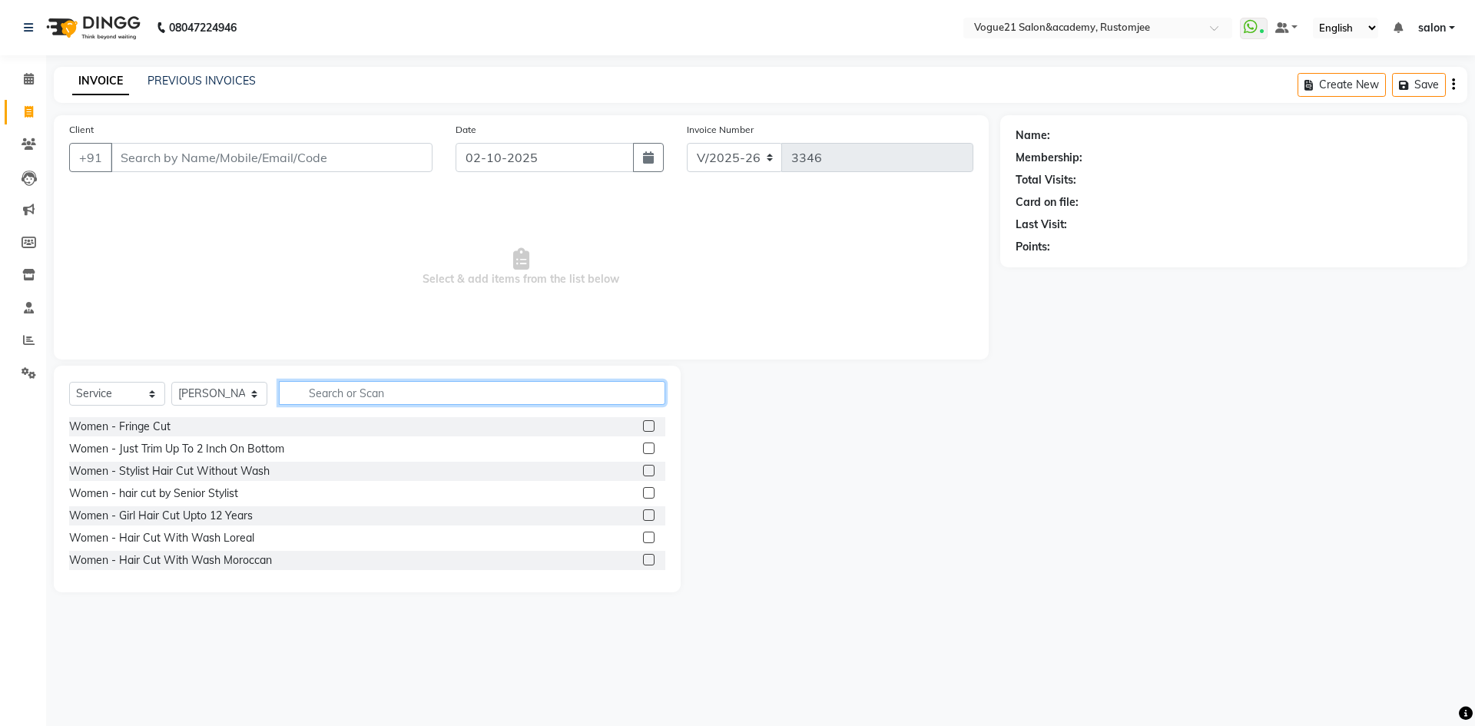
click at [364, 393] on input "text" at bounding box center [472, 393] width 386 height 24
type input "cut"
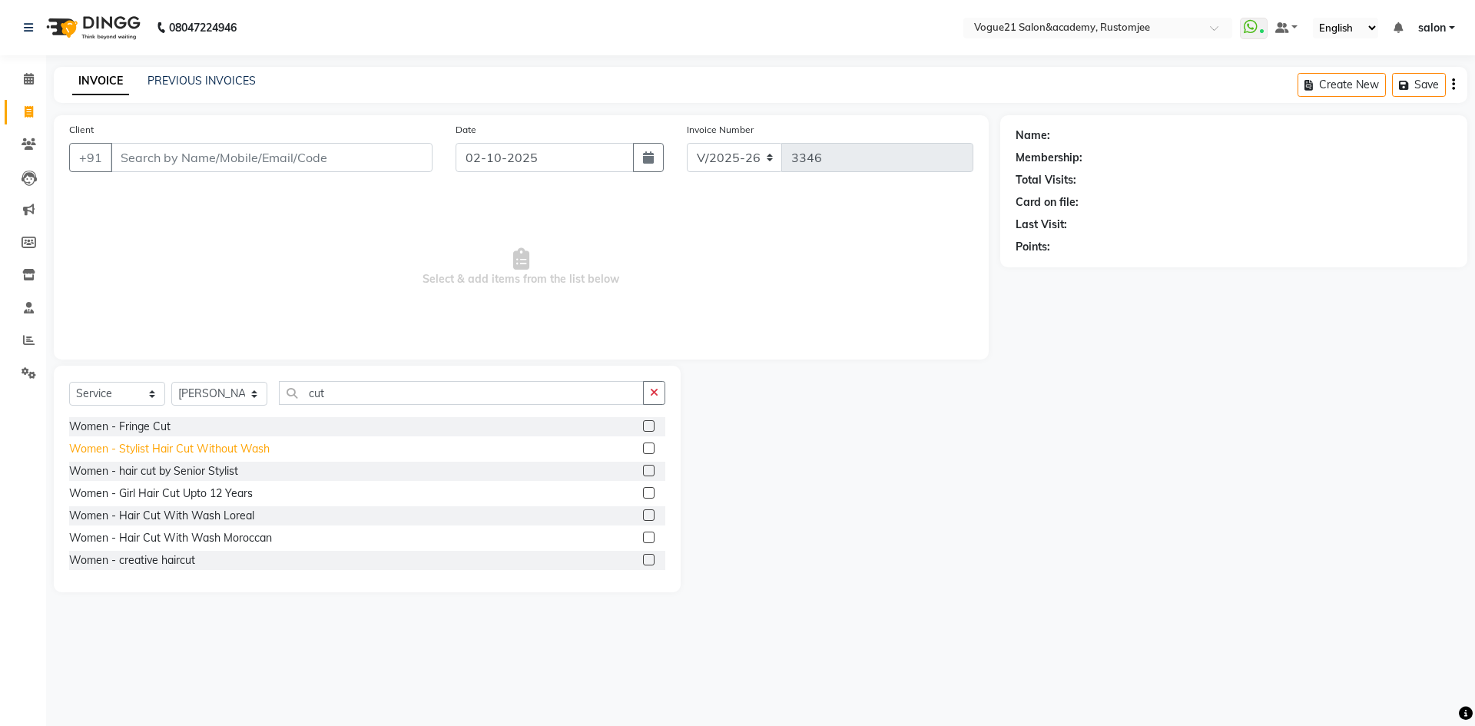
click at [204, 449] on div "Women - Stylist Hair Cut Without Wash" at bounding box center [169, 449] width 201 height 16
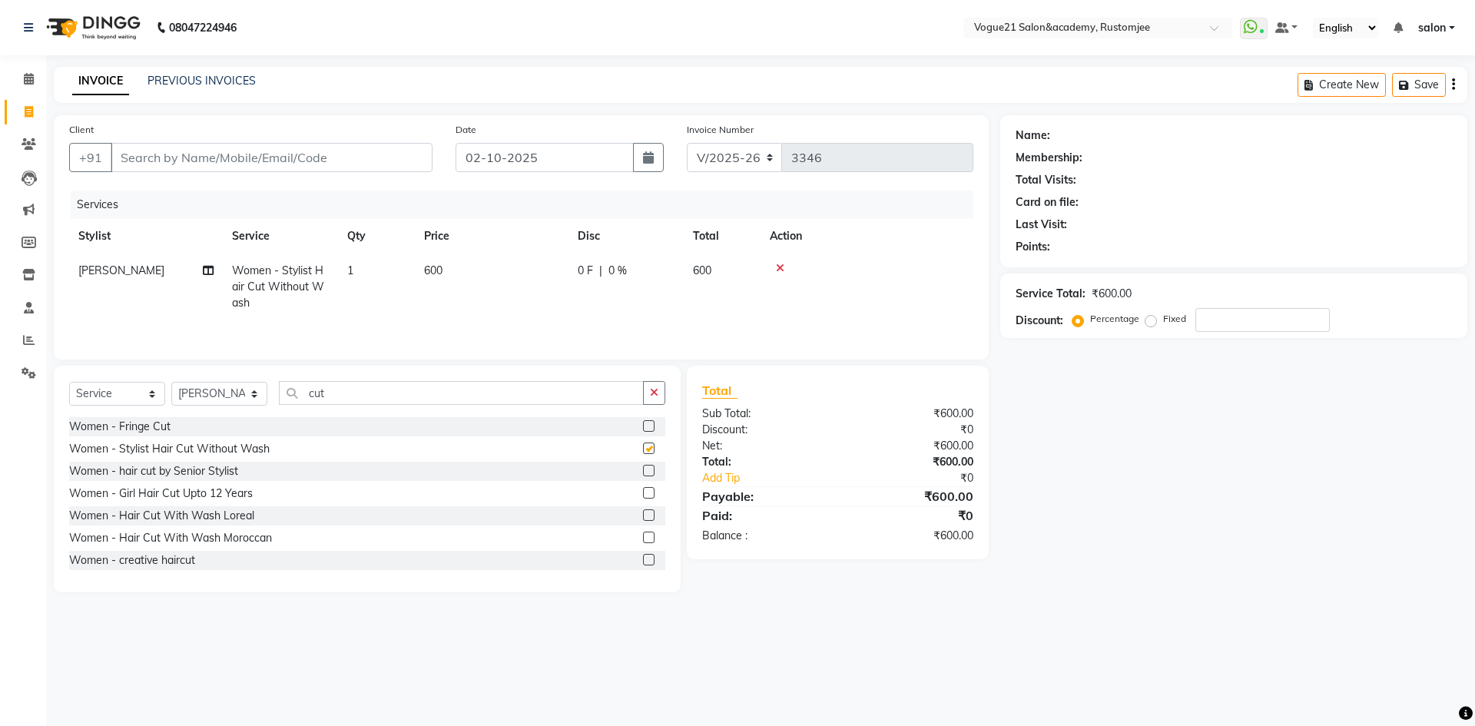
checkbox input "false"
click at [290, 171] on input "Client" at bounding box center [272, 157] width 322 height 29
type input "9"
type input "0"
type input "9769863503"
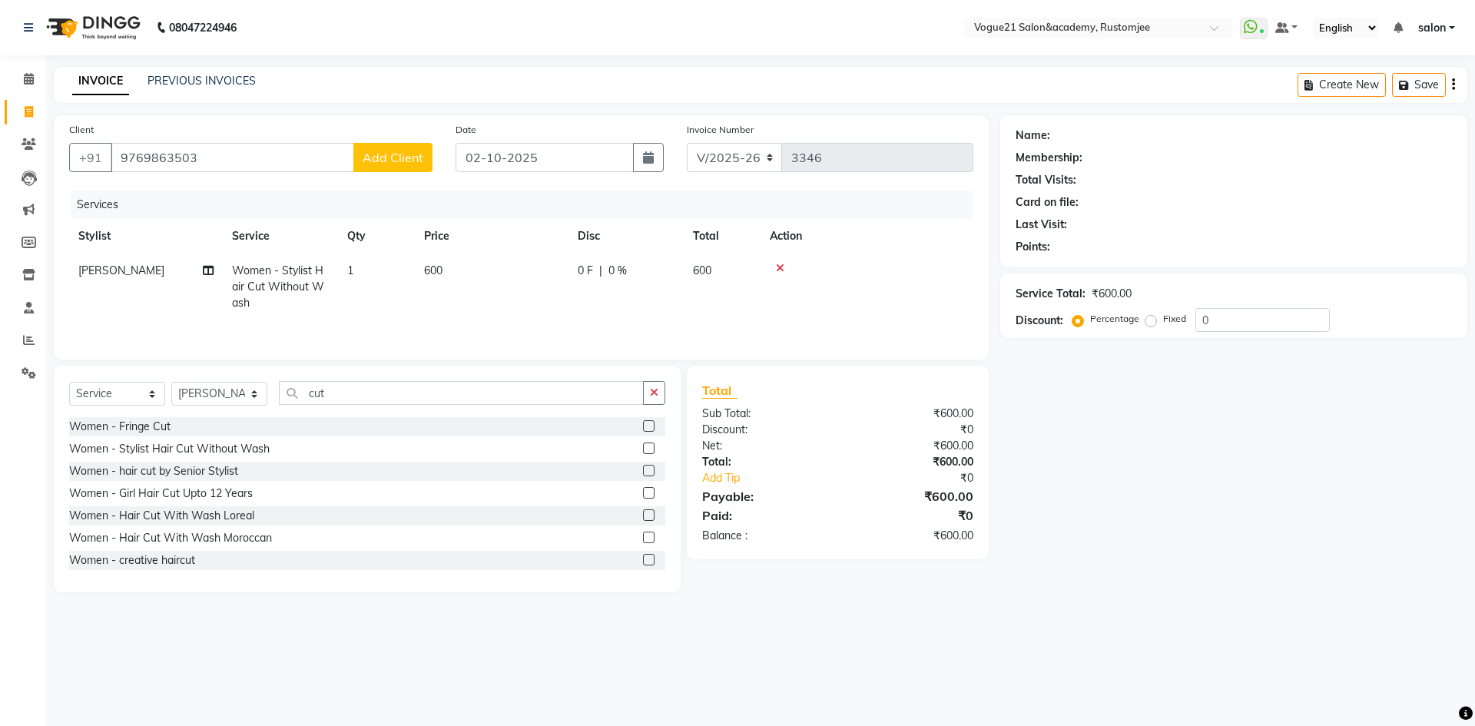
click at [389, 169] on button "Add Client" at bounding box center [392, 157] width 79 height 29
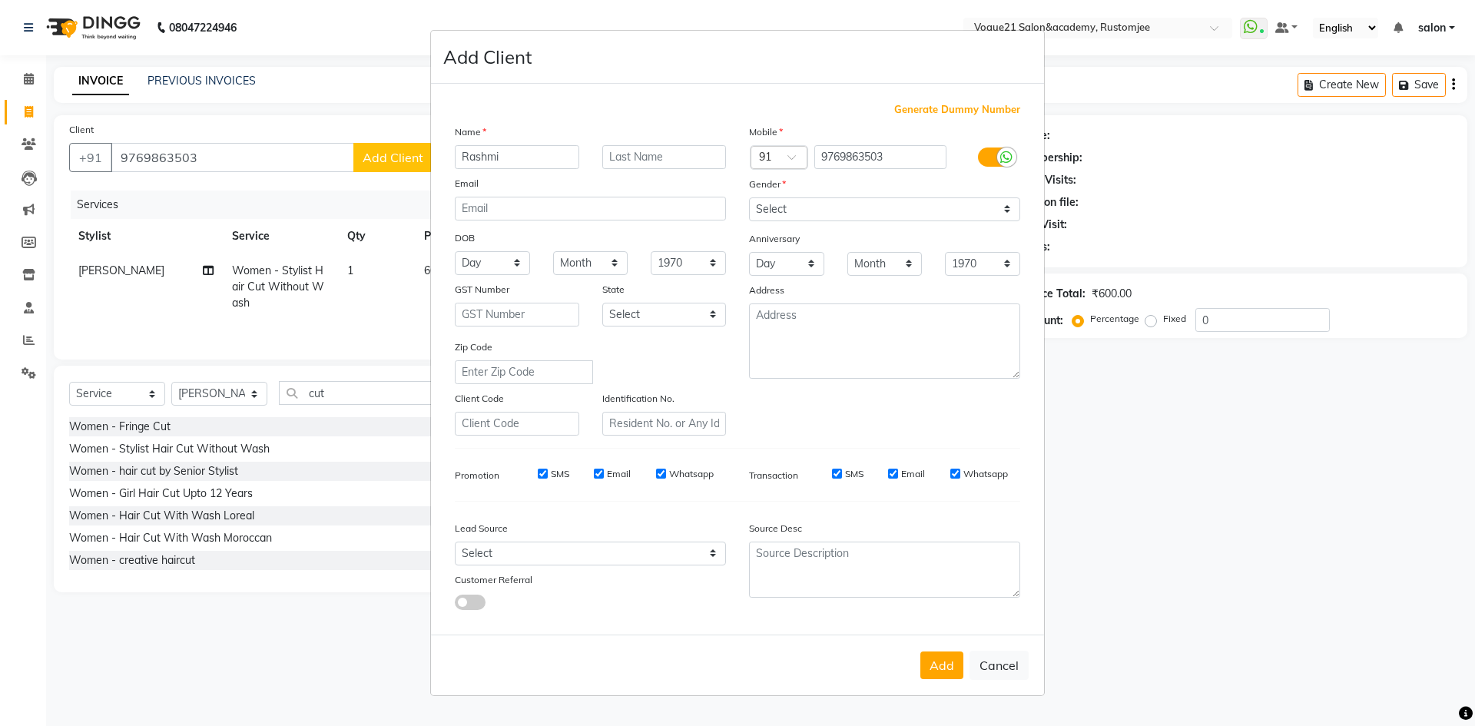
type input "Rashmi"
click at [783, 207] on select "Select [DEMOGRAPHIC_DATA] [DEMOGRAPHIC_DATA] Other Prefer Not To Say" at bounding box center [884, 209] width 271 height 24
select select "[DEMOGRAPHIC_DATA]"
click at [749, 197] on select "Select [DEMOGRAPHIC_DATA] [DEMOGRAPHIC_DATA] Other Prefer Not To Say" at bounding box center [884, 209] width 271 height 24
click at [943, 661] on button "Add" at bounding box center [941, 665] width 43 height 28
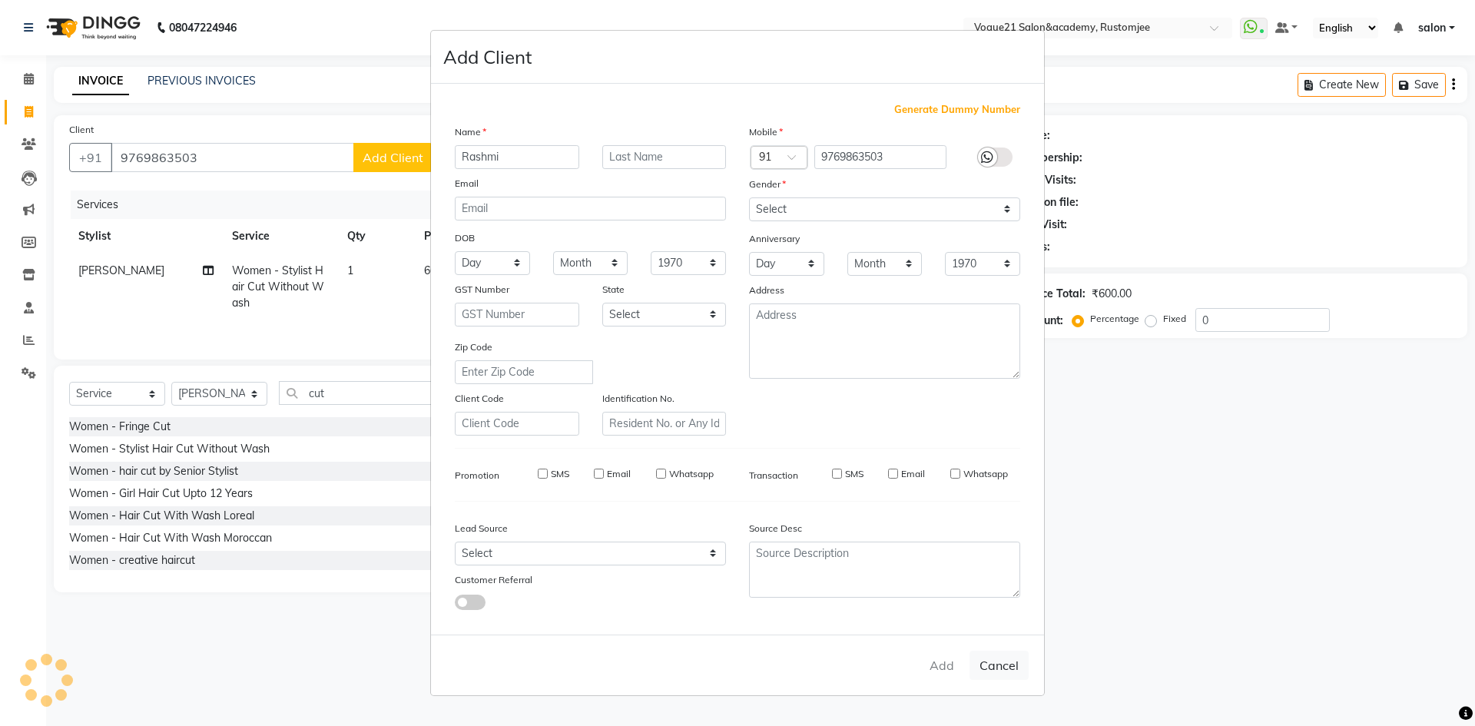
select select
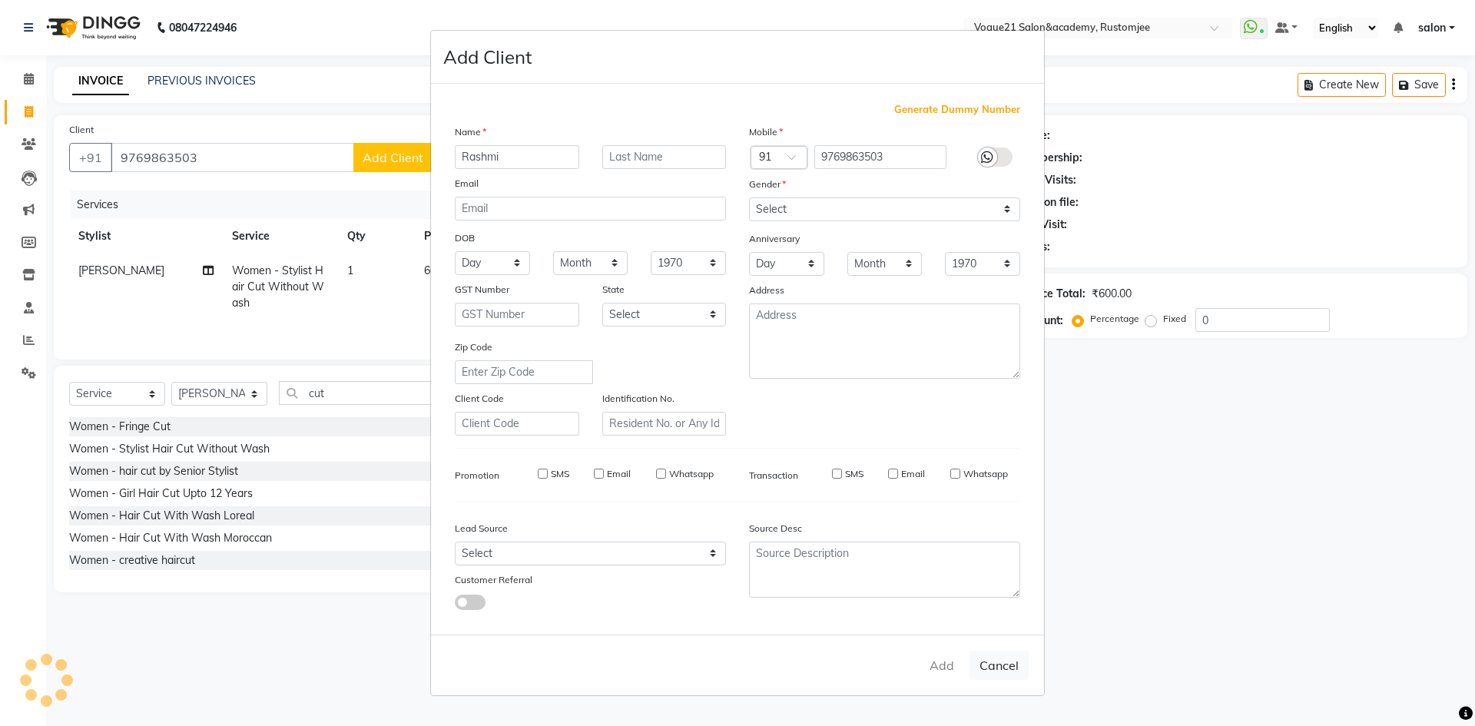
select select
checkbox input "false"
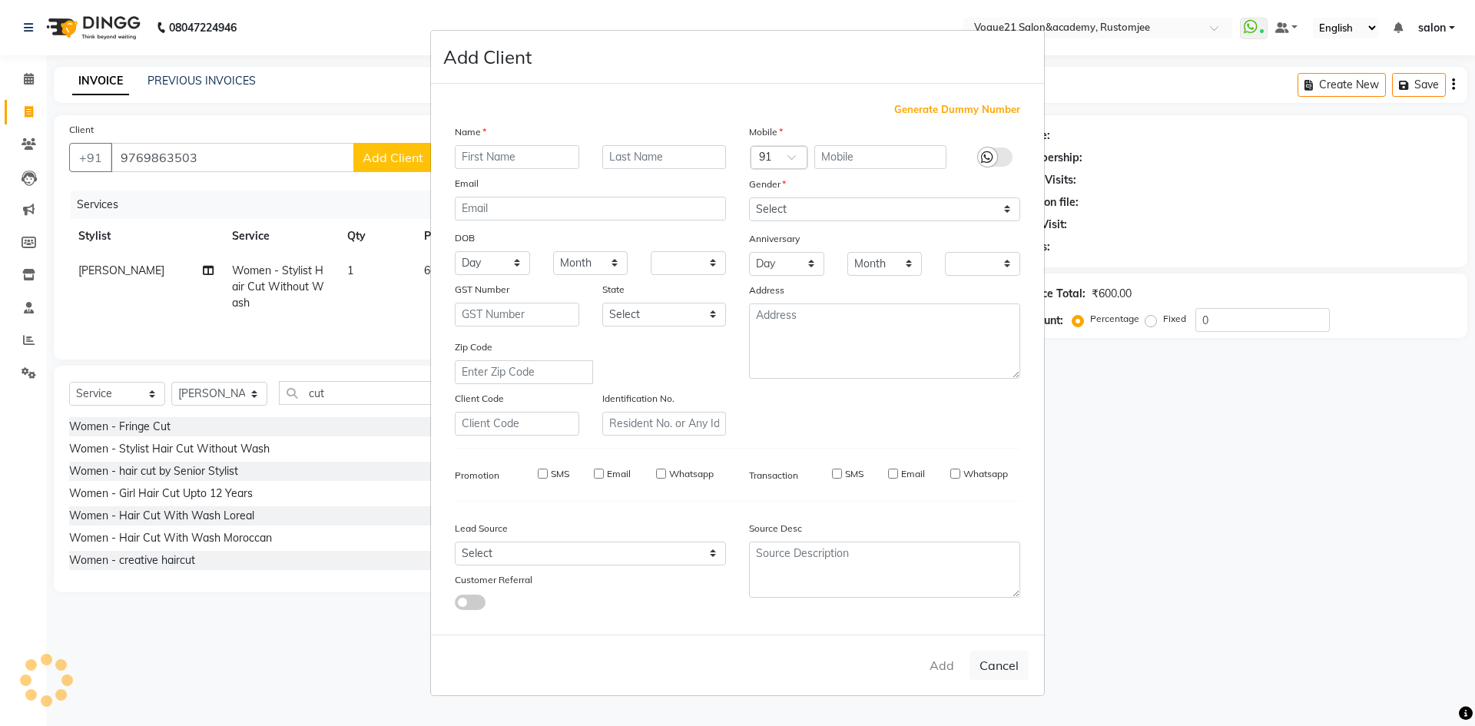
checkbox input "false"
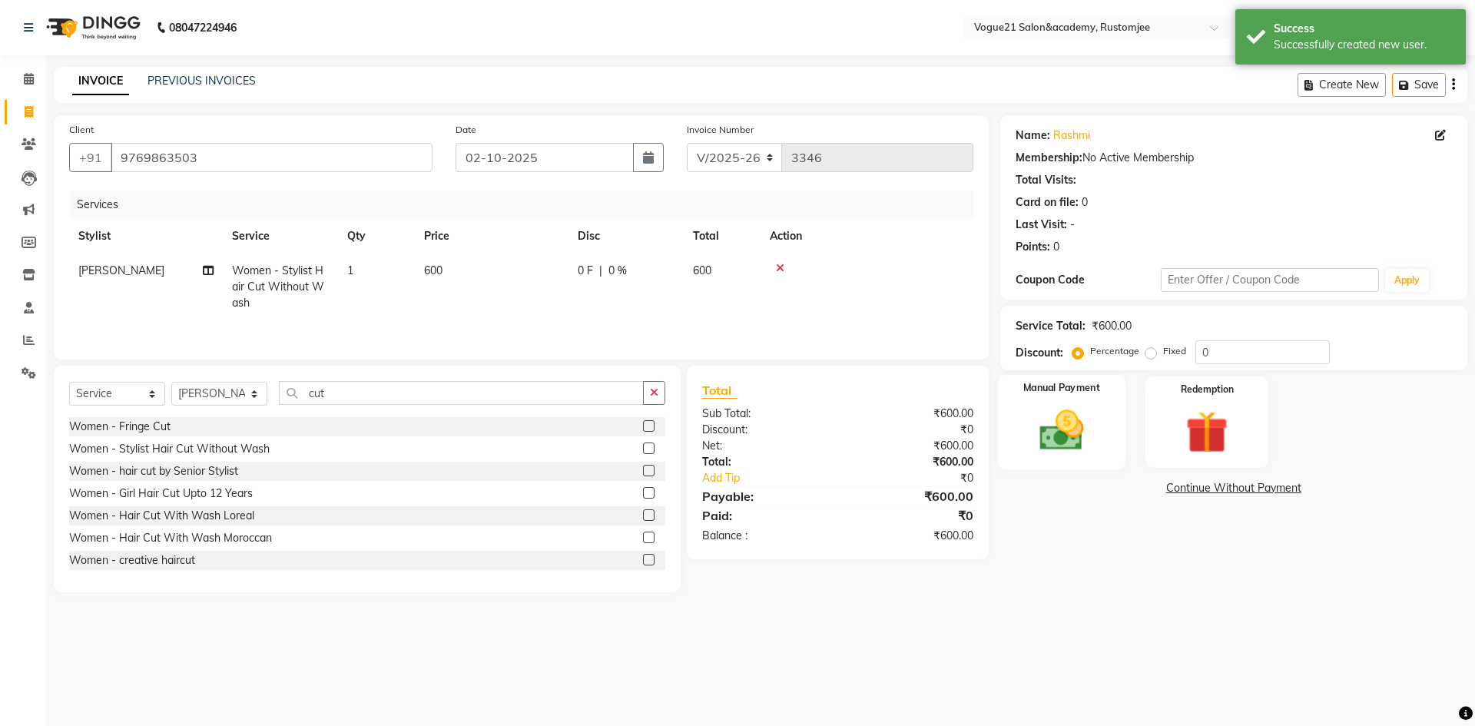
click at [1059, 433] on img at bounding box center [1061, 430] width 71 height 51
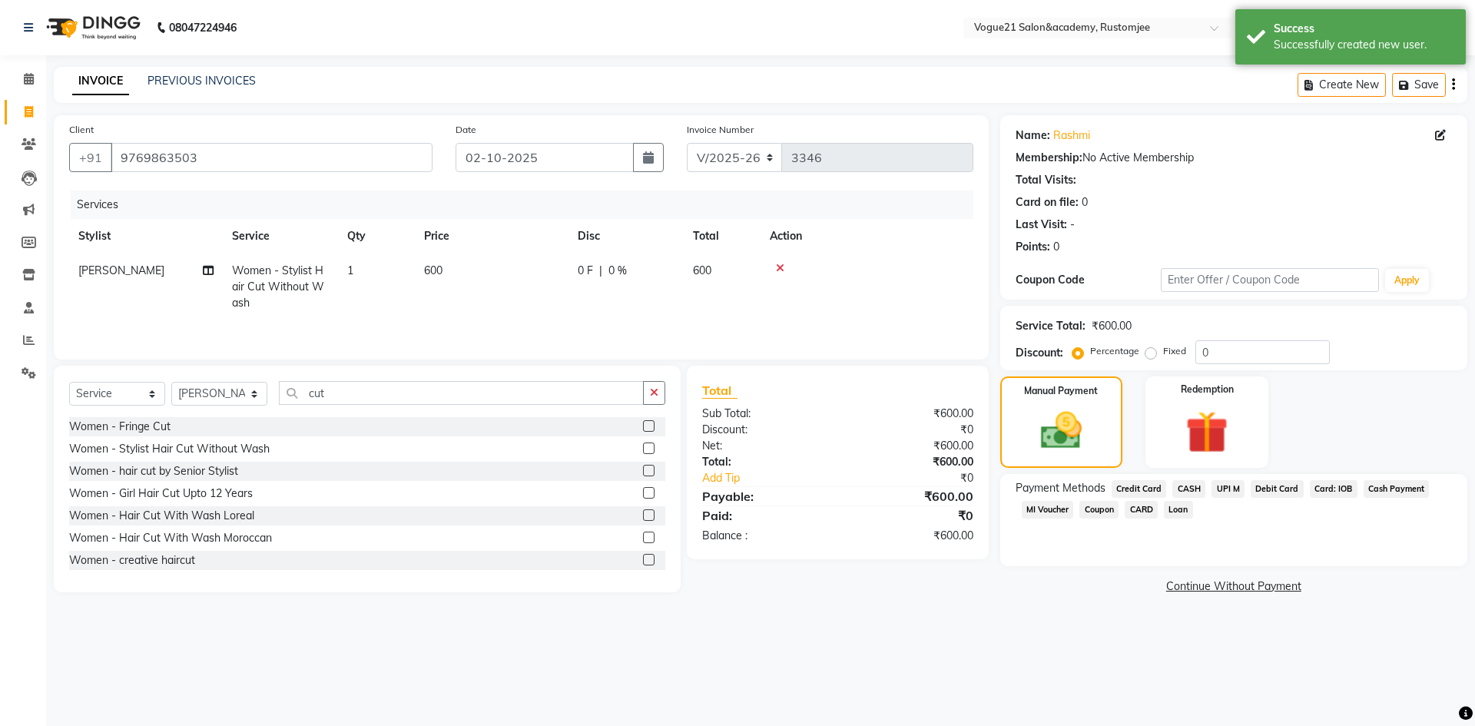
click at [1228, 490] on span "UPI M" at bounding box center [1227, 489] width 33 height 18
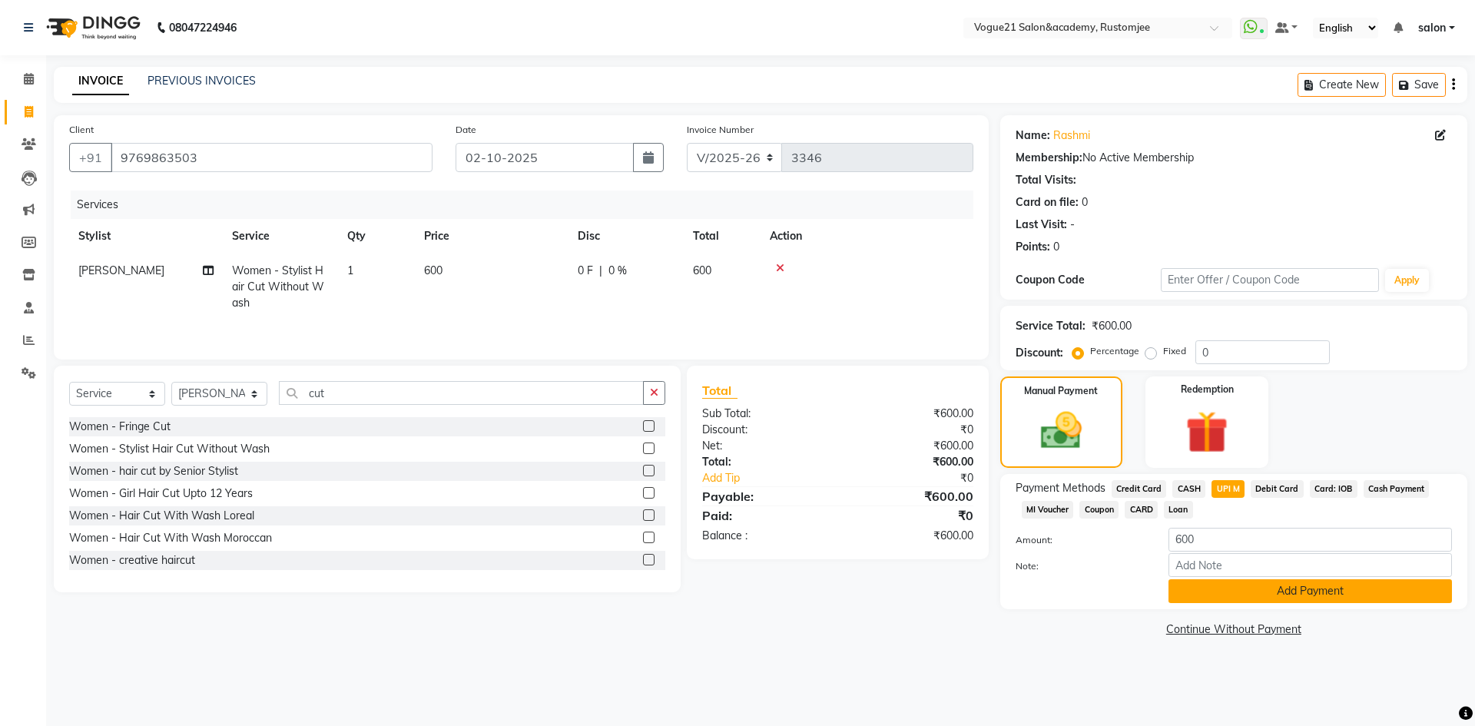
click at [1215, 595] on button "Add Payment" at bounding box center [1309, 591] width 283 height 24
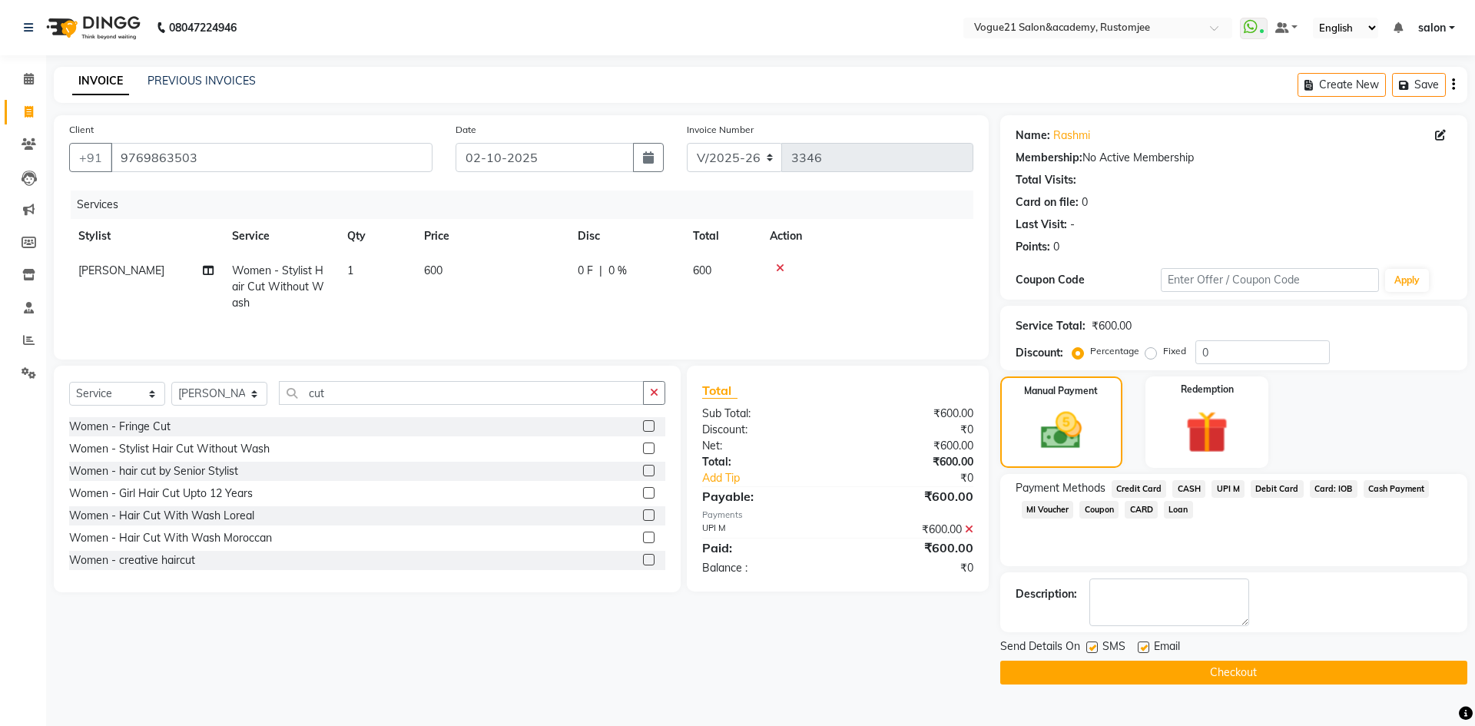
click at [1115, 675] on button "Checkout" at bounding box center [1233, 673] width 467 height 24
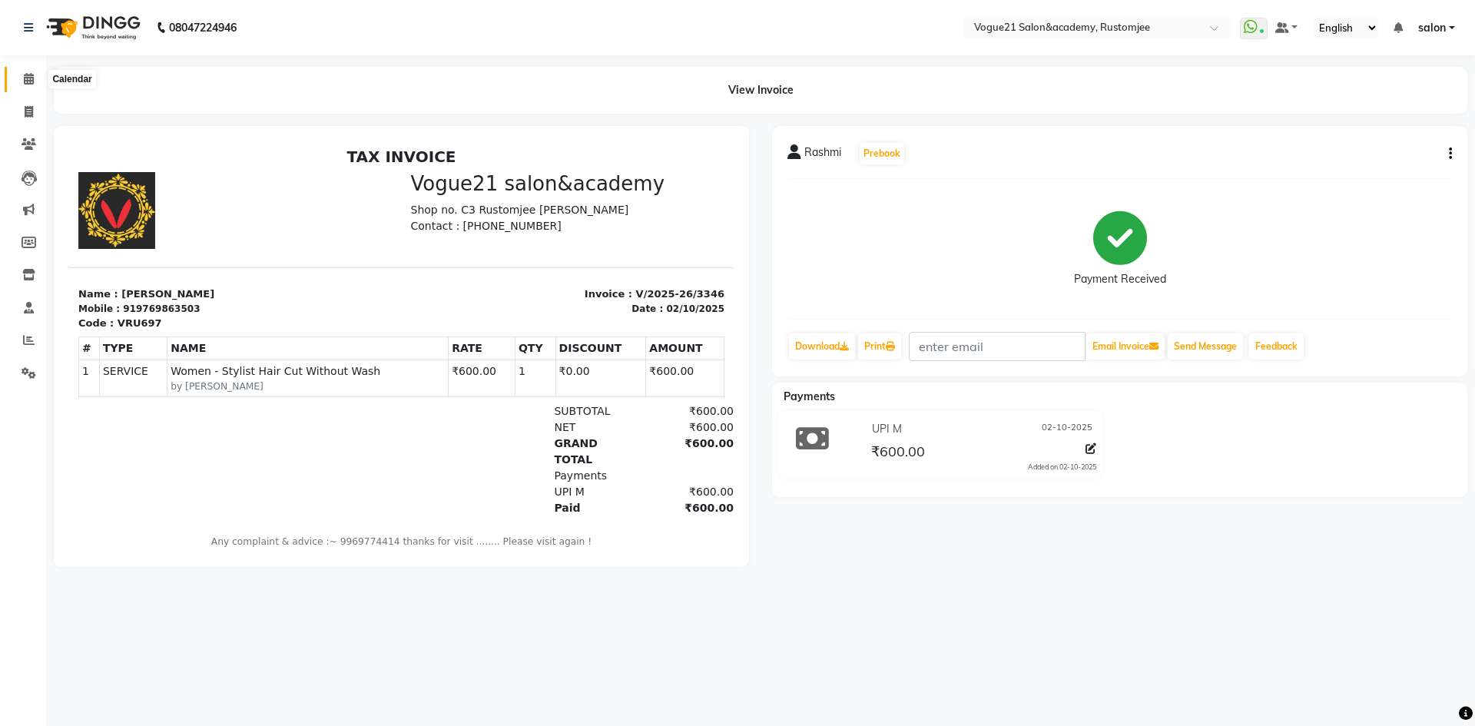
click at [17, 73] on span at bounding box center [28, 80] width 27 height 18
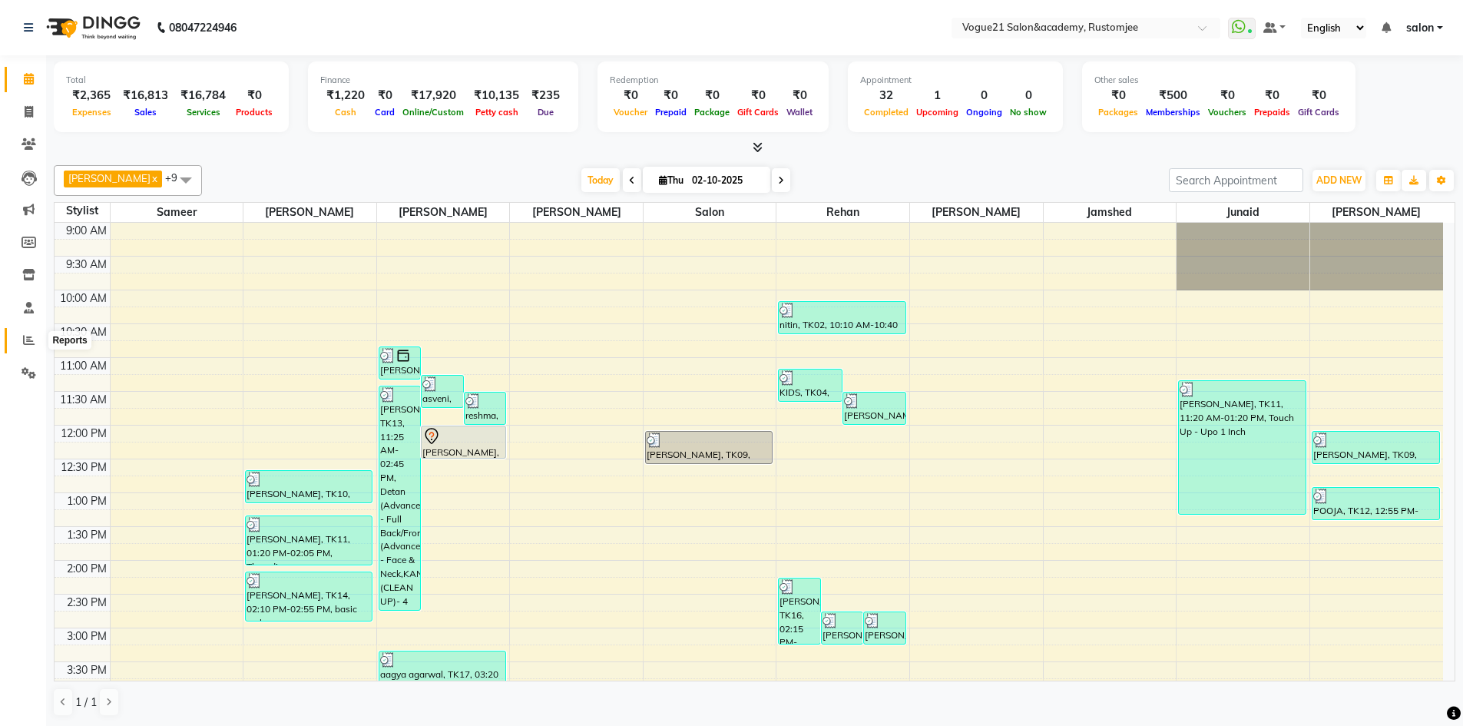
click at [28, 347] on span at bounding box center [28, 341] width 27 height 18
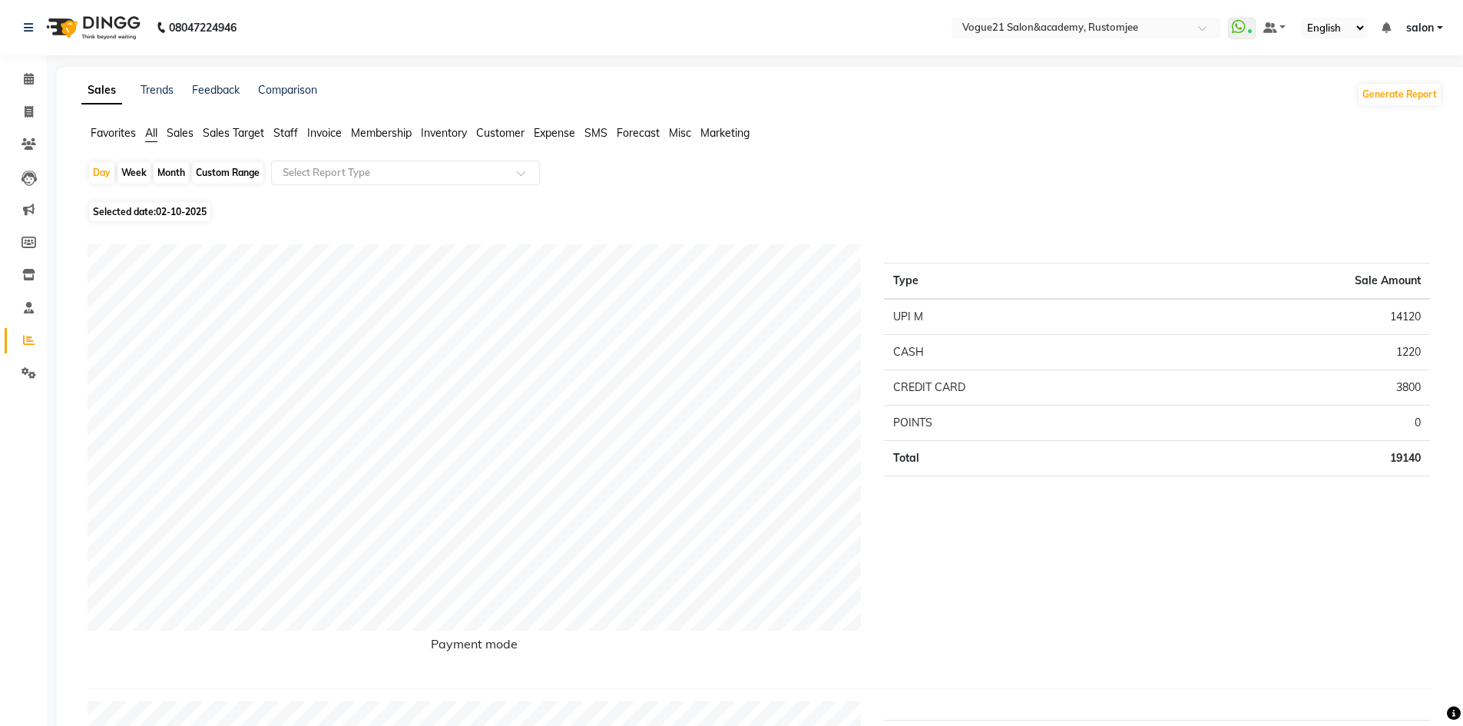
click at [295, 137] on span "Staff" at bounding box center [285, 133] width 25 height 14
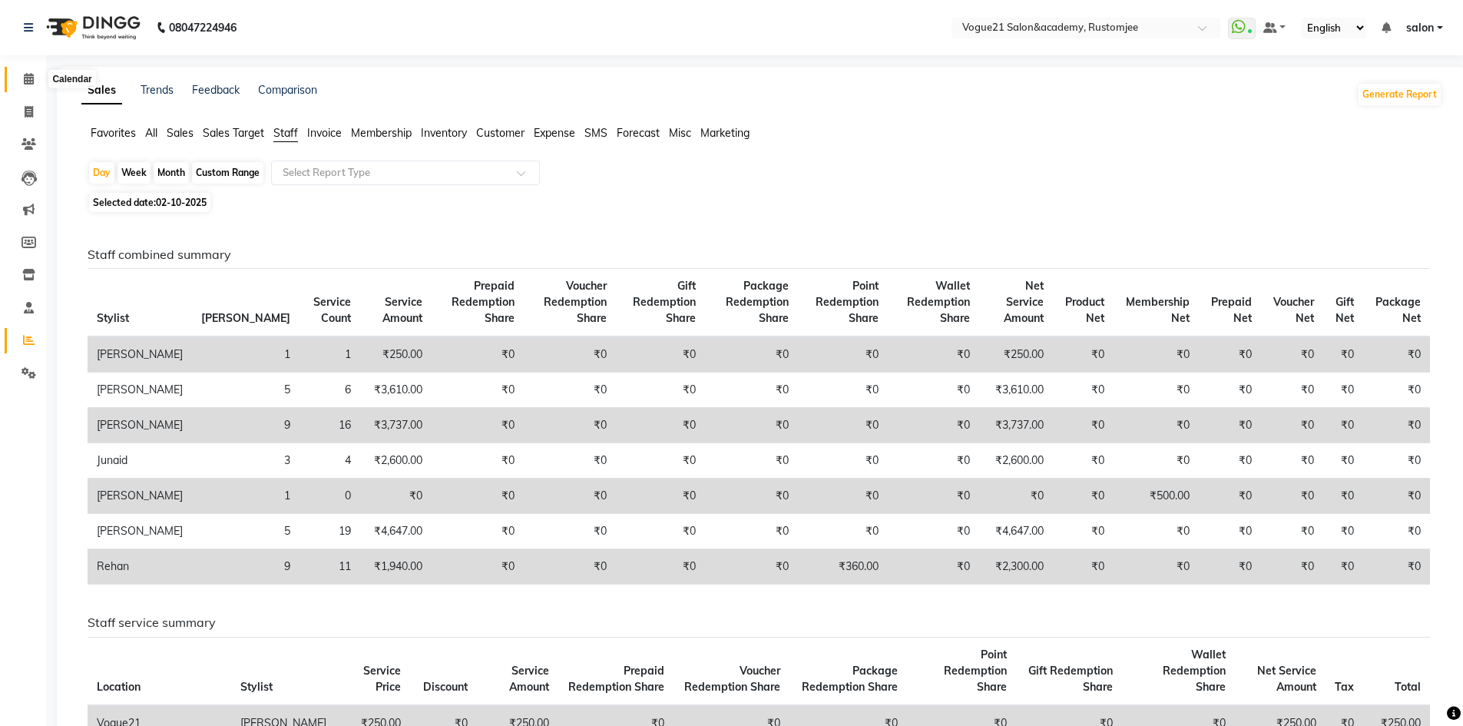
click at [25, 81] on icon at bounding box center [29, 79] width 10 height 12
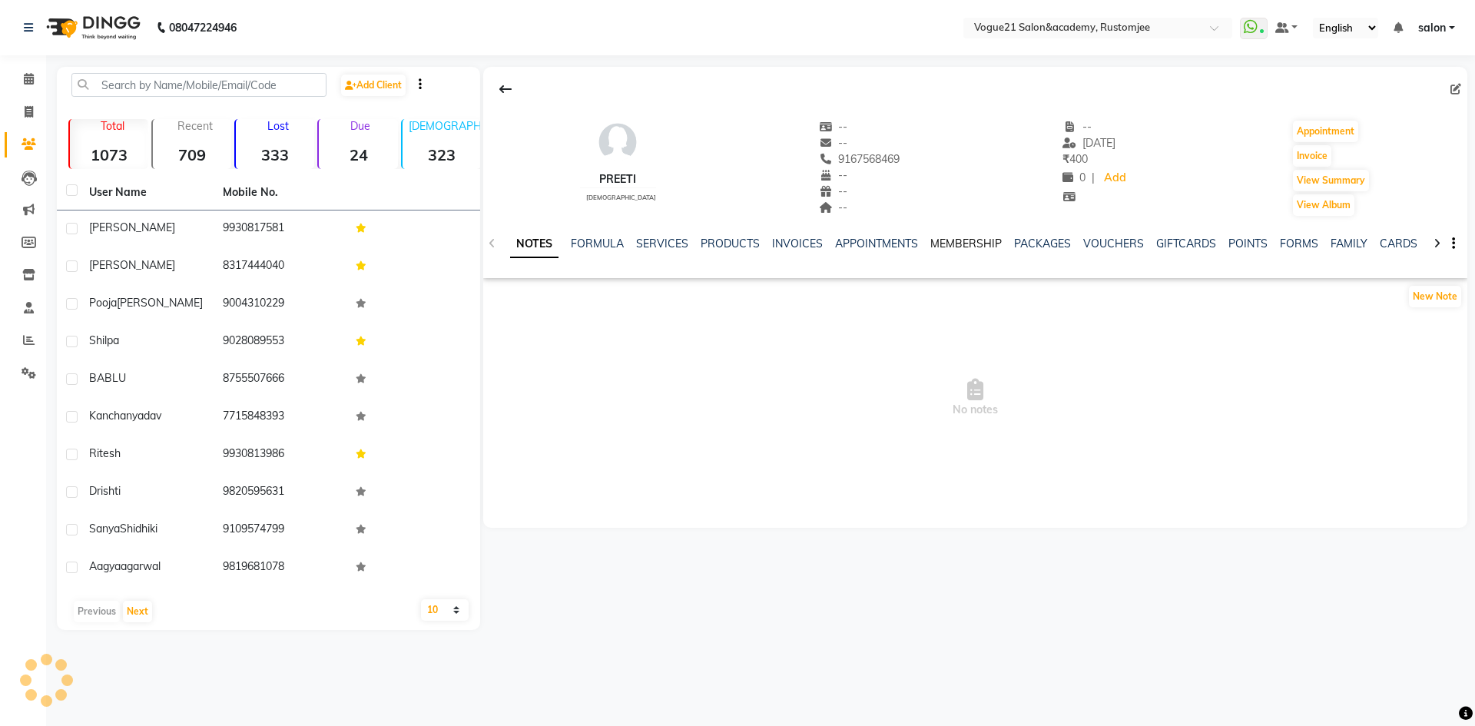
click at [959, 243] on link "MEMBERSHIP" at bounding box center [965, 244] width 71 height 14
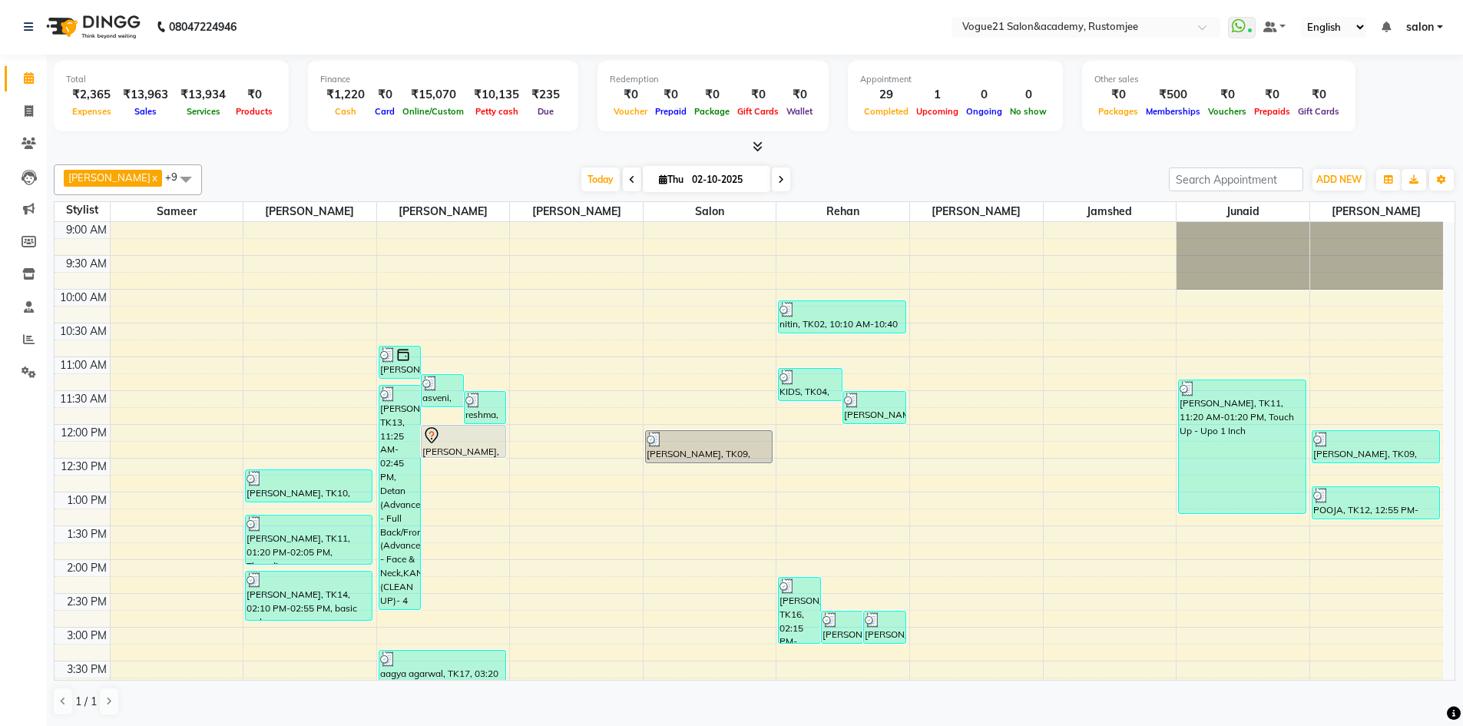
scroll to position [420, 0]
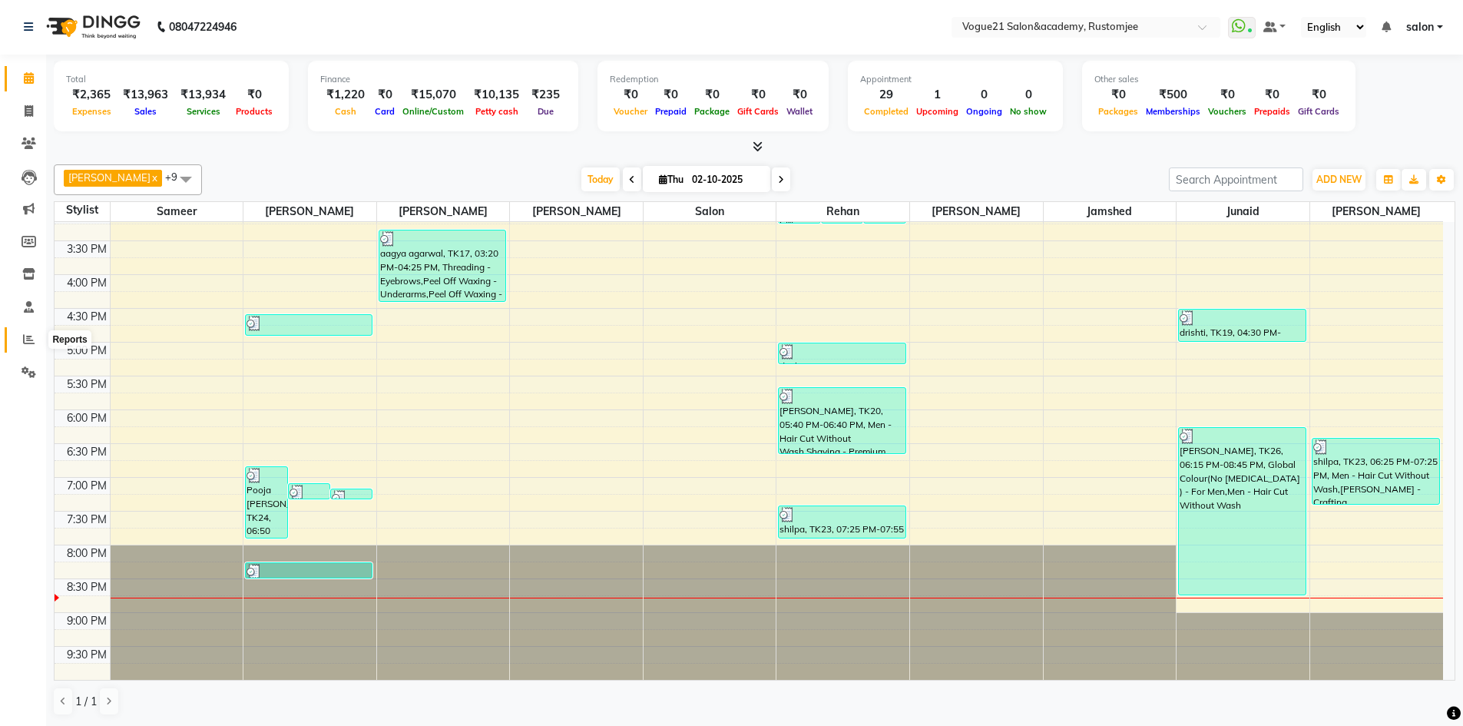
click at [35, 335] on span at bounding box center [28, 340] width 27 height 18
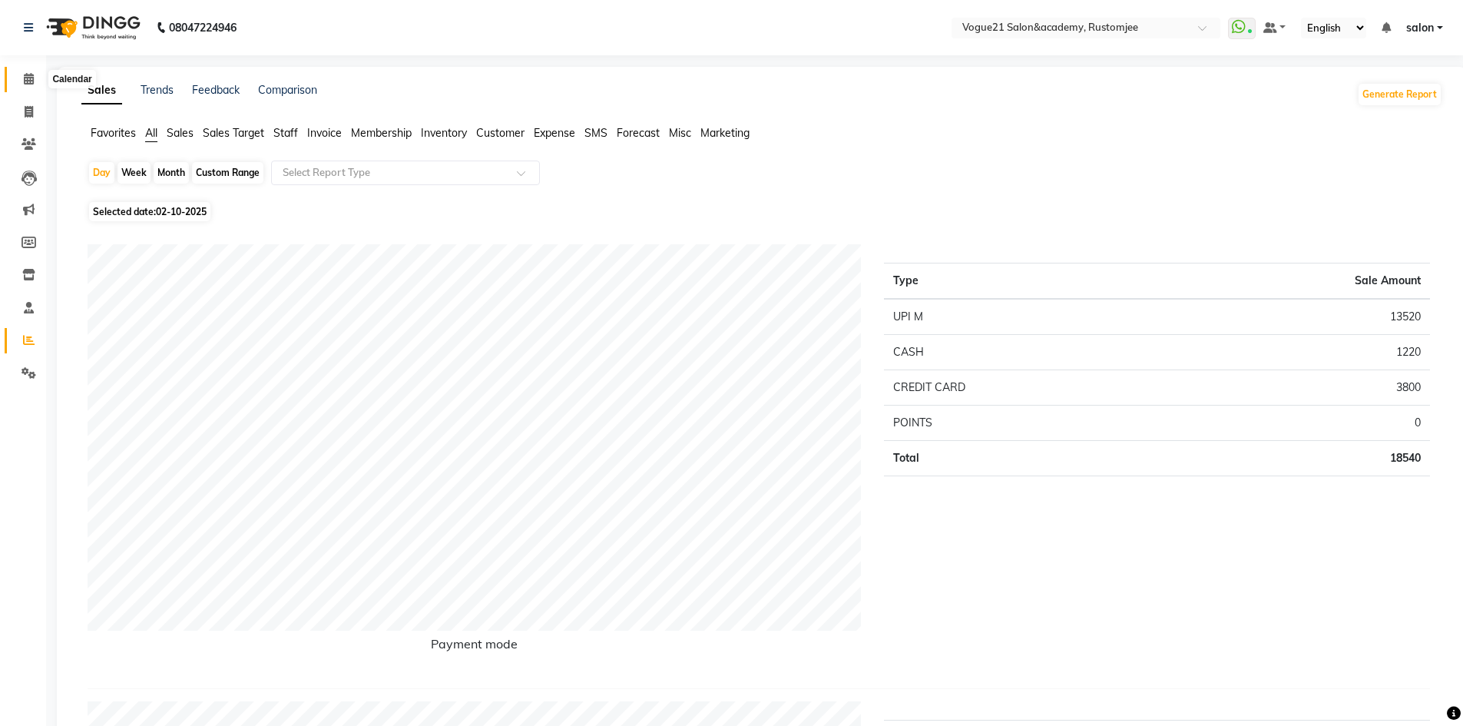
click at [25, 79] on icon at bounding box center [29, 79] width 10 height 12
